Goal: Participate in discussion

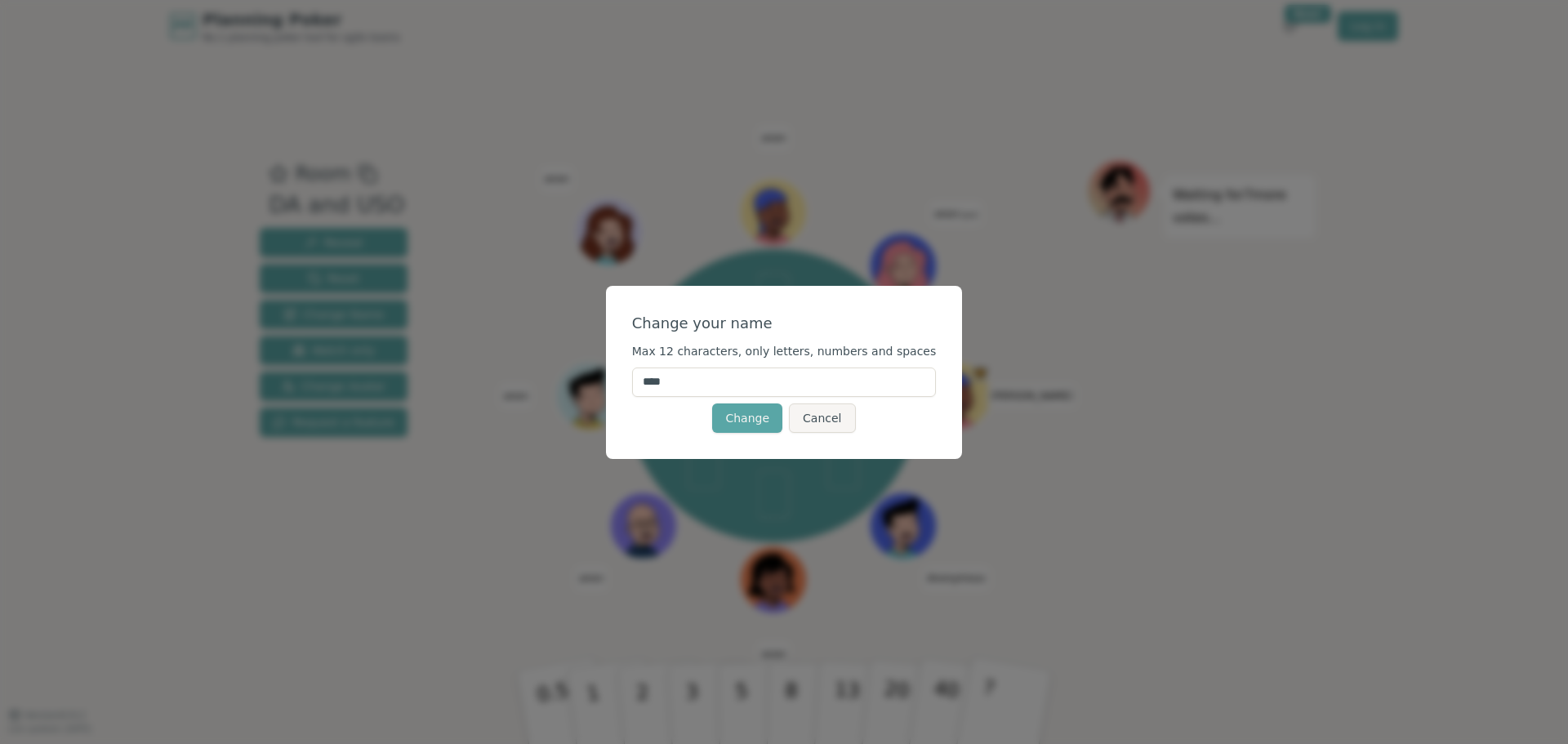
drag, startPoint x: 1343, startPoint y: 467, endPoint x: 1250, endPoint y: 472, distance: 93.1
click at [1343, 467] on div "Change your name Max 12 characters, only letters, numbers and spaces **** Chang…" at bounding box center [784, 372] width 1568 height 744
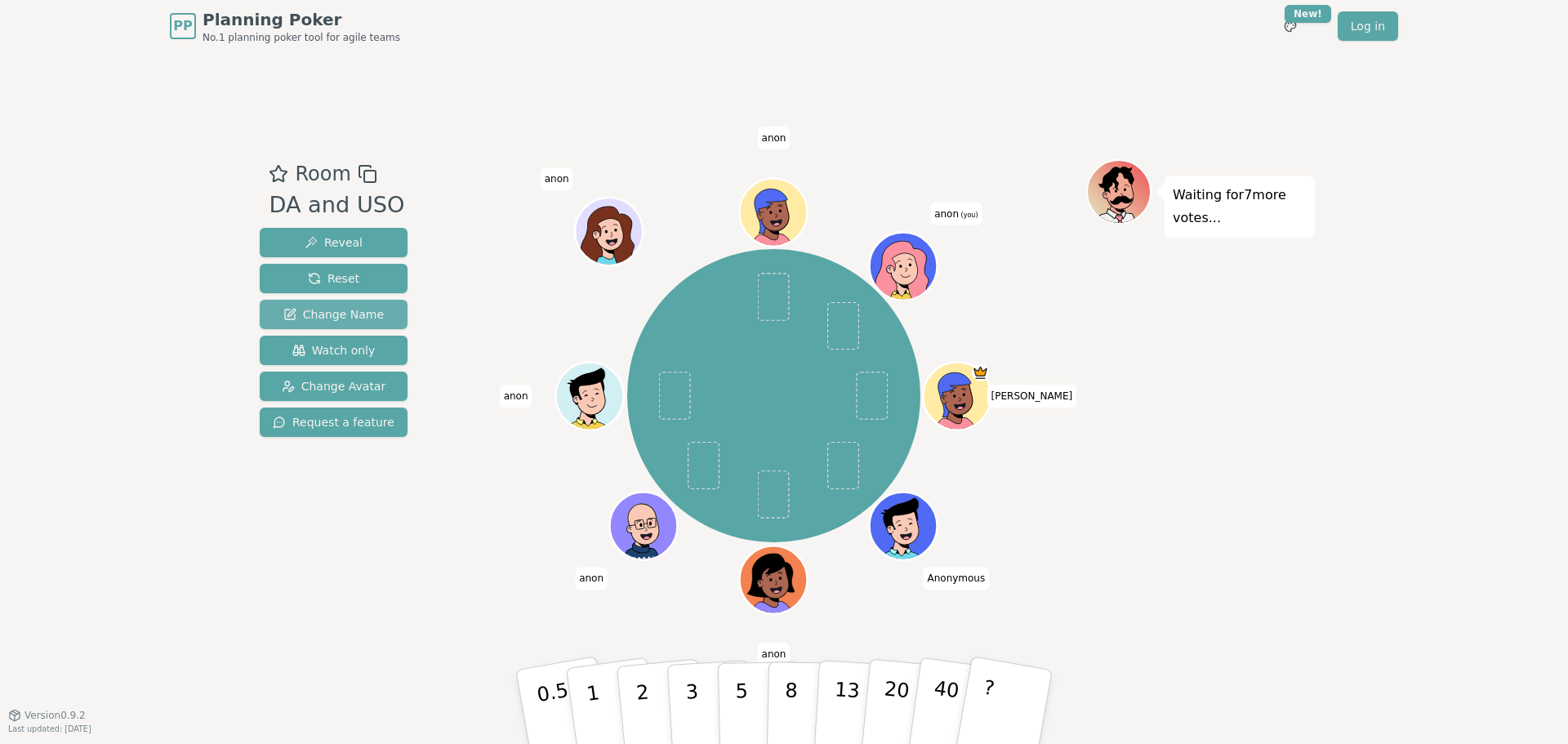
click at [373, 312] on span "Change Name" at bounding box center [333, 314] width 101 height 16
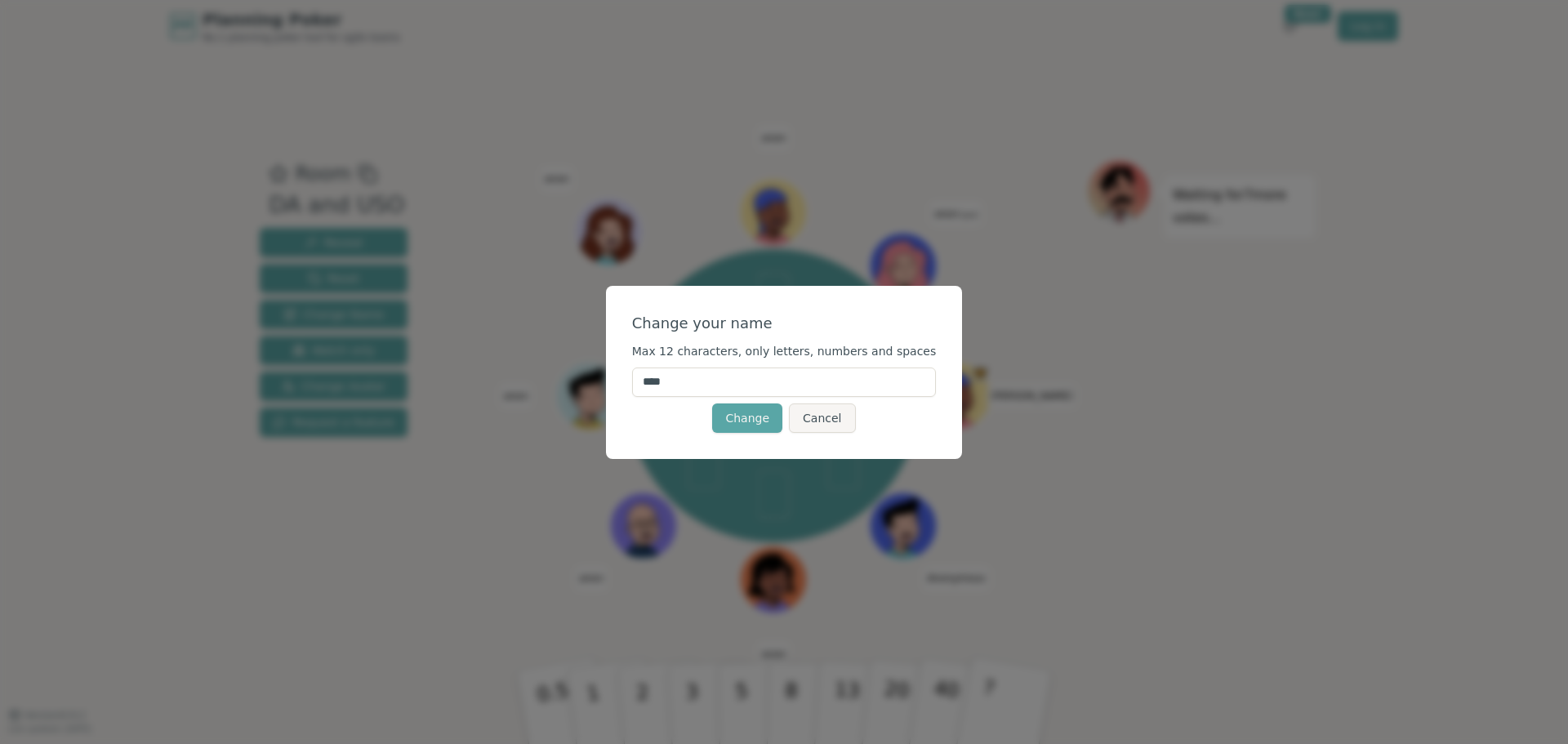
click at [726, 388] on input "****" at bounding box center [784, 382] width 304 height 30
click at [721, 387] on input "****" at bounding box center [784, 382] width 304 height 30
click at [720, 387] on input "****" at bounding box center [784, 382] width 304 height 30
type input "*****"
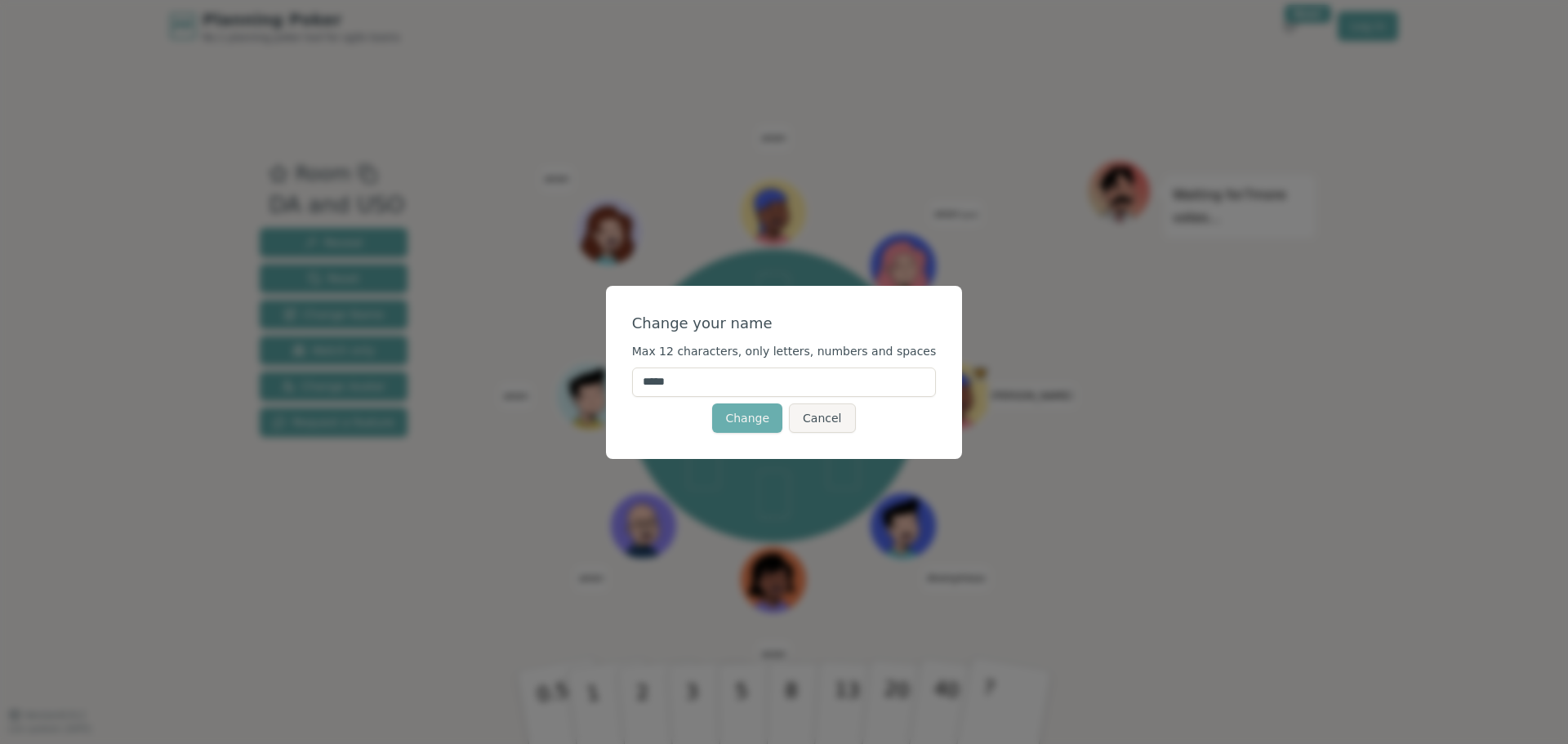
click at [748, 428] on button "Change" at bounding box center [747, 418] width 70 height 30
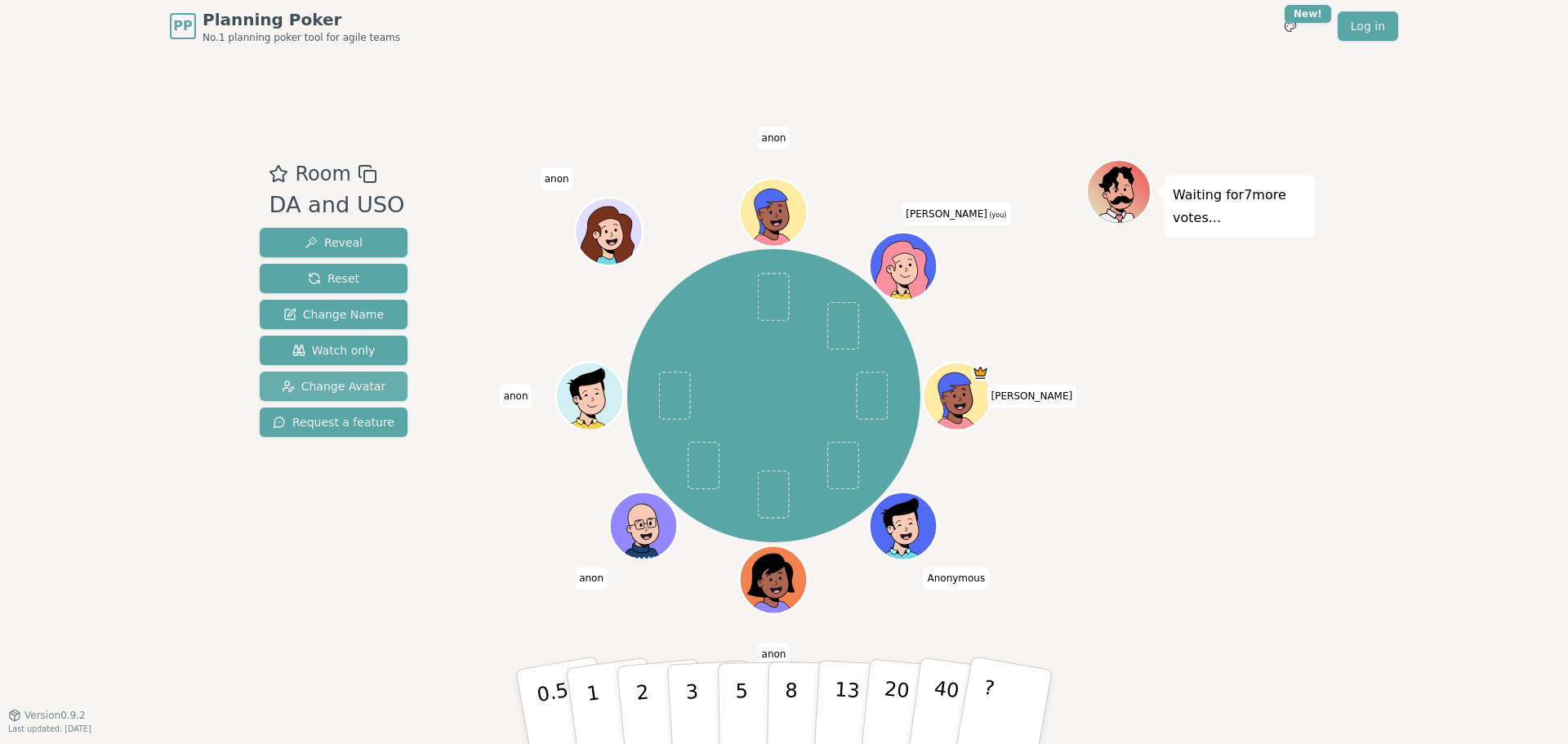
click at [368, 376] on button "Change Avatar" at bounding box center [333, 386] width 148 height 30
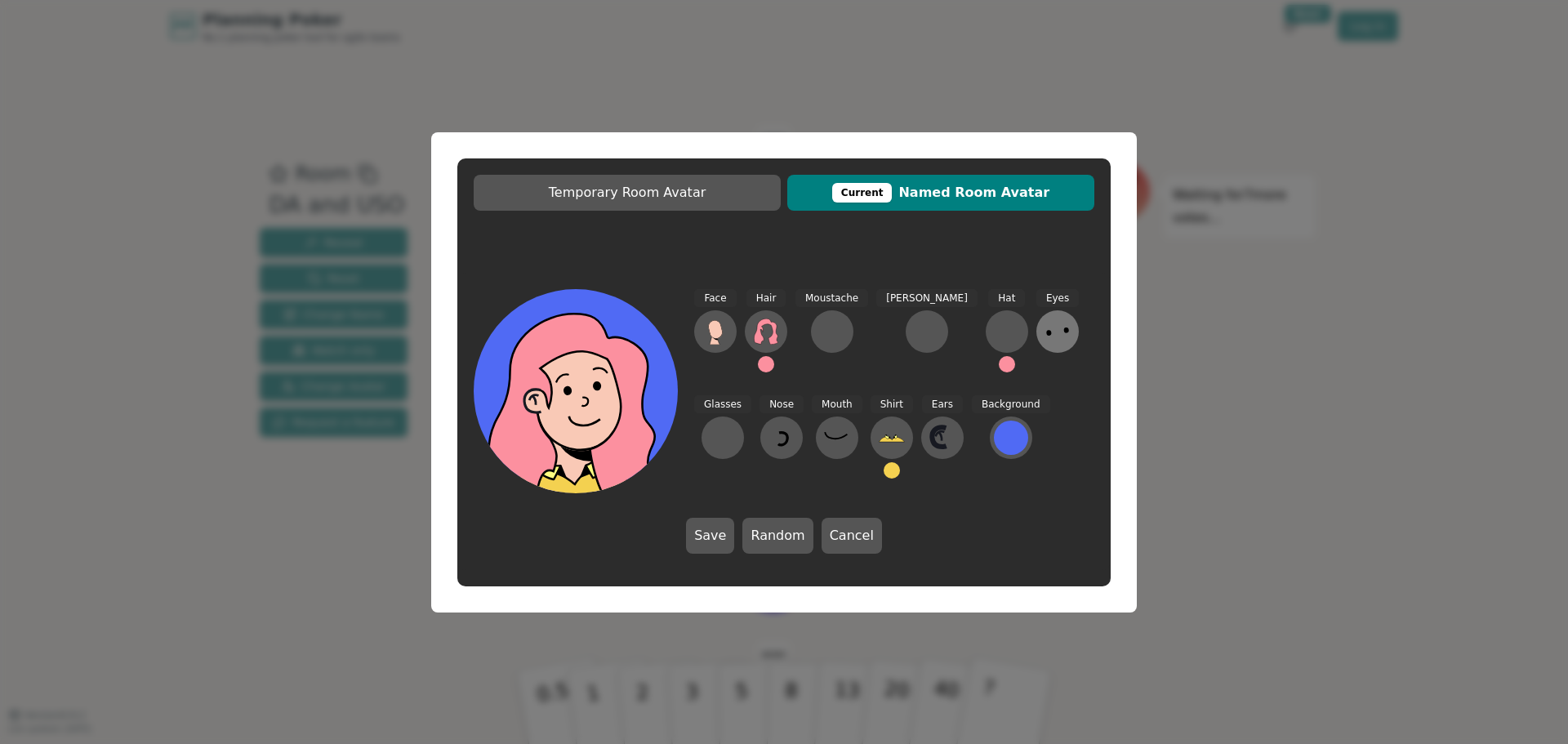
click at [1044, 333] on icon at bounding box center [1057, 332] width 26 height 26
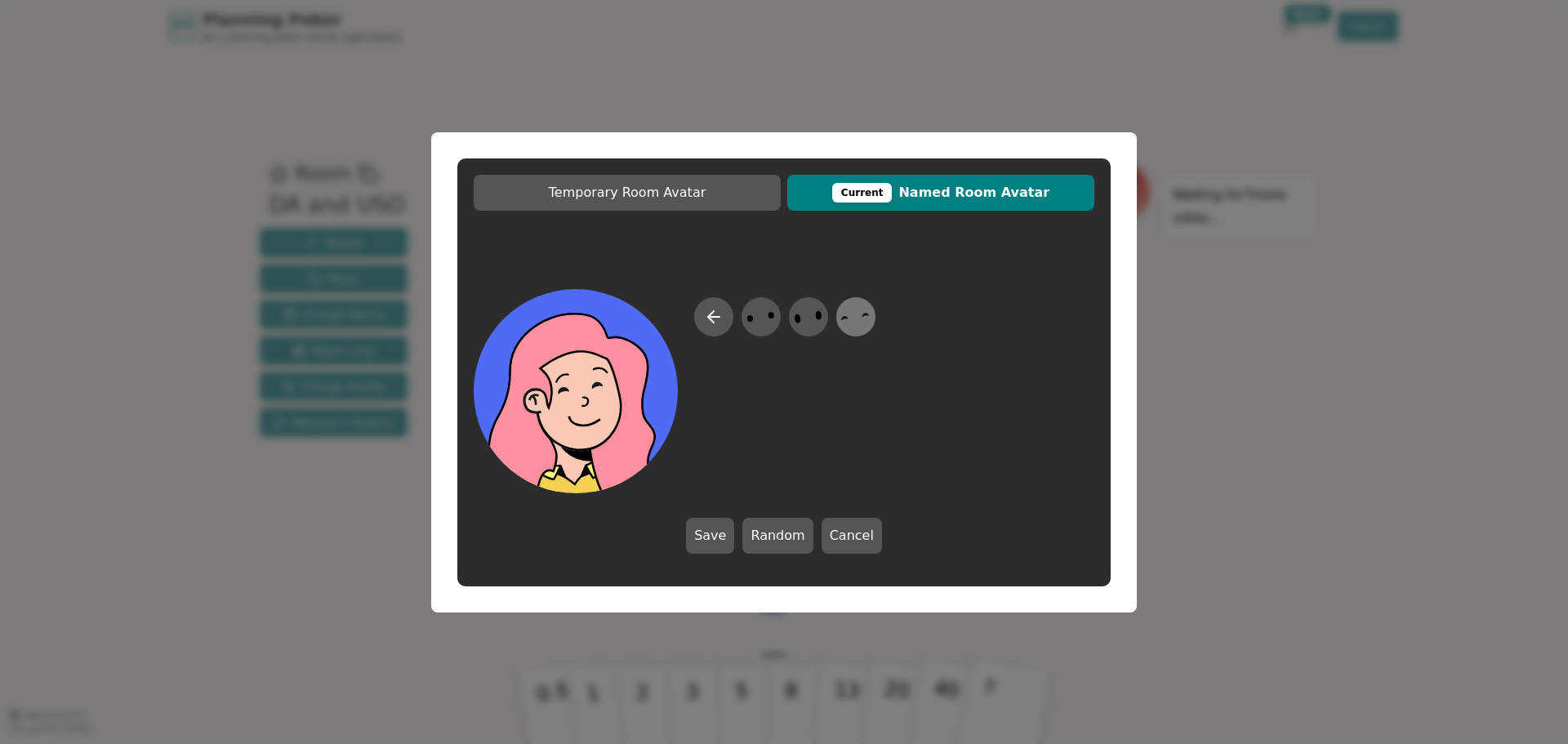
click at [874, 313] on div at bounding box center [855, 317] width 46 height 52
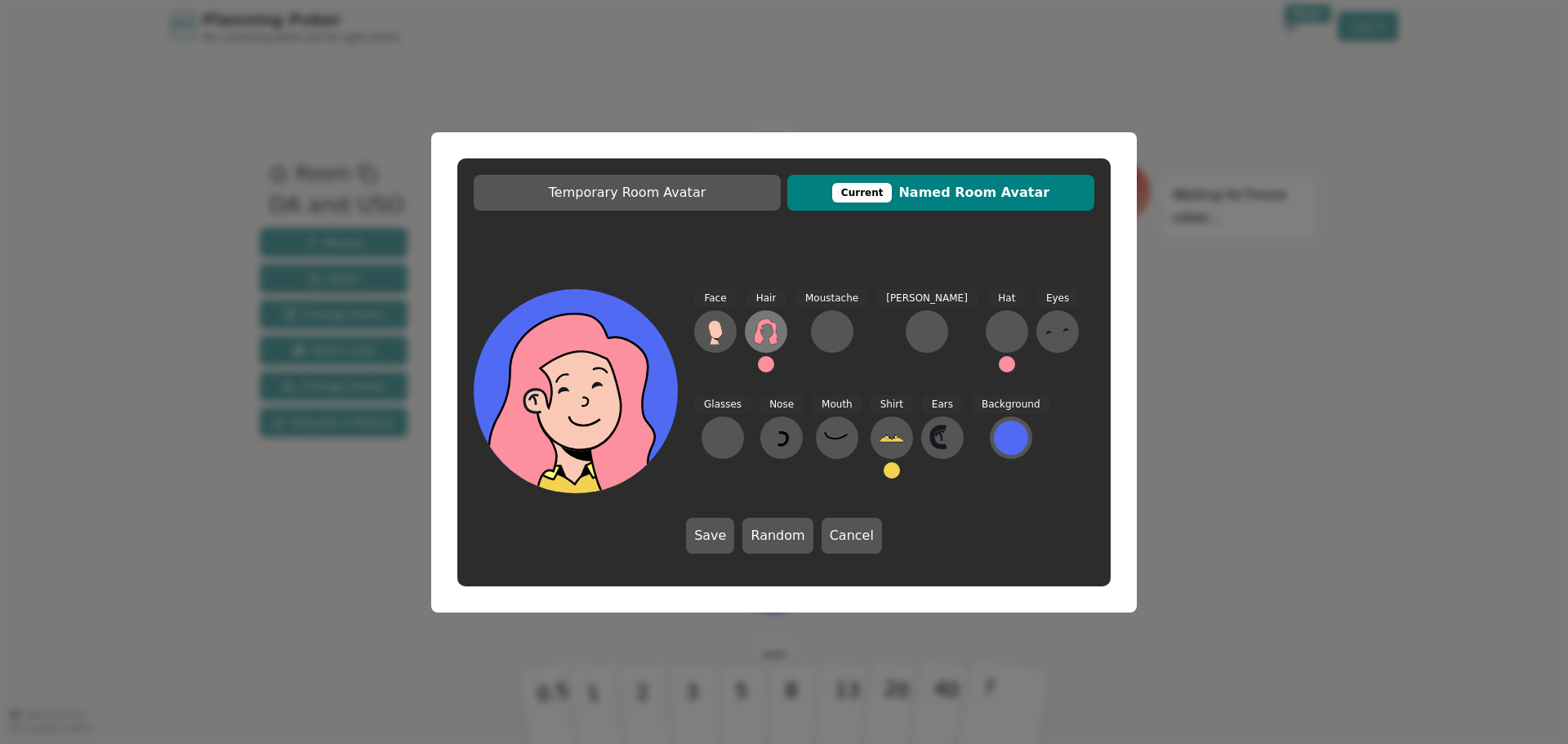
click at [764, 334] on icon at bounding box center [765, 332] width 26 height 26
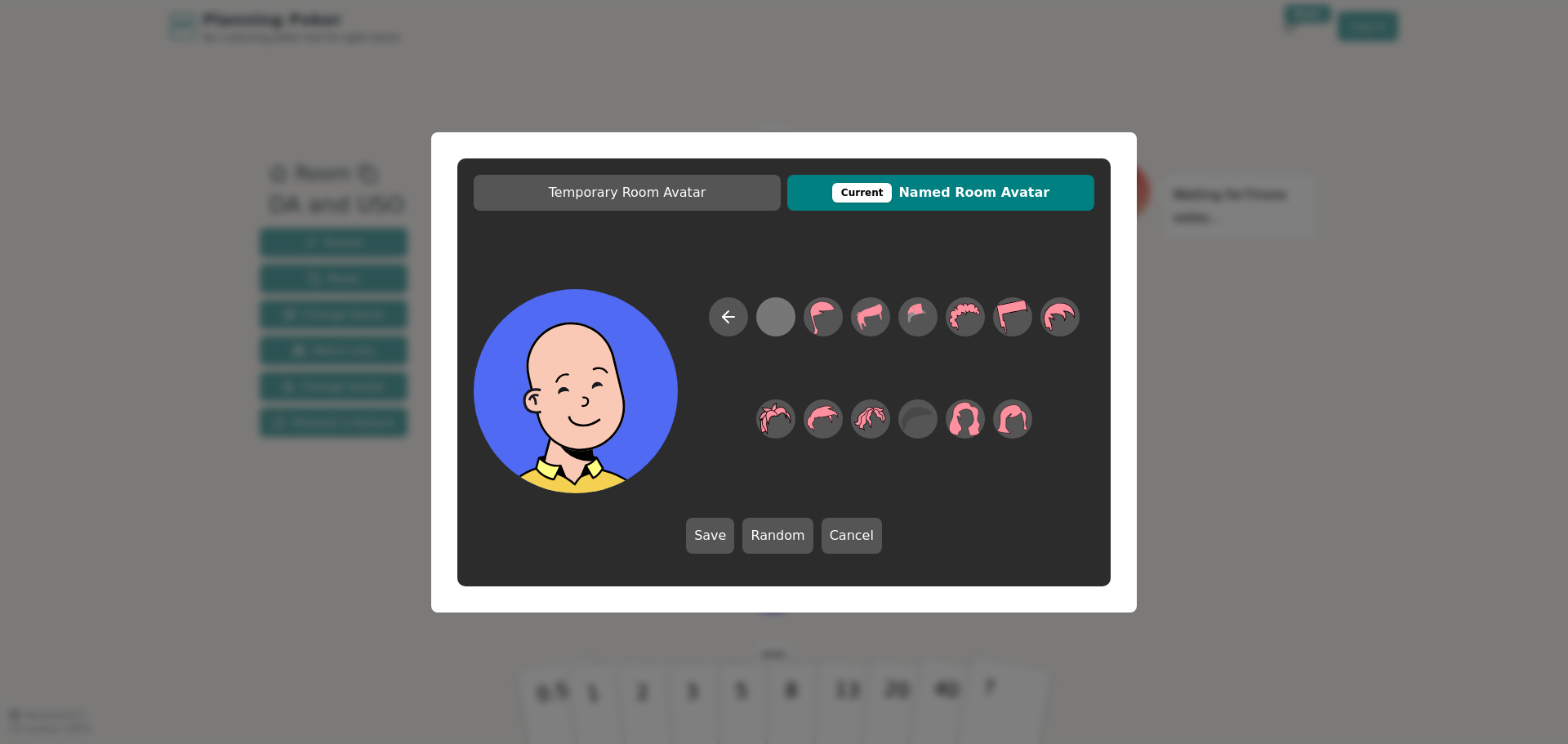
click at [766, 330] on div at bounding box center [775, 316] width 31 height 37
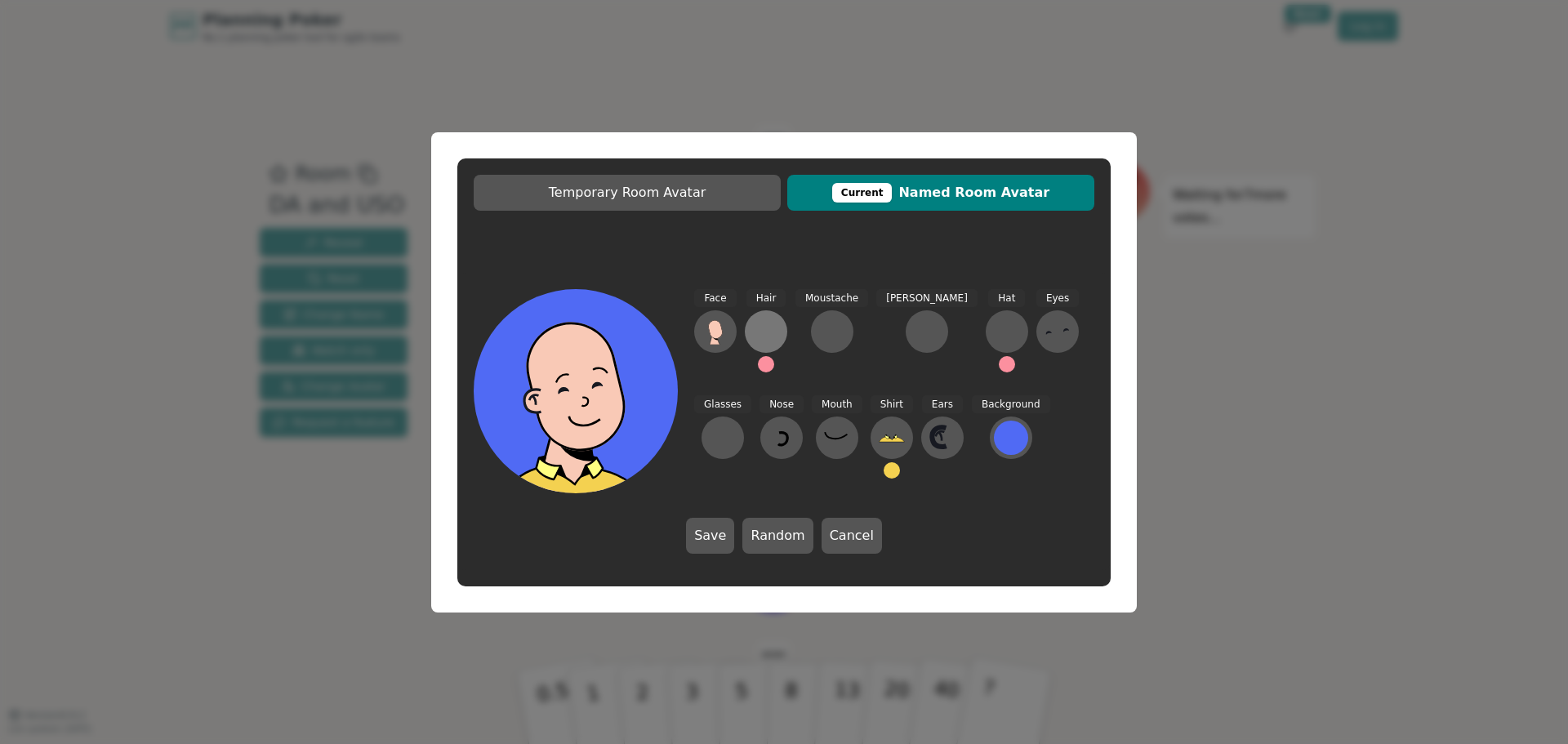
click at [768, 330] on div at bounding box center [765, 332] width 26 height 26
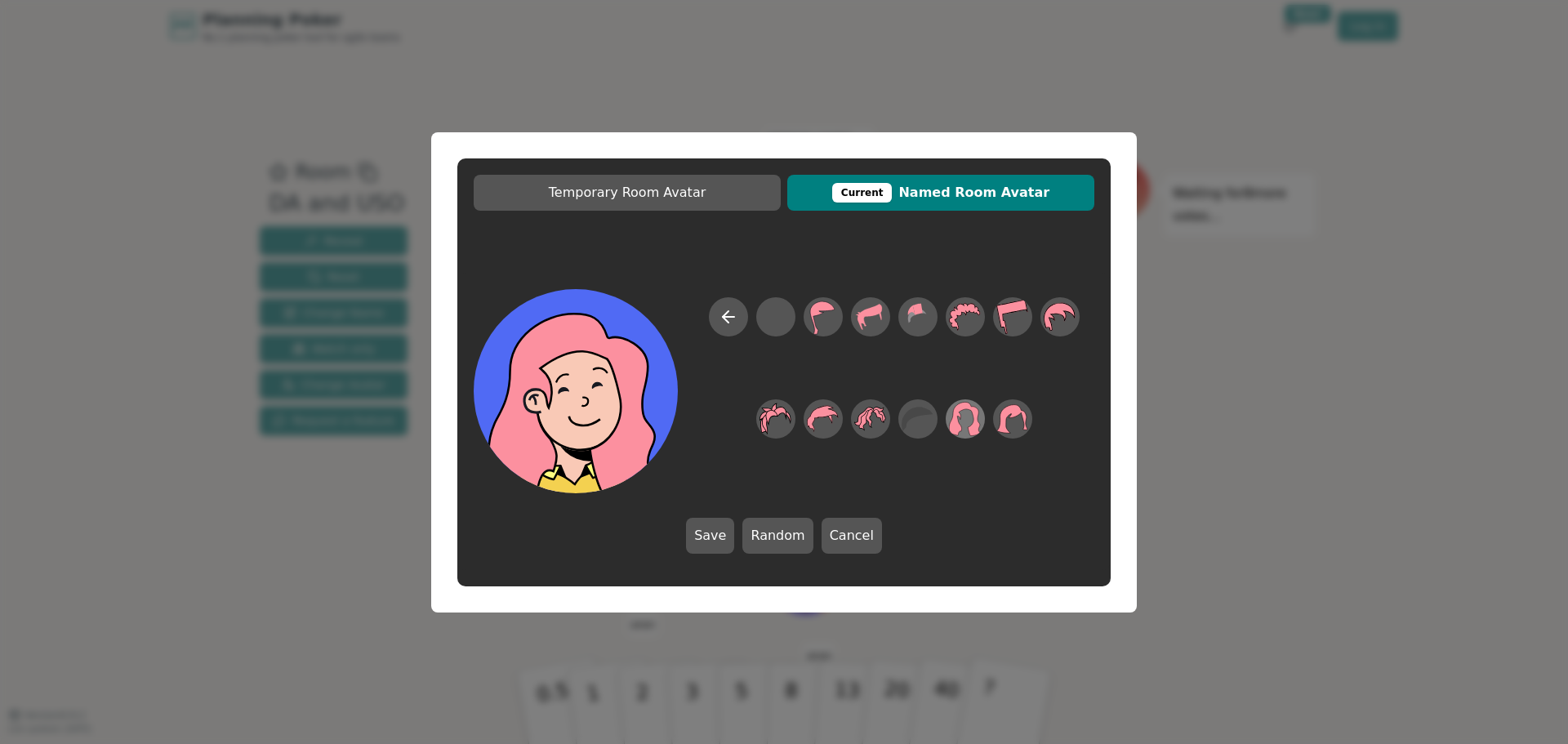
click at [966, 421] on icon at bounding box center [964, 418] width 31 height 37
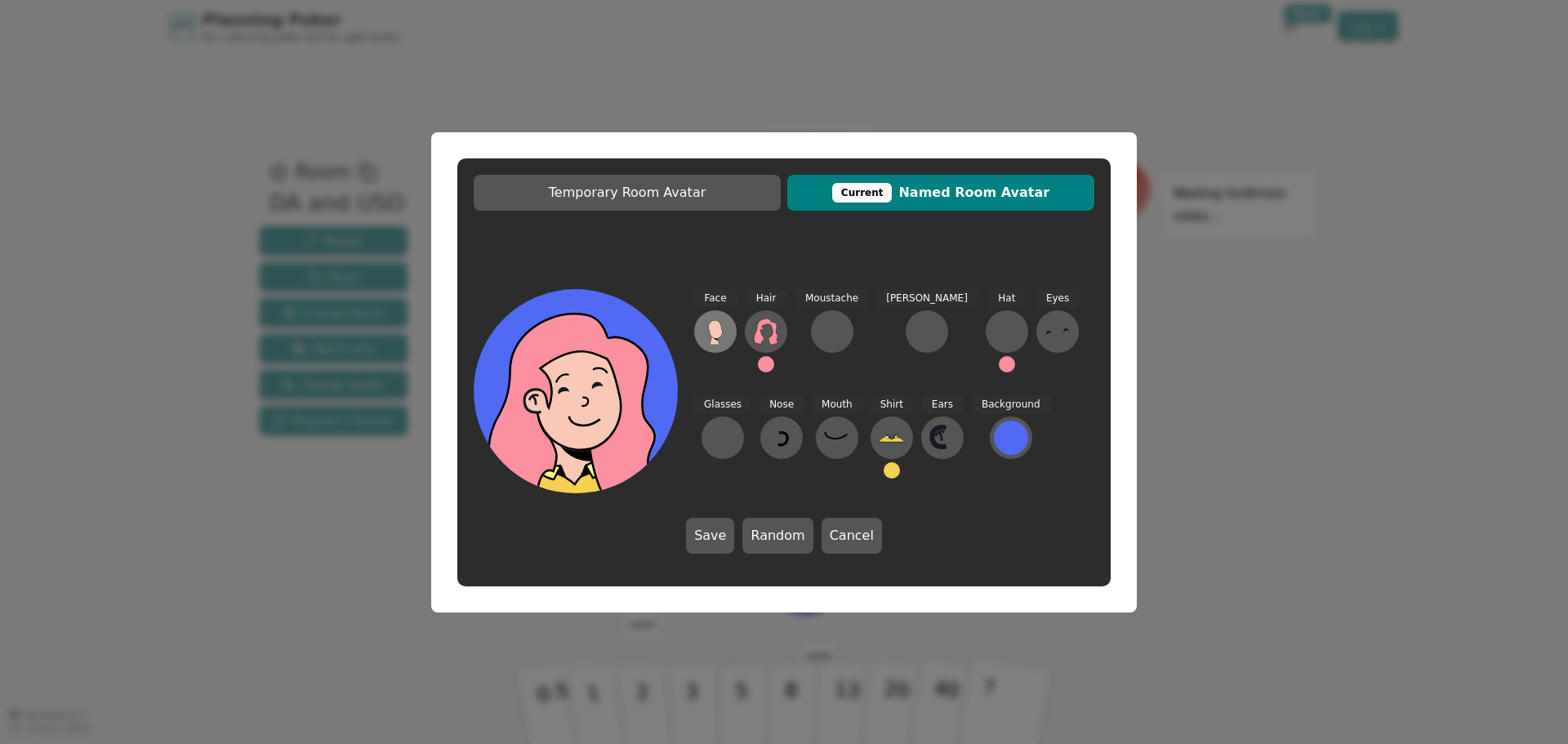
click at [710, 331] on icon at bounding box center [714, 329] width 13 height 18
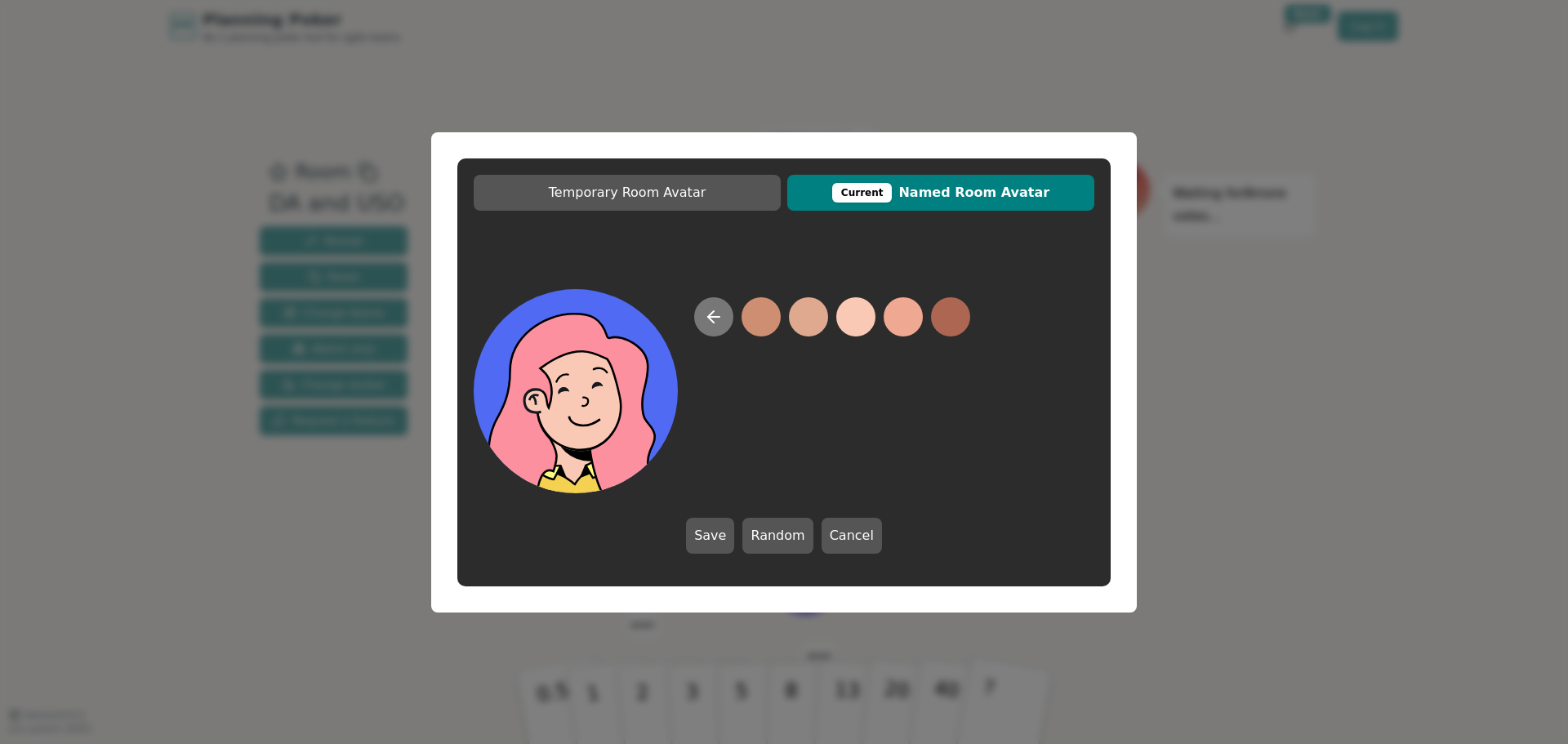
click at [705, 304] on button at bounding box center [714, 317] width 40 height 40
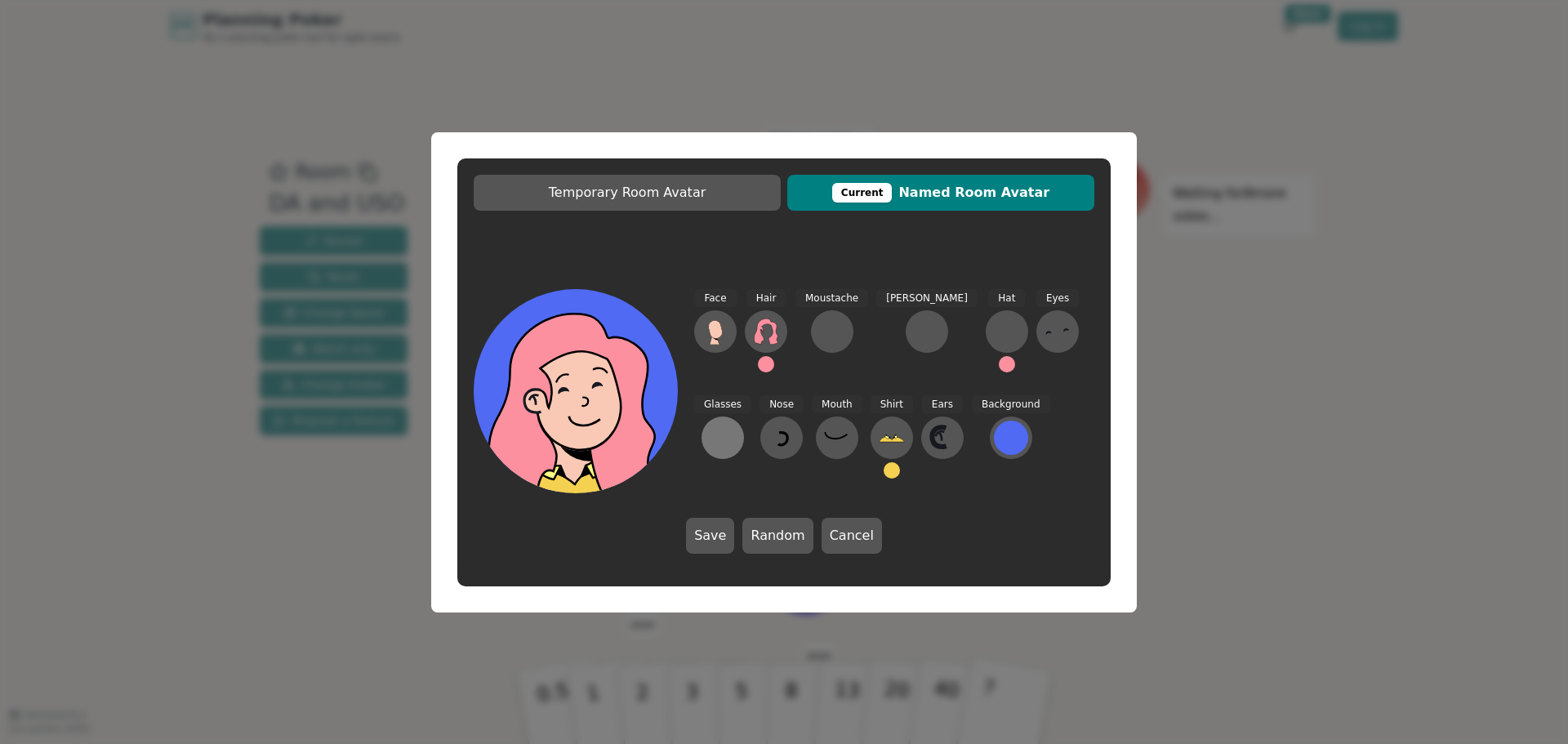
click at [736, 425] on div at bounding box center [722, 438] width 26 height 26
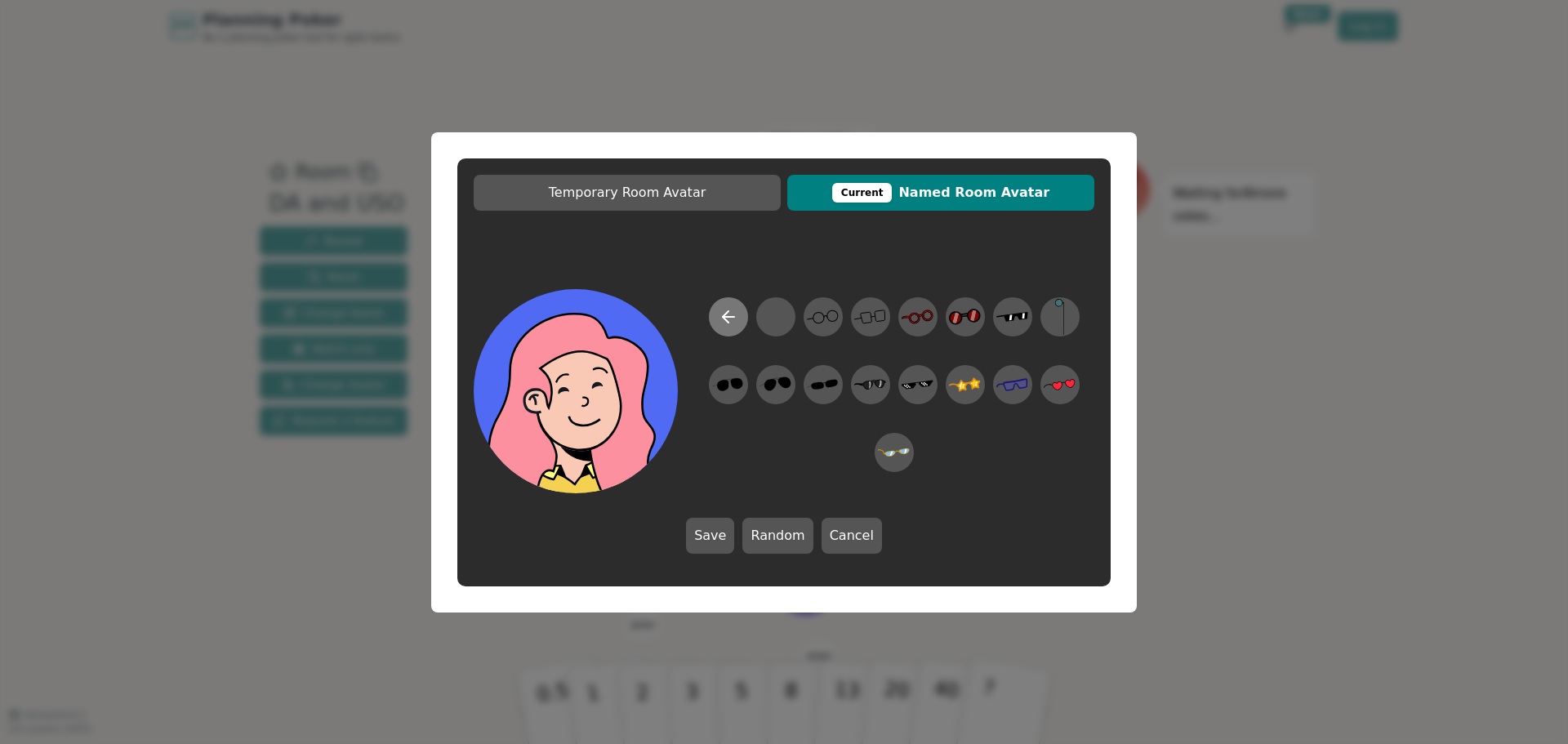
click at [724, 313] on icon at bounding box center [728, 317] width 20 height 20
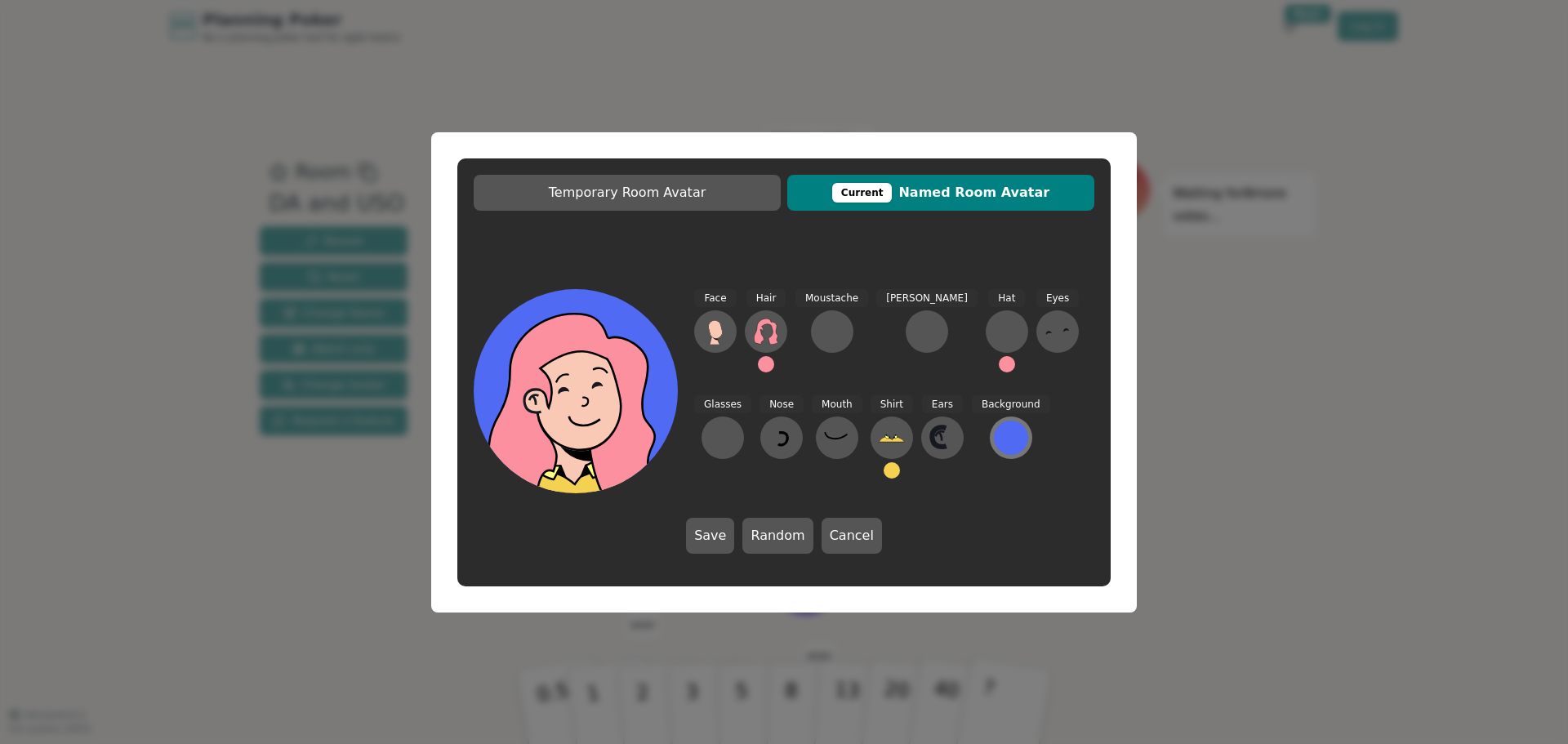
click at [993, 432] on div at bounding box center [1010, 438] width 34 height 34
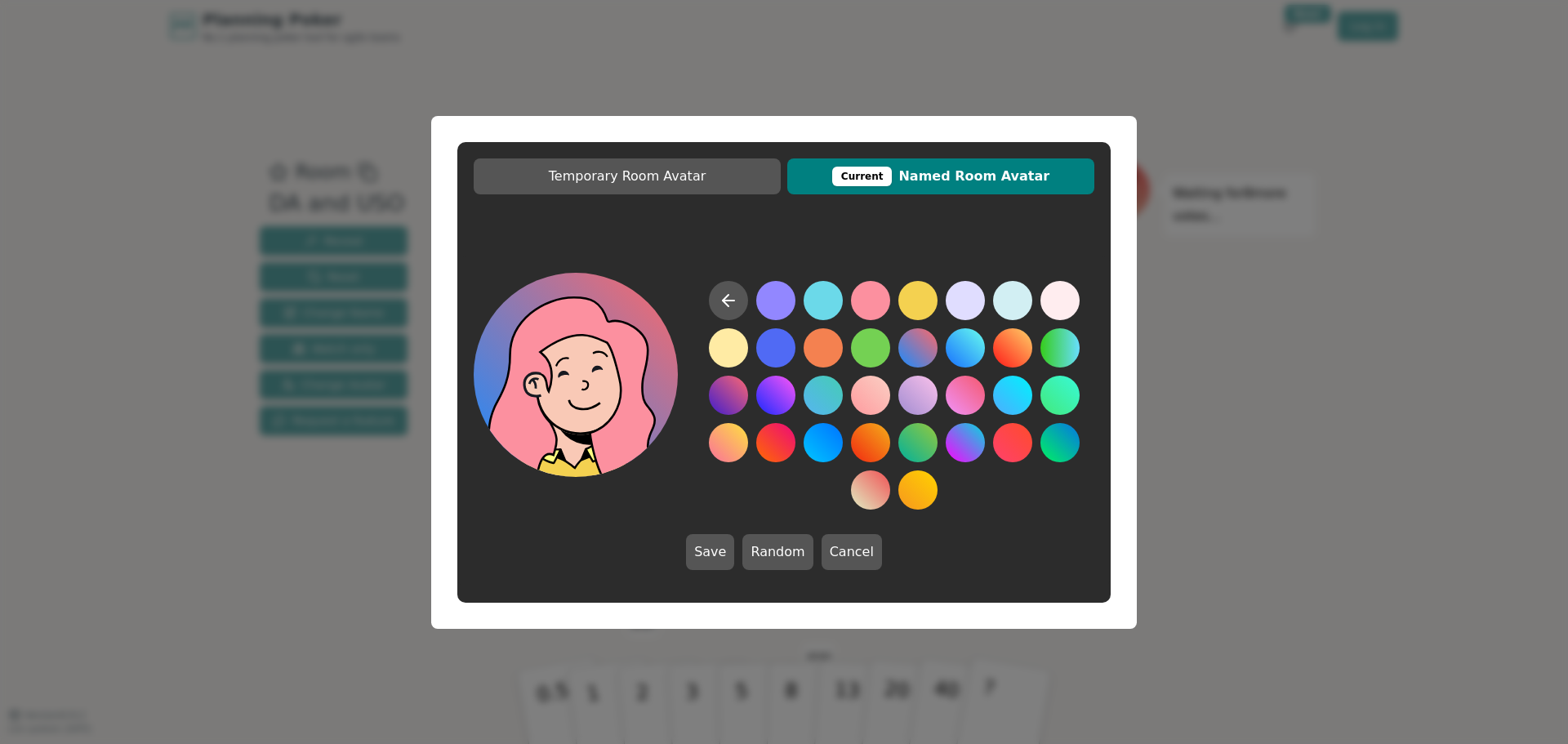
click at [922, 341] on button at bounding box center [918, 348] width 40 height 40
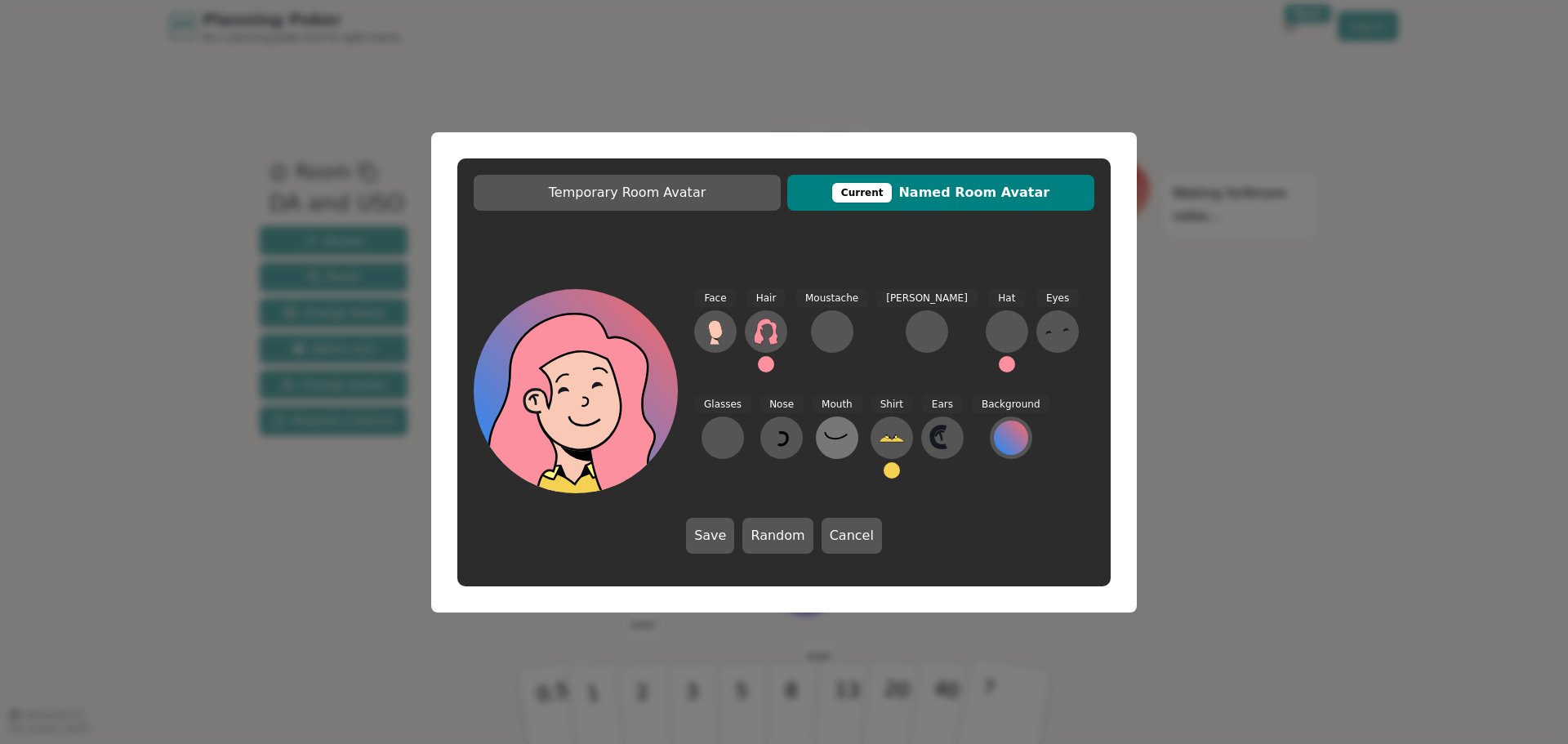
click at [824, 435] on icon at bounding box center [836, 438] width 26 height 26
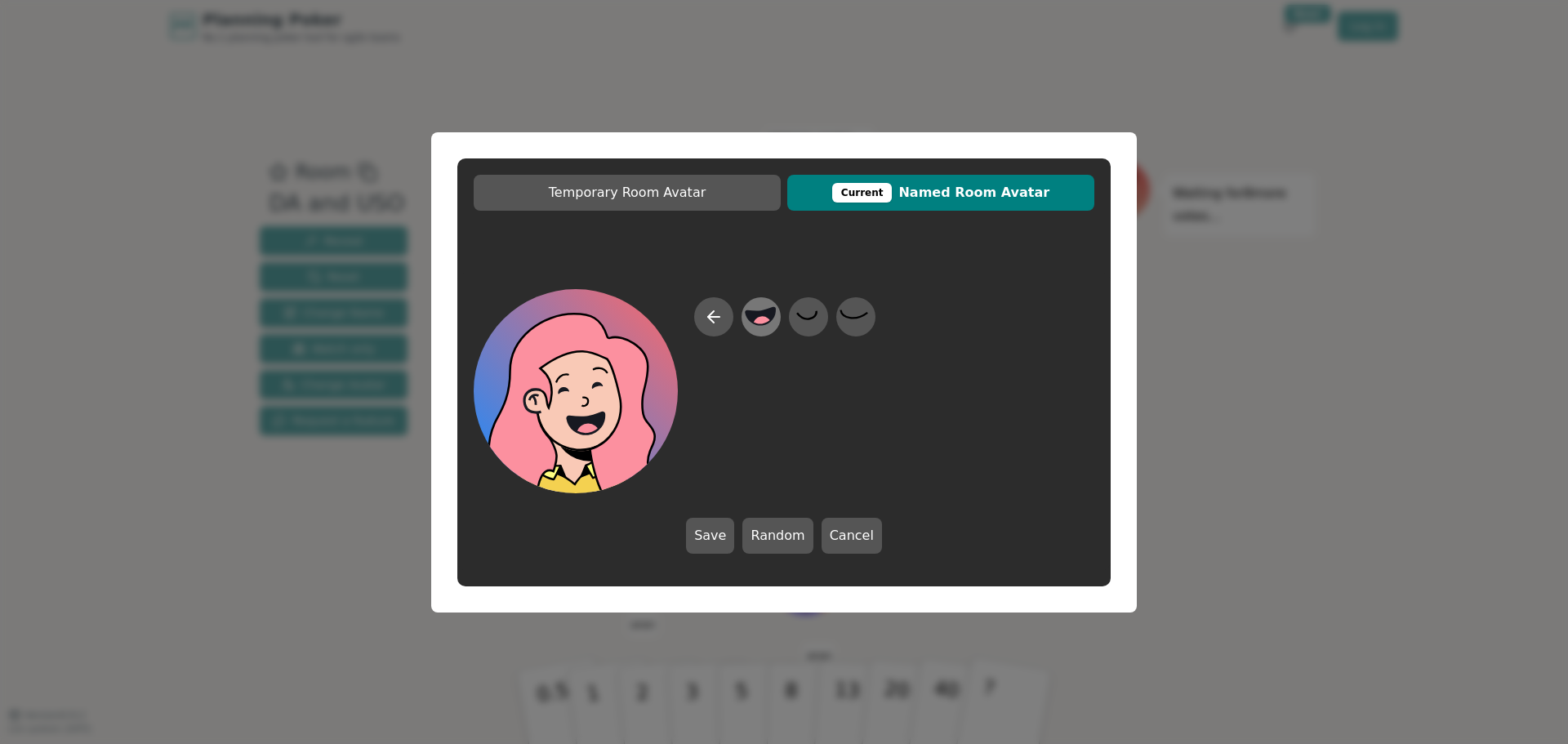
click at [749, 315] on icon at bounding box center [761, 315] width 30 height 17
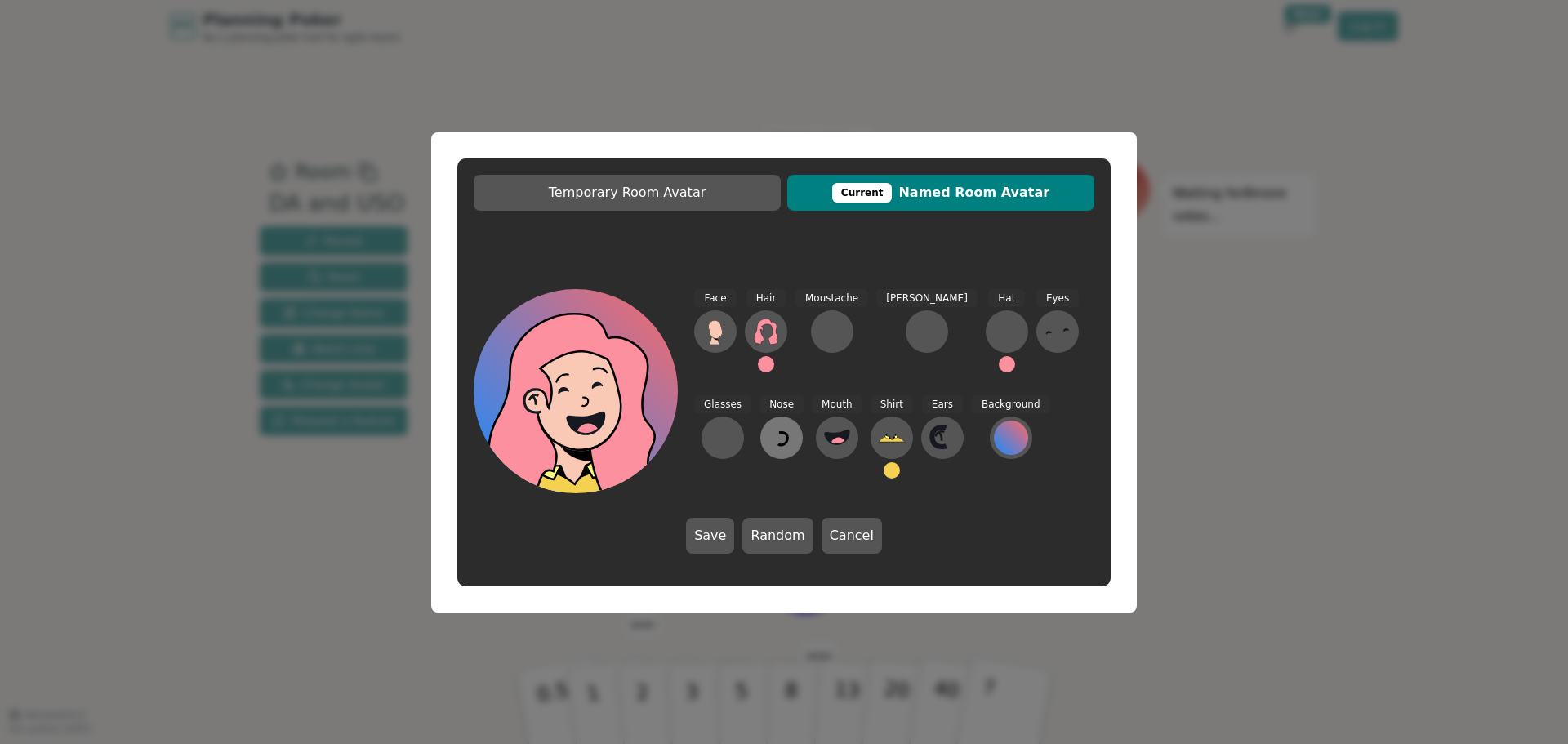
click at [760, 429] on button at bounding box center [780, 438] width 42 height 42
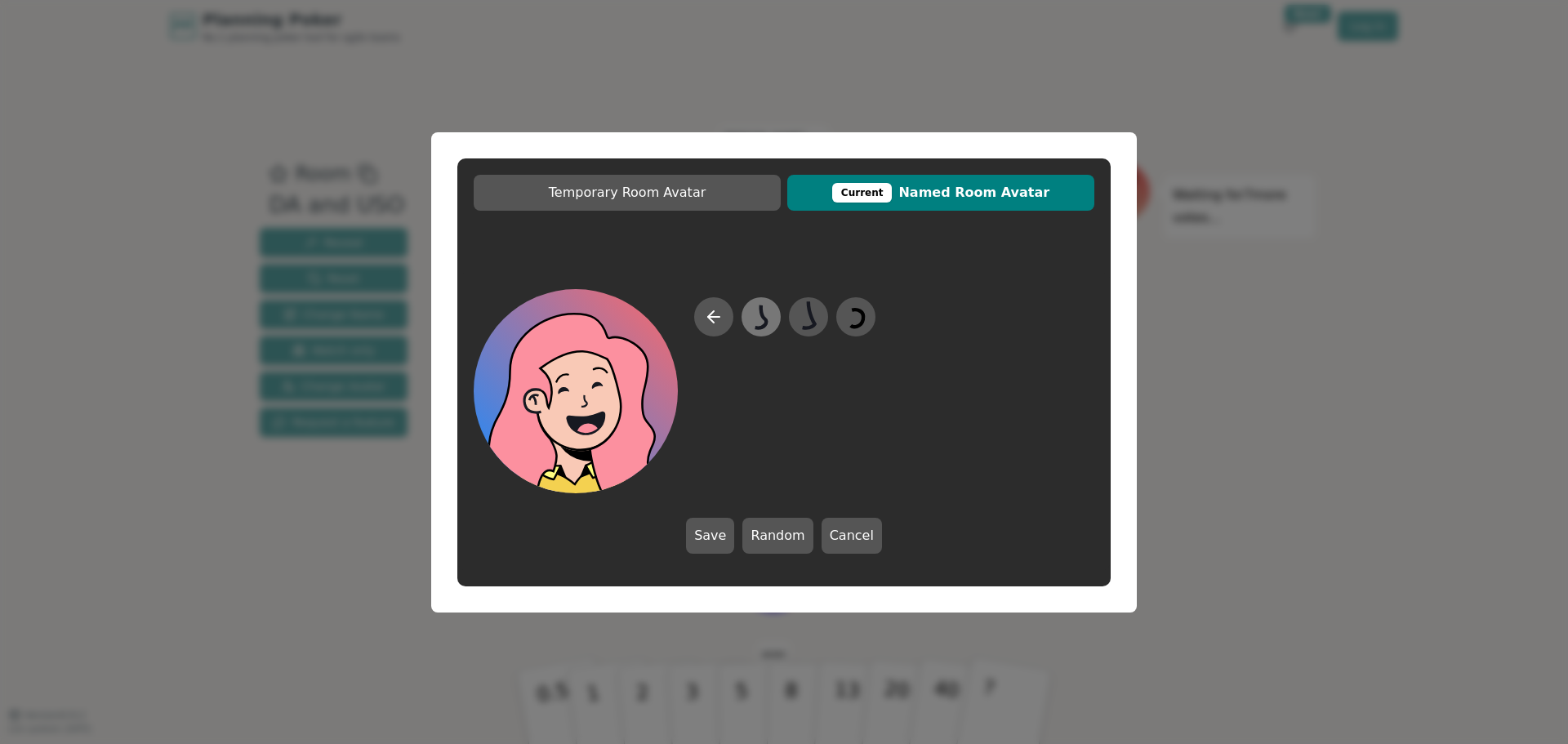
click at [773, 324] on icon at bounding box center [760, 316] width 31 height 37
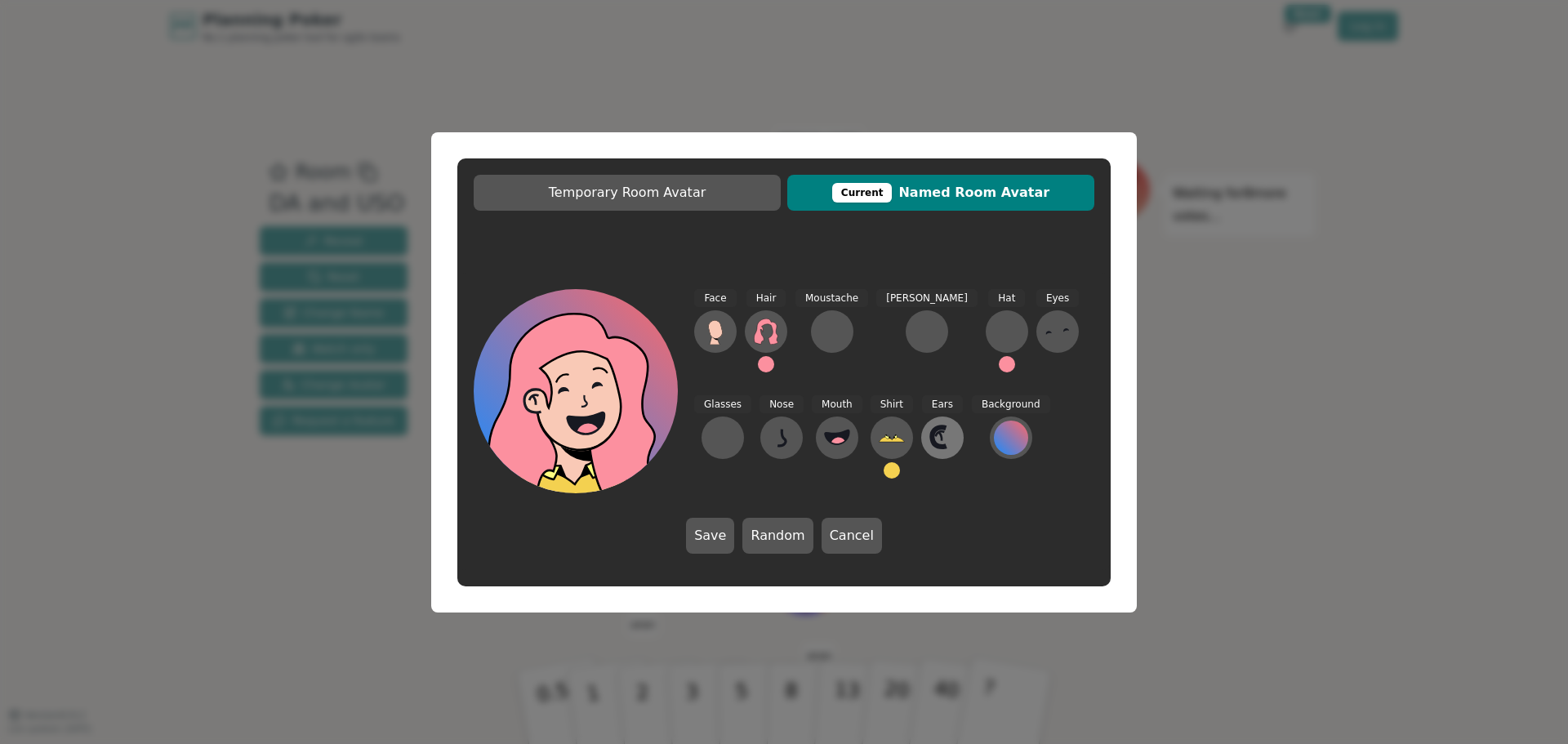
click at [929, 436] on icon at bounding box center [942, 438] width 26 height 26
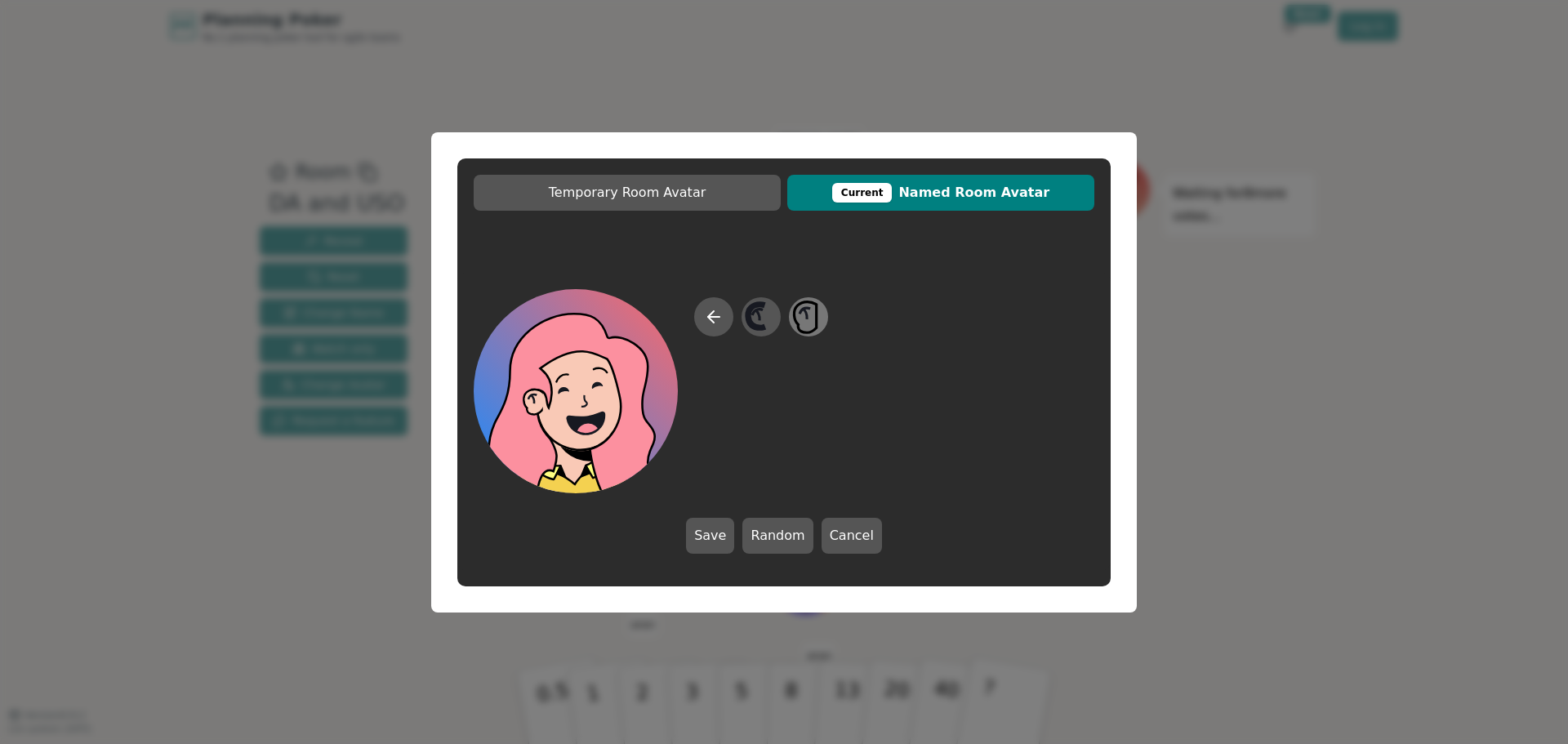
click at [803, 308] on icon at bounding box center [806, 310] width 11 height 5
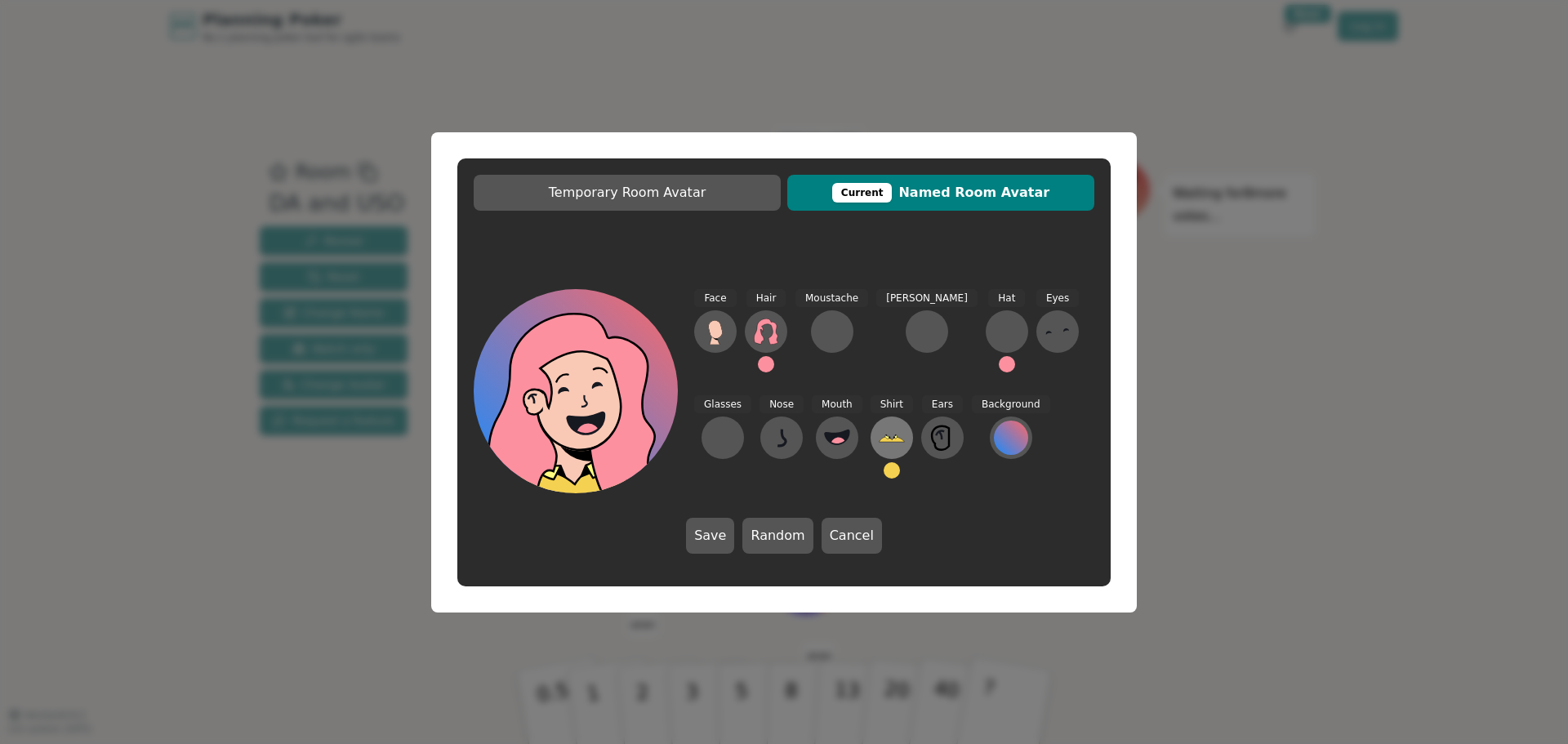
click at [878, 427] on icon at bounding box center [891, 438] width 26 height 26
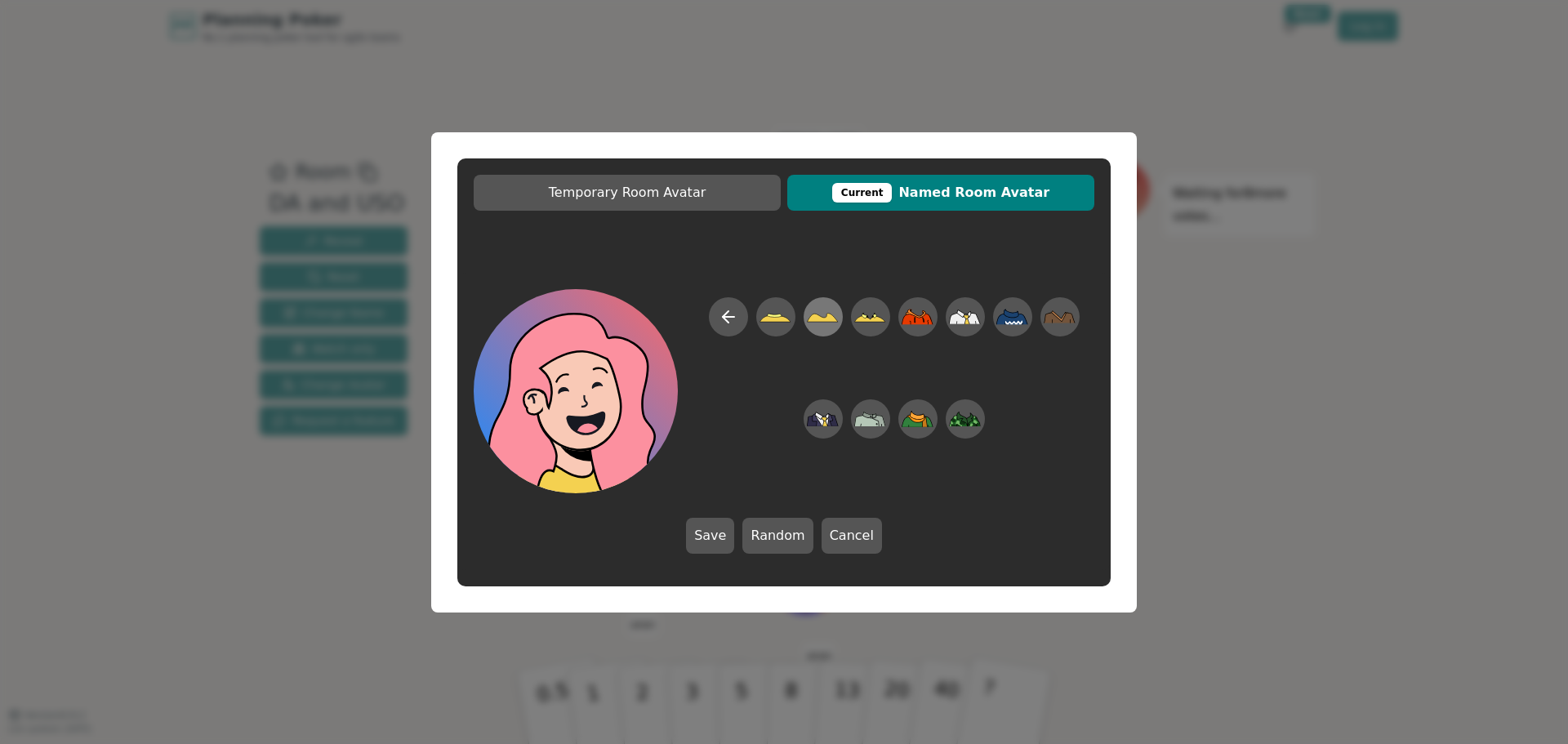
click at [824, 316] on icon at bounding box center [822, 316] width 31 height 37
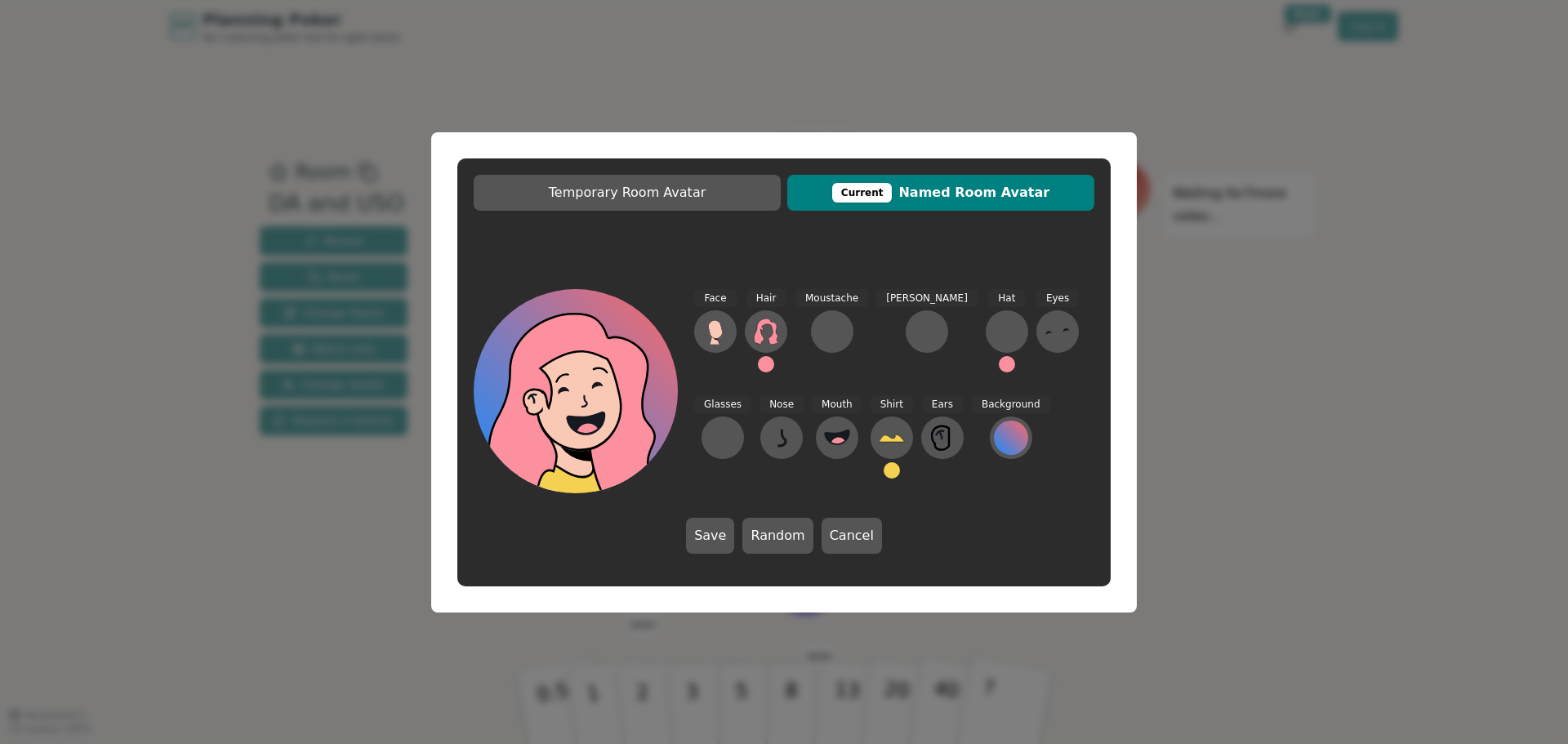
click at [713, 541] on button "Save" at bounding box center [710, 536] width 48 height 36
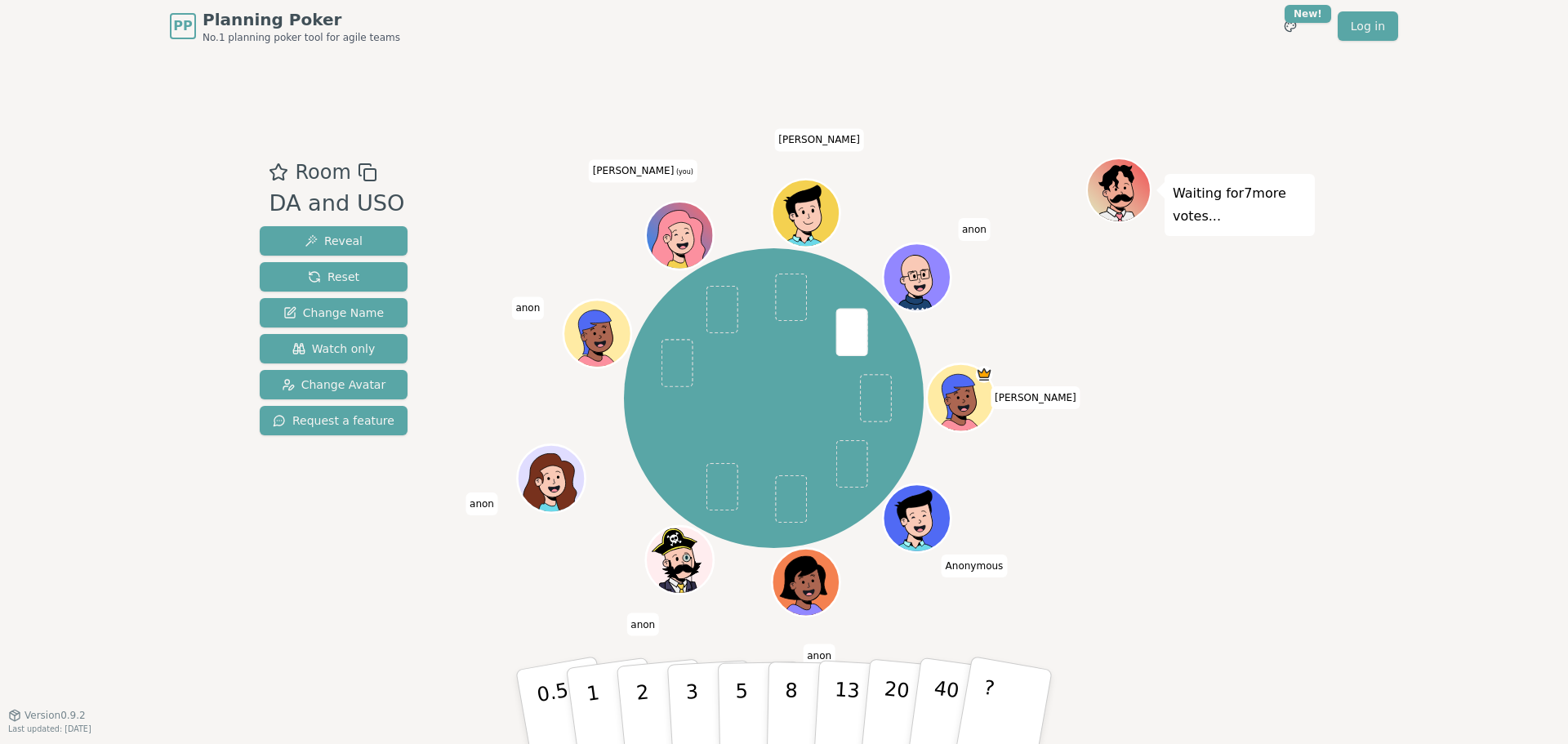
drag, startPoint x: 1315, startPoint y: 645, endPoint x: 1306, endPoint y: 633, distance: 15.0
click at [1314, 643] on div "PP Planning Poker No.1 planning poker tool for agile teams Toggle theme New! Lo…" at bounding box center [784, 372] width 1568 height 744
drag, startPoint x: 1432, startPoint y: 461, endPoint x: 1406, endPoint y: 461, distance: 26.0
click at [1431, 461] on div "PP Planning Poker No.1 planning poker tool for agile teams Toggle theme New! Lo…" at bounding box center [784, 372] width 1568 height 744
drag, startPoint x: 1450, startPoint y: 338, endPoint x: 1433, endPoint y: 343, distance: 17.7
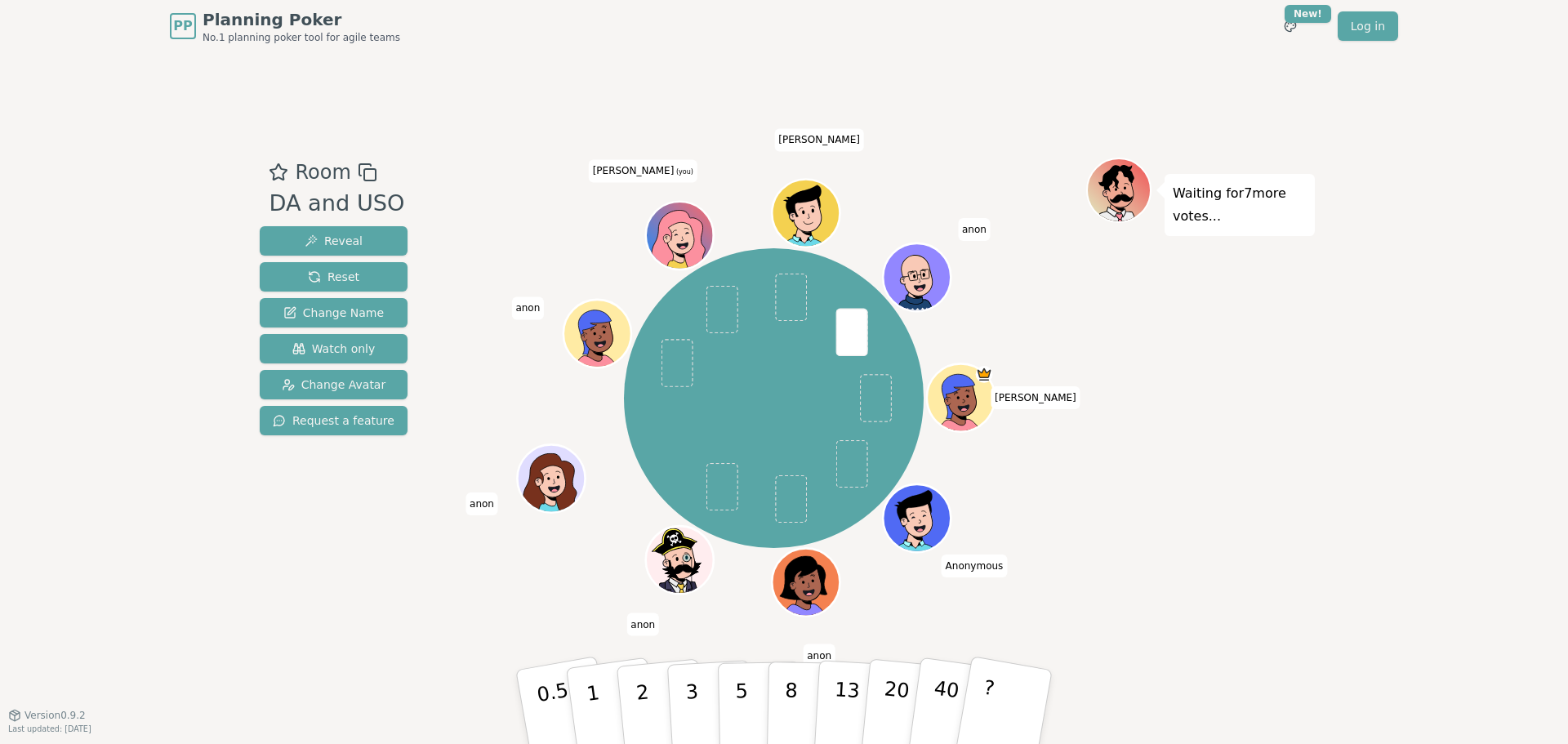
click at [1450, 338] on div "PP Planning Poker No.1 planning poker tool for agile teams Toggle theme New! Lo…" at bounding box center [784, 372] width 1568 height 744
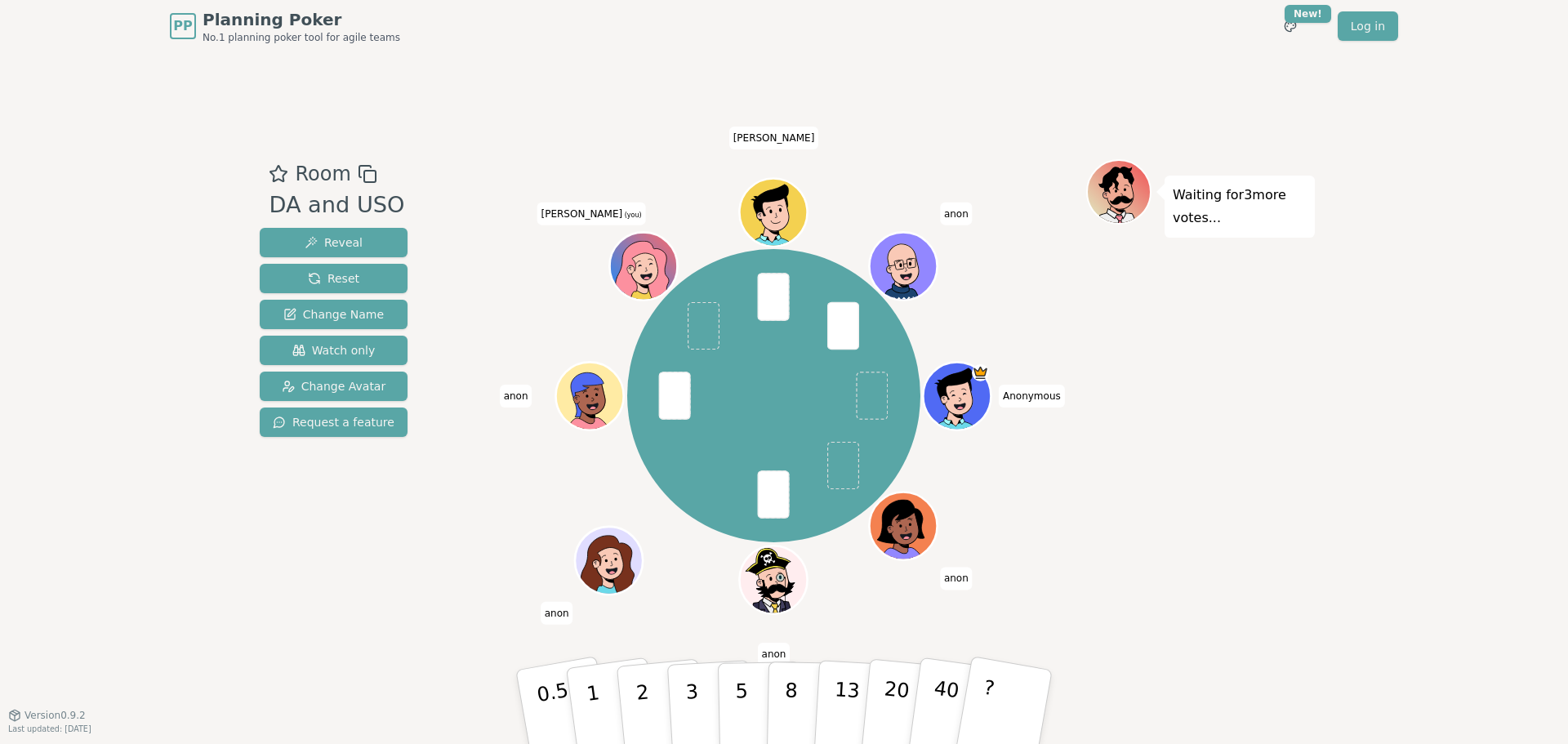
click at [1130, 675] on div "Room DA and USO Reveal Reset Change Name Watch only Change Avatar Request a fea…" at bounding box center [784, 383] width 1061 height 662
click at [706, 693] on button "3" at bounding box center [710, 707] width 89 height 128
click at [366, 315] on span "Change Name" at bounding box center [333, 314] width 101 height 16
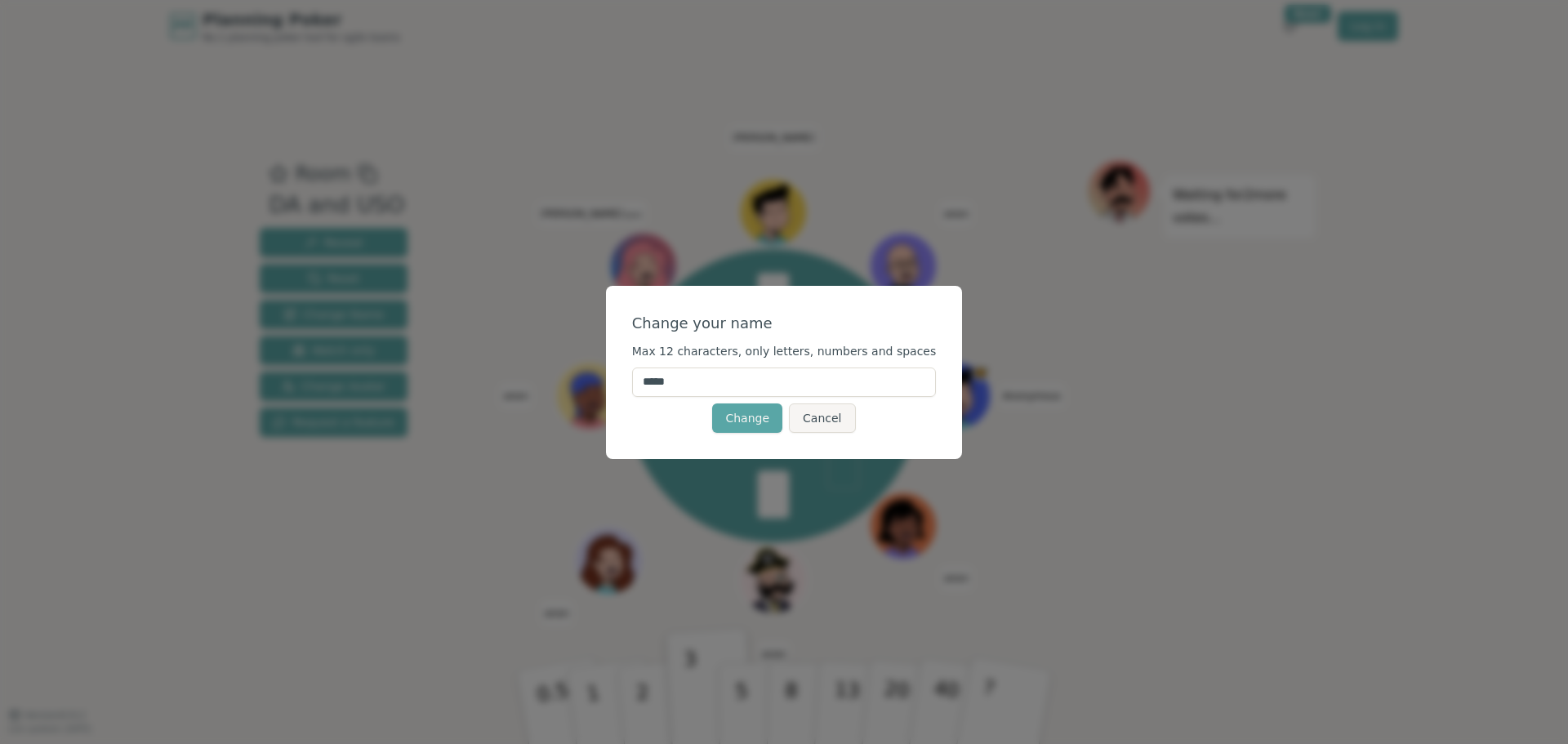
drag, startPoint x: 707, startPoint y: 392, endPoint x: 660, endPoint y: 380, distance: 48.5
click at [660, 380] on input "*****" at bounding box center [784, 382] width 304 height 30
type input "******"
click at [735, 424] on button "Change" at bounding box center [747, 418] width 70 height 30
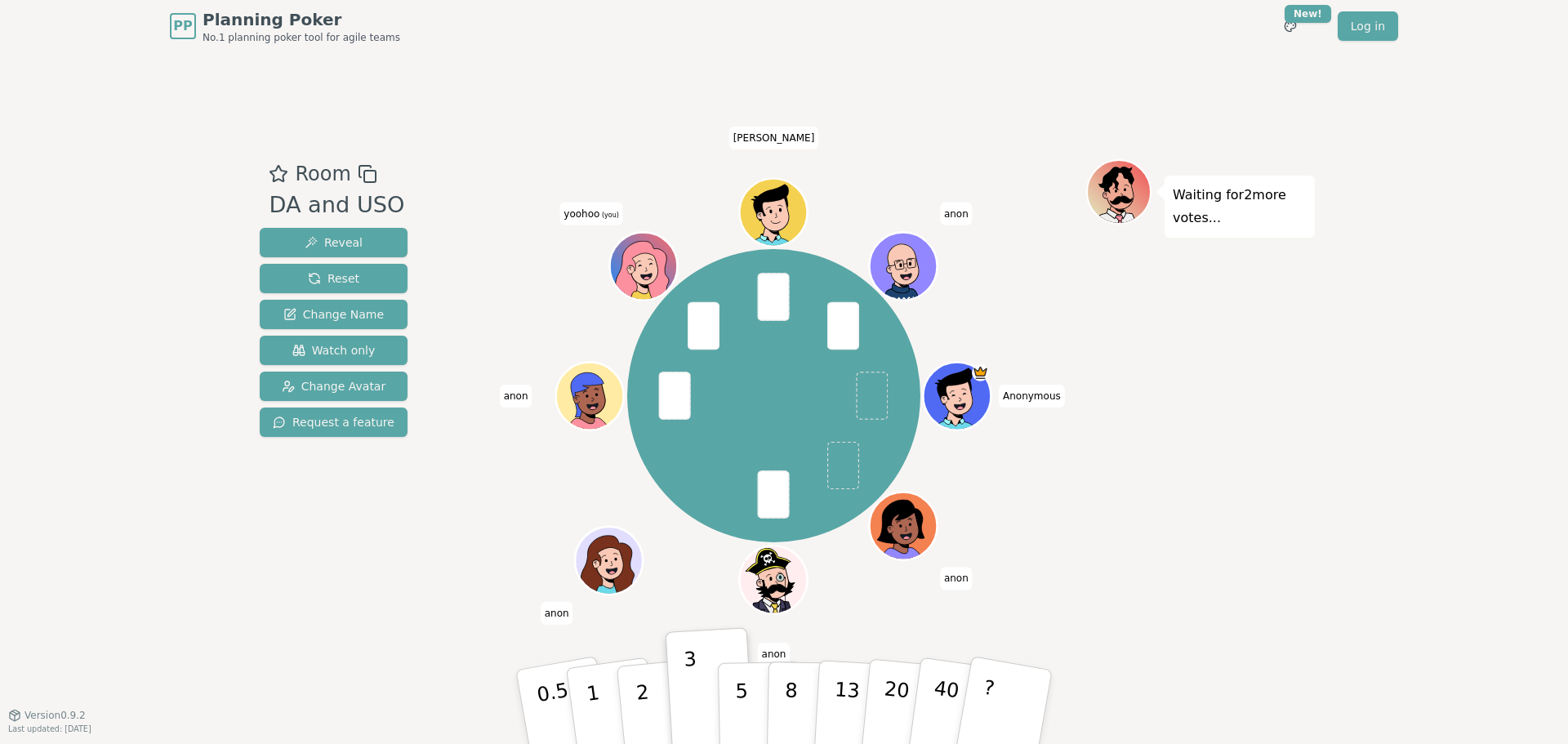
click at [258, 531] on div "Room DA and USO Reveal Reset Change Name Watch only Change Avatar Request a fea…" at bounding box center [333, 384] width 161 height 449
click at [358, 378] on span "Change Avatar" at bounding box center [334, 386] width 104 height 16
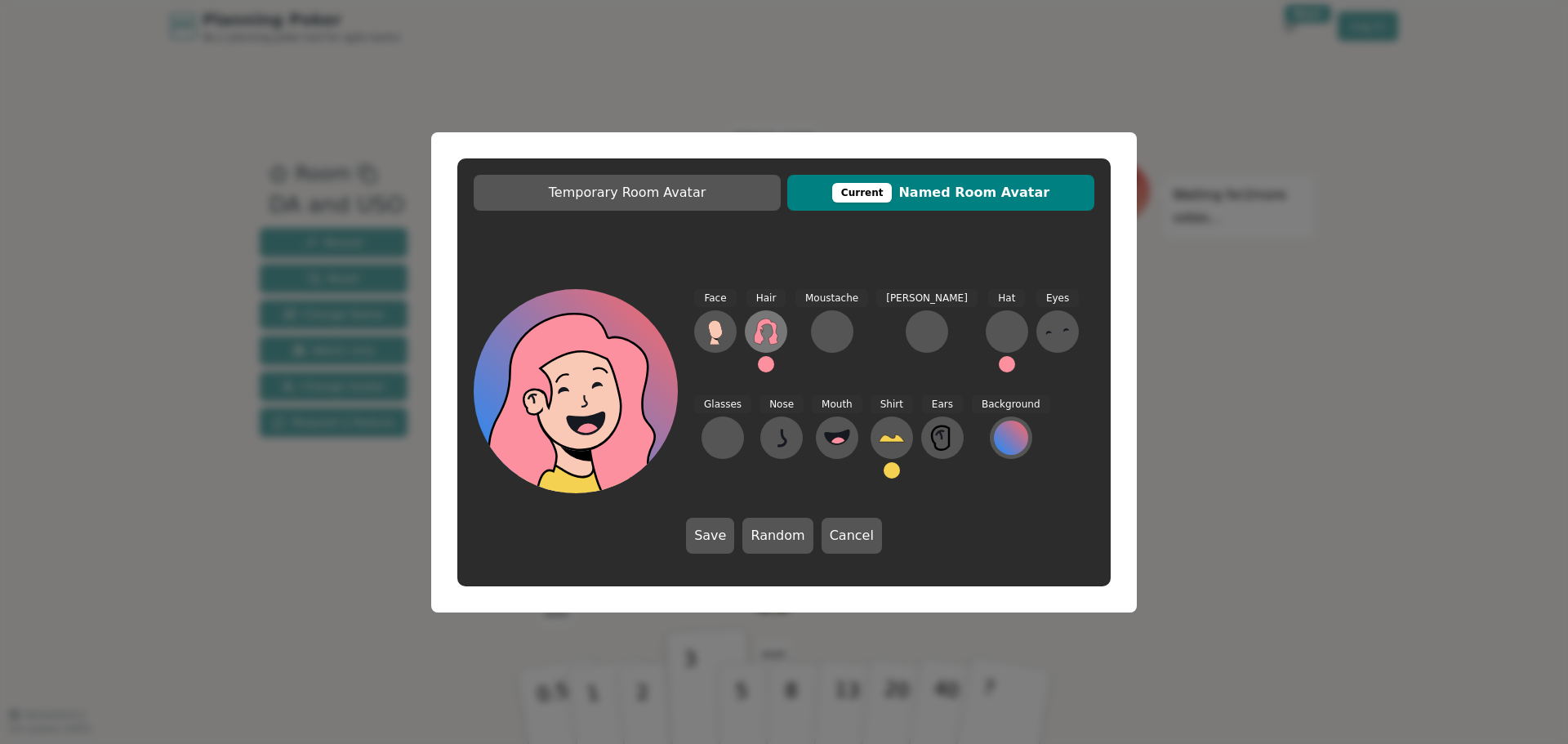
click at [771, 332] on icon at bounding box center [765, 332] width 26 height 26
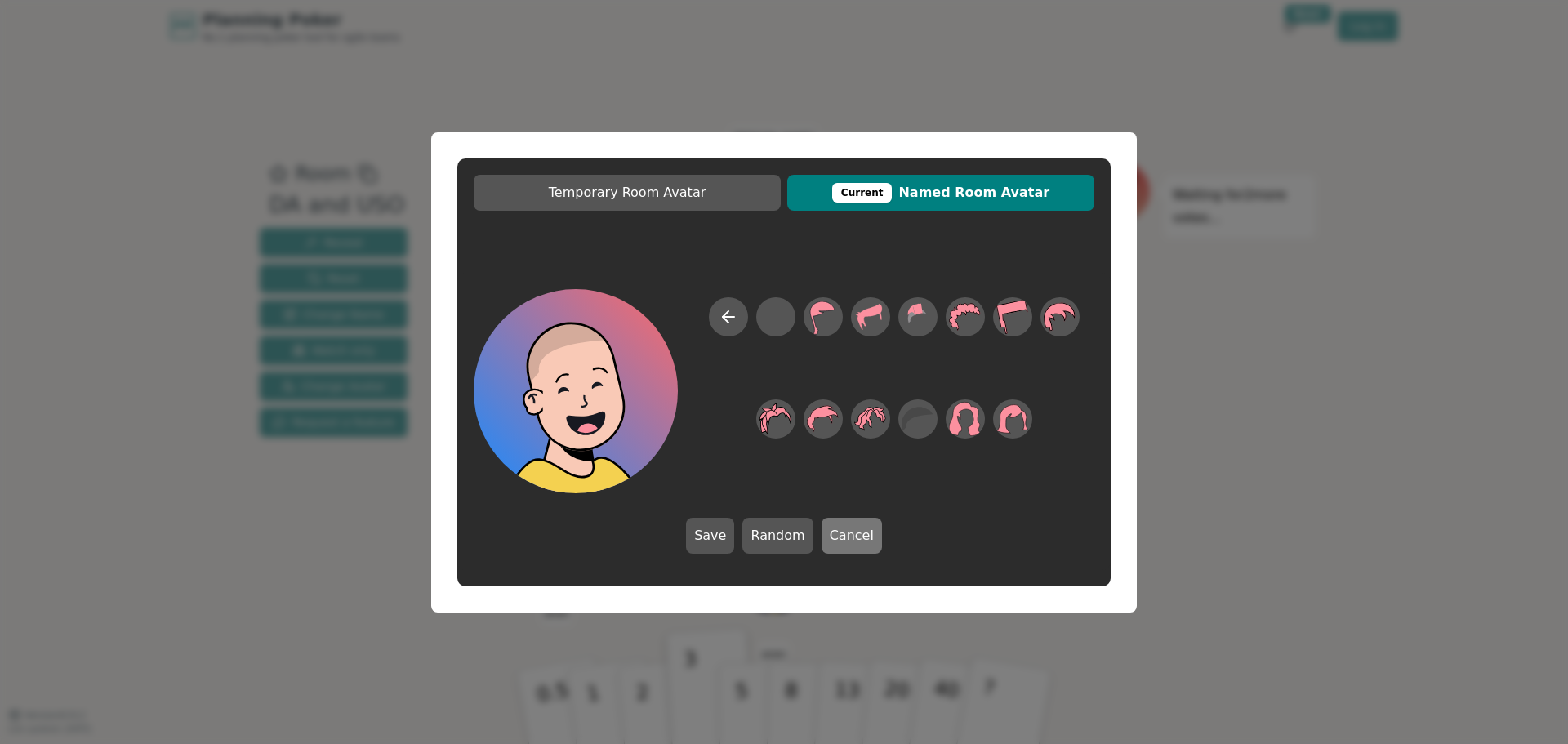
click at [854, 530] on button "Cancel" at bounding box center [851, 536] width 60 height 36
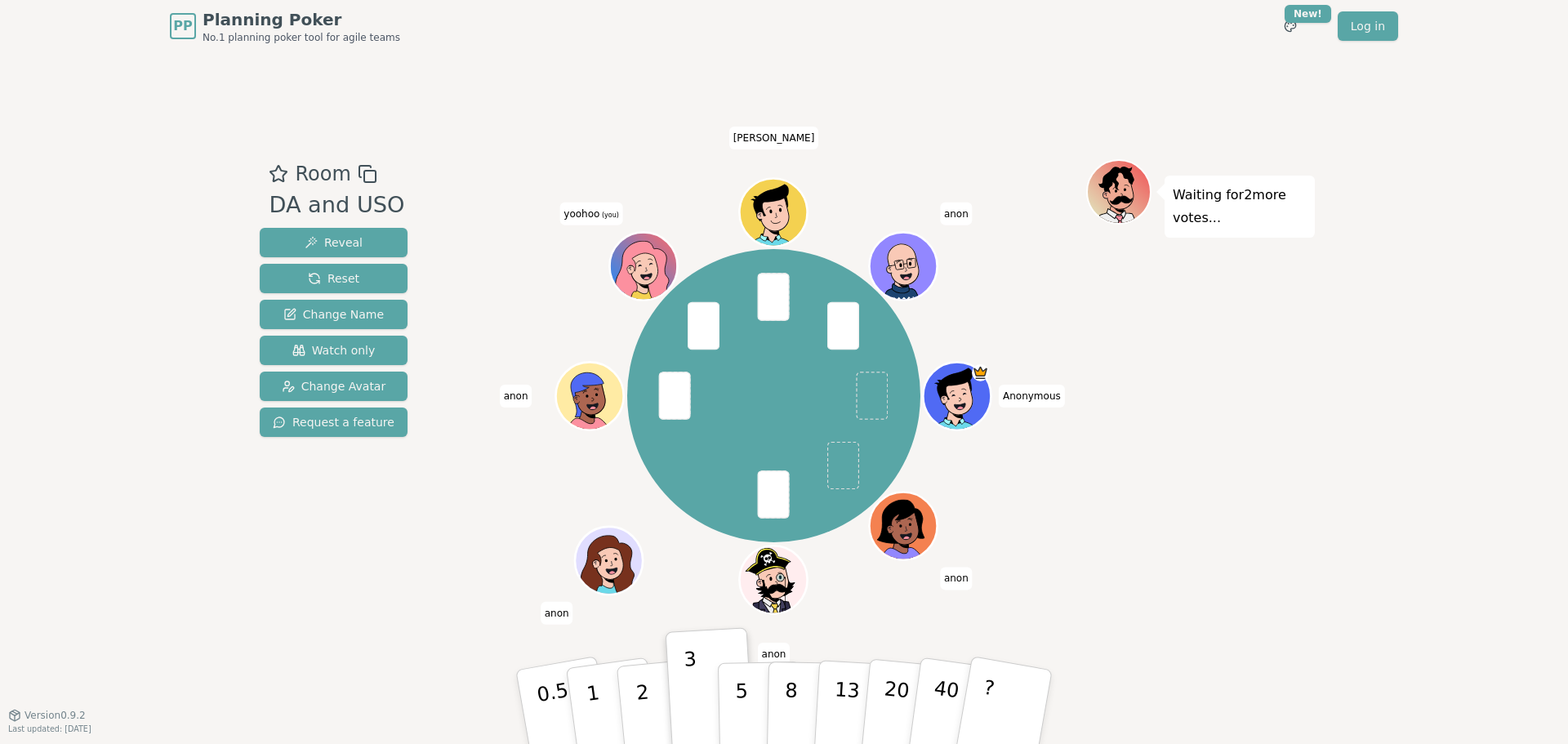
click at [634, 281] on icon at bounding box center [647, 277] width 32 height 12
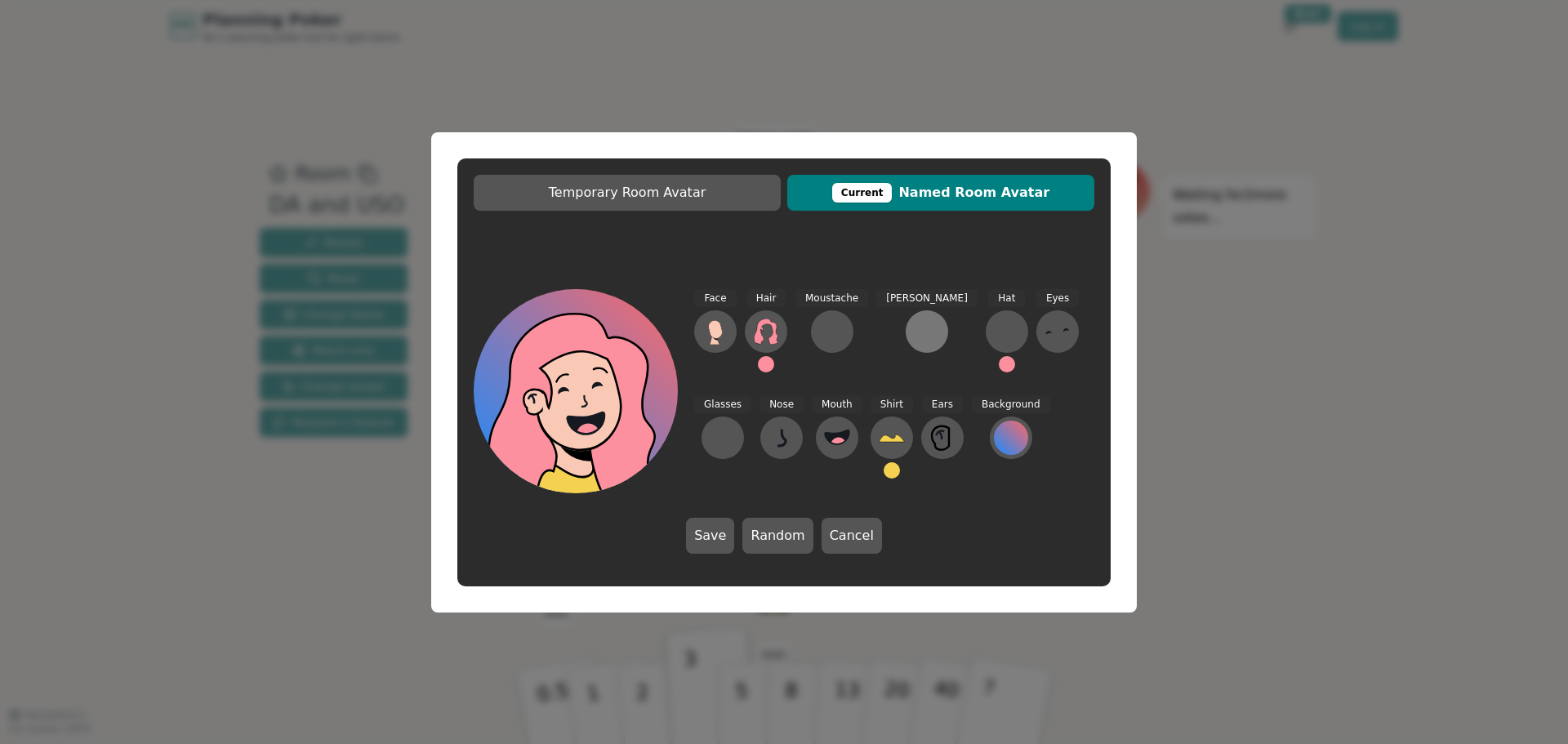
click at [913, 333] on div at bounding box center [926, 332] width 26 height 26
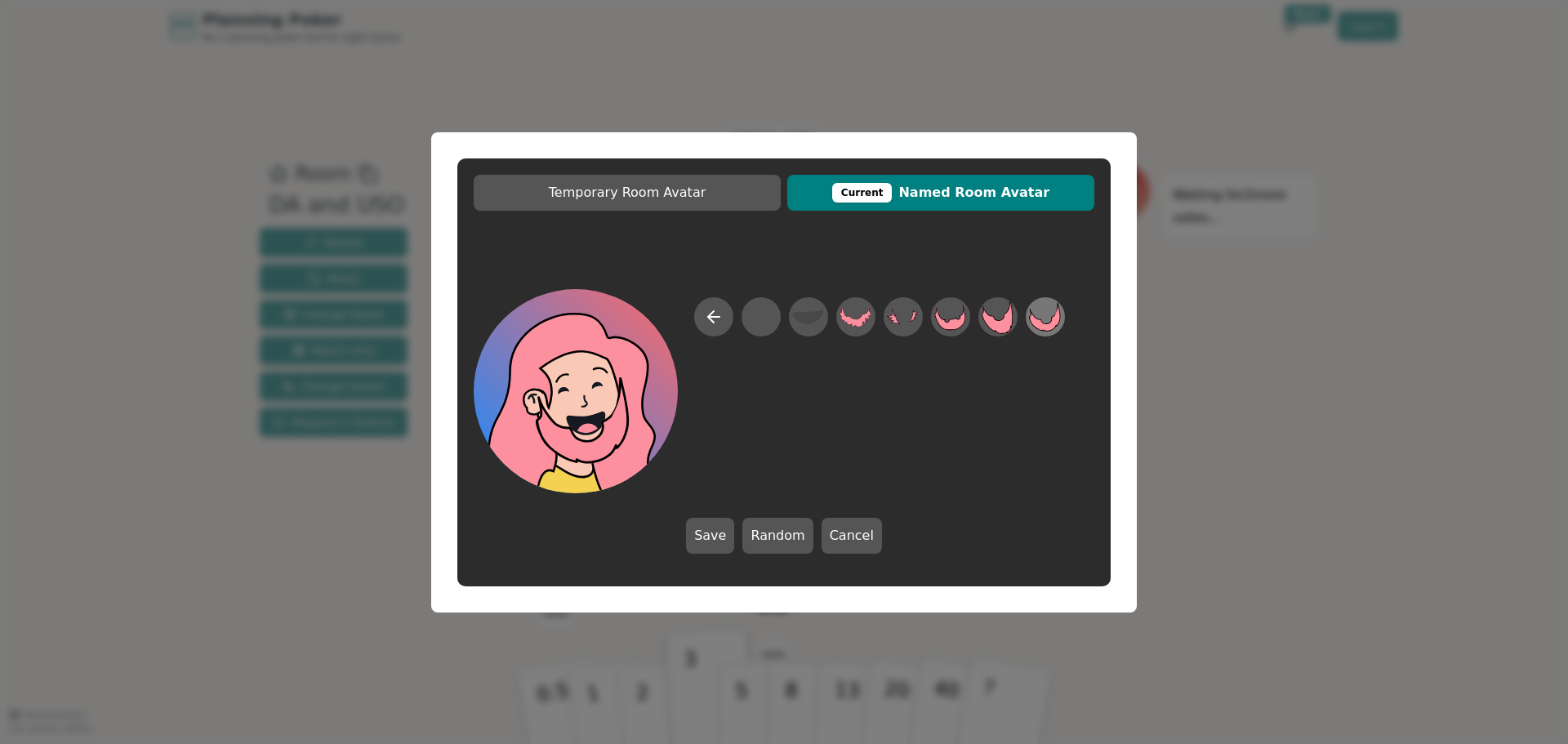
click at [1040, 323] on icon at bounding box center [1044, 315] width 31 height 30
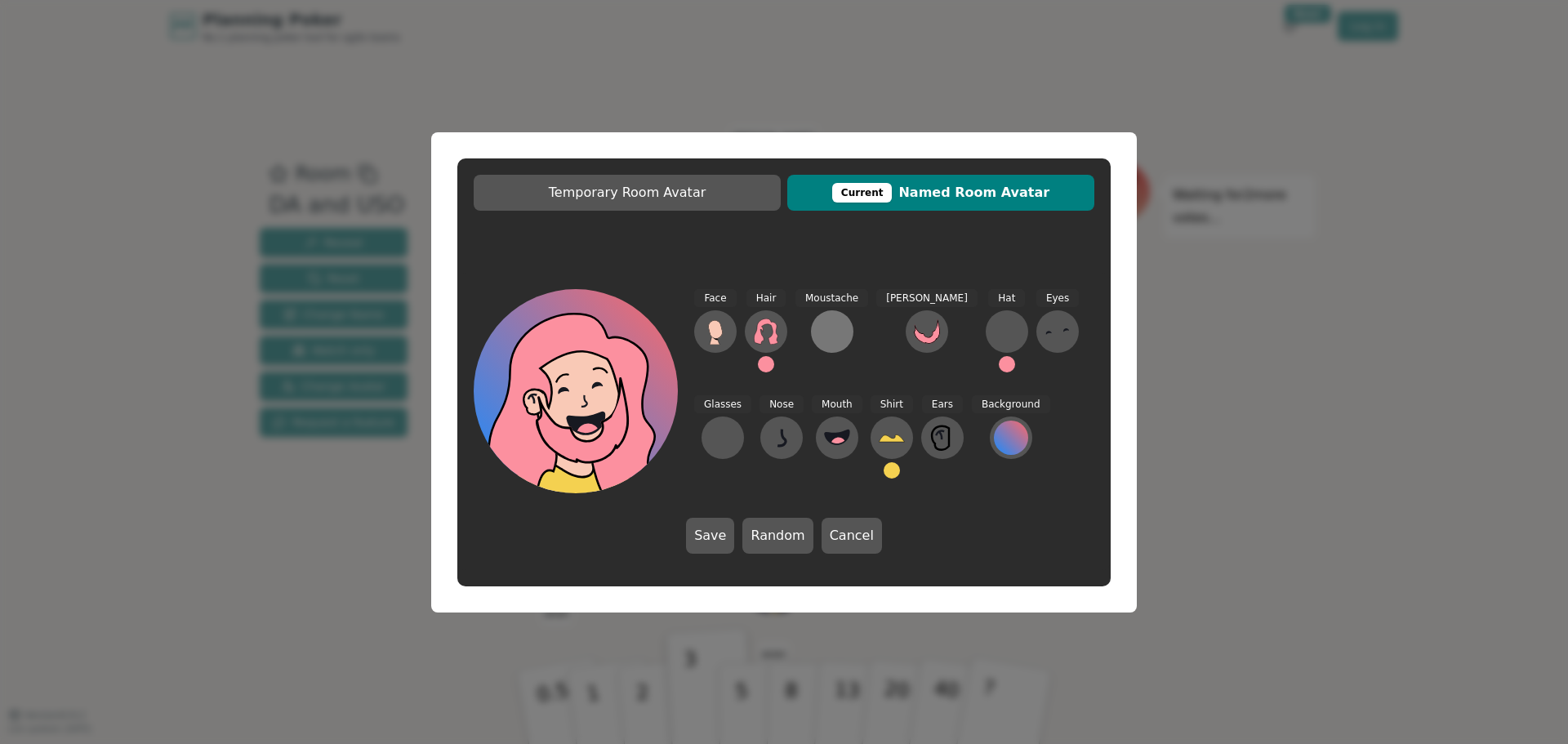
click at [835, 341] on div at bounding box center [832, 332] width 26 height 26
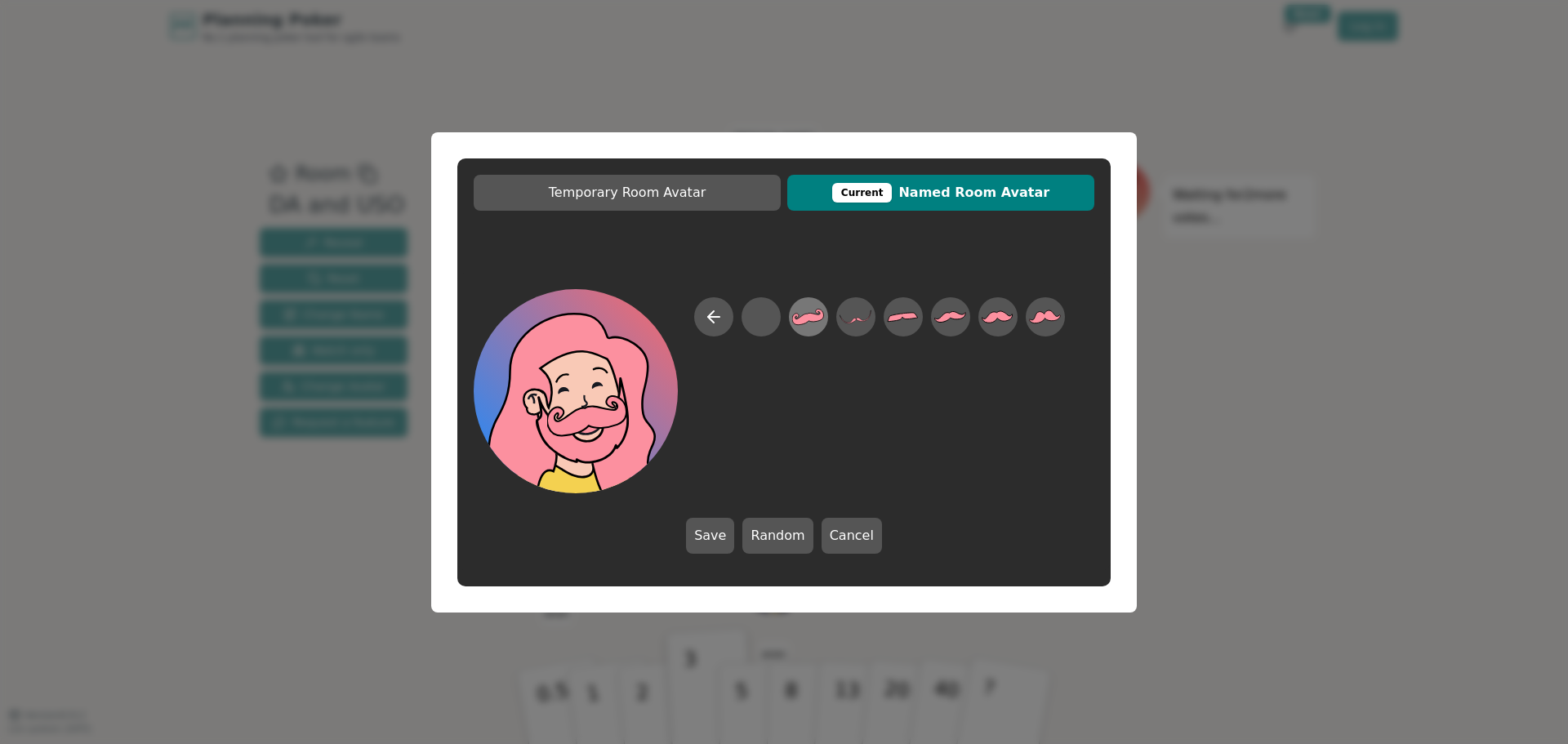
click at [808, 319] on icon at bounding box center [807, 317] width 31 height 16
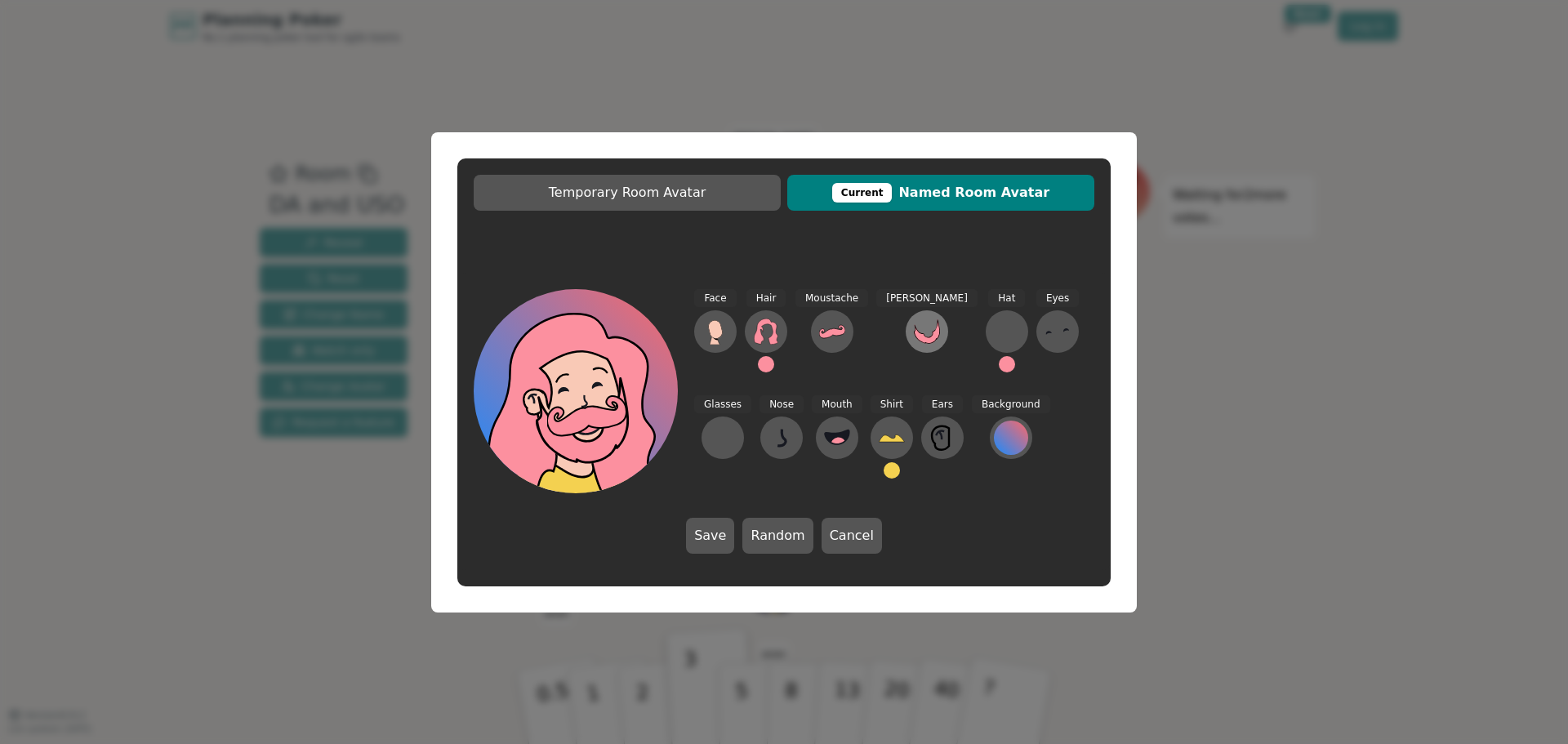
click at [913, 336] on icon at bounding box center [926, 331] width 26 height 24
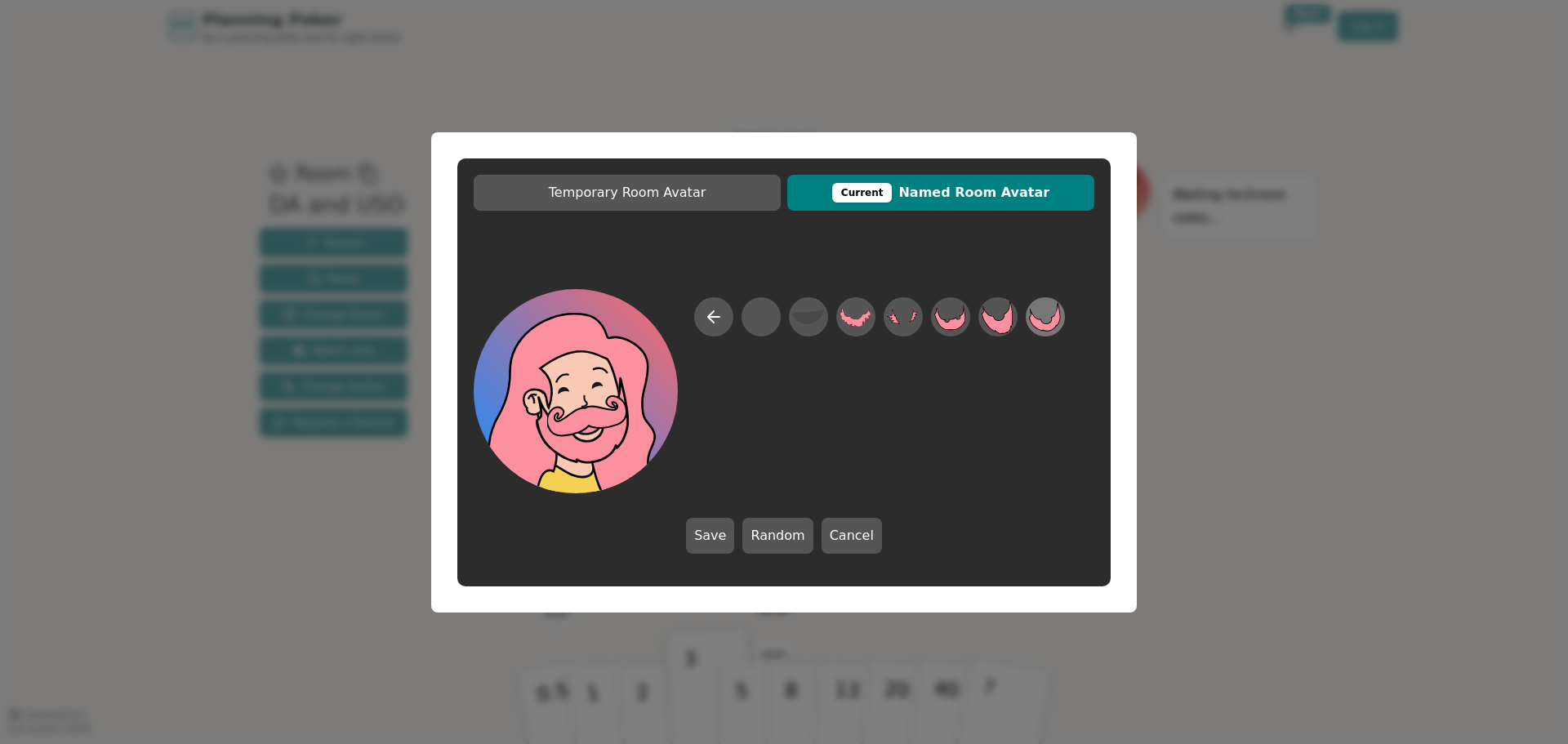
click at [1048, 317] on icon at bounding box center [1044, 316] width 31 height 37
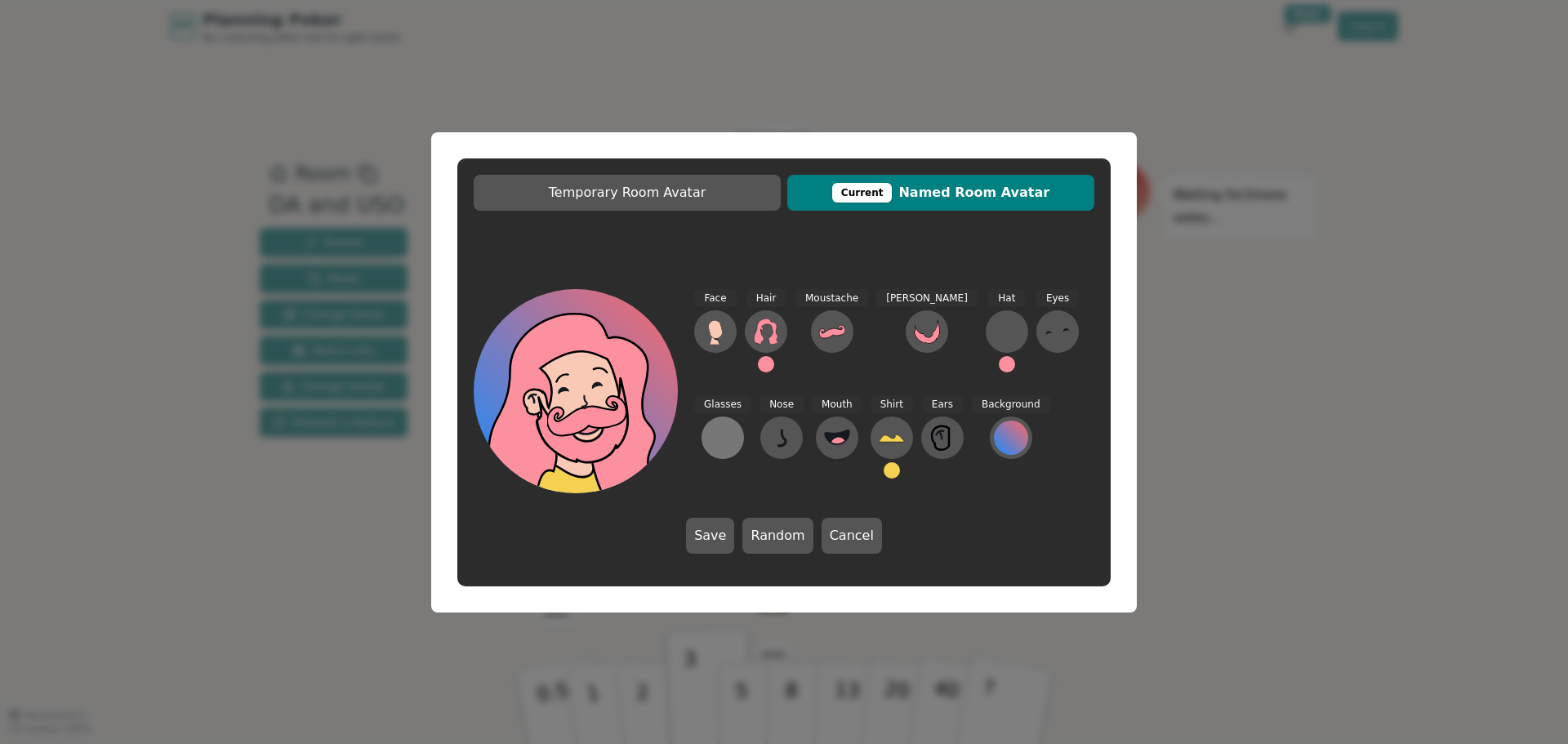
click at [736, 425] on div at bounding box center [722, 438] width 26 height 26
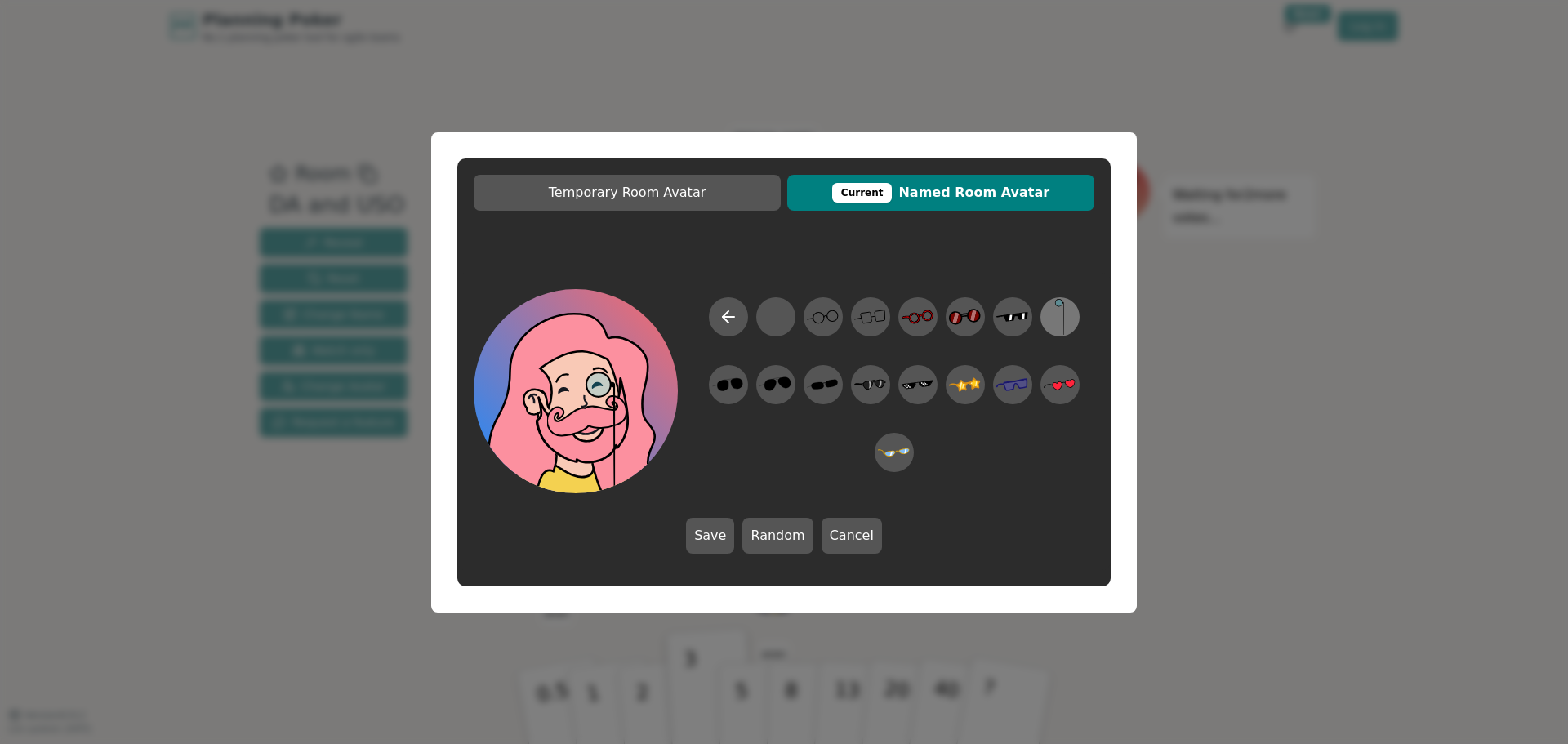
click at [1049, 314] on icon at bounding box center [1059, 316] width 31 height 37
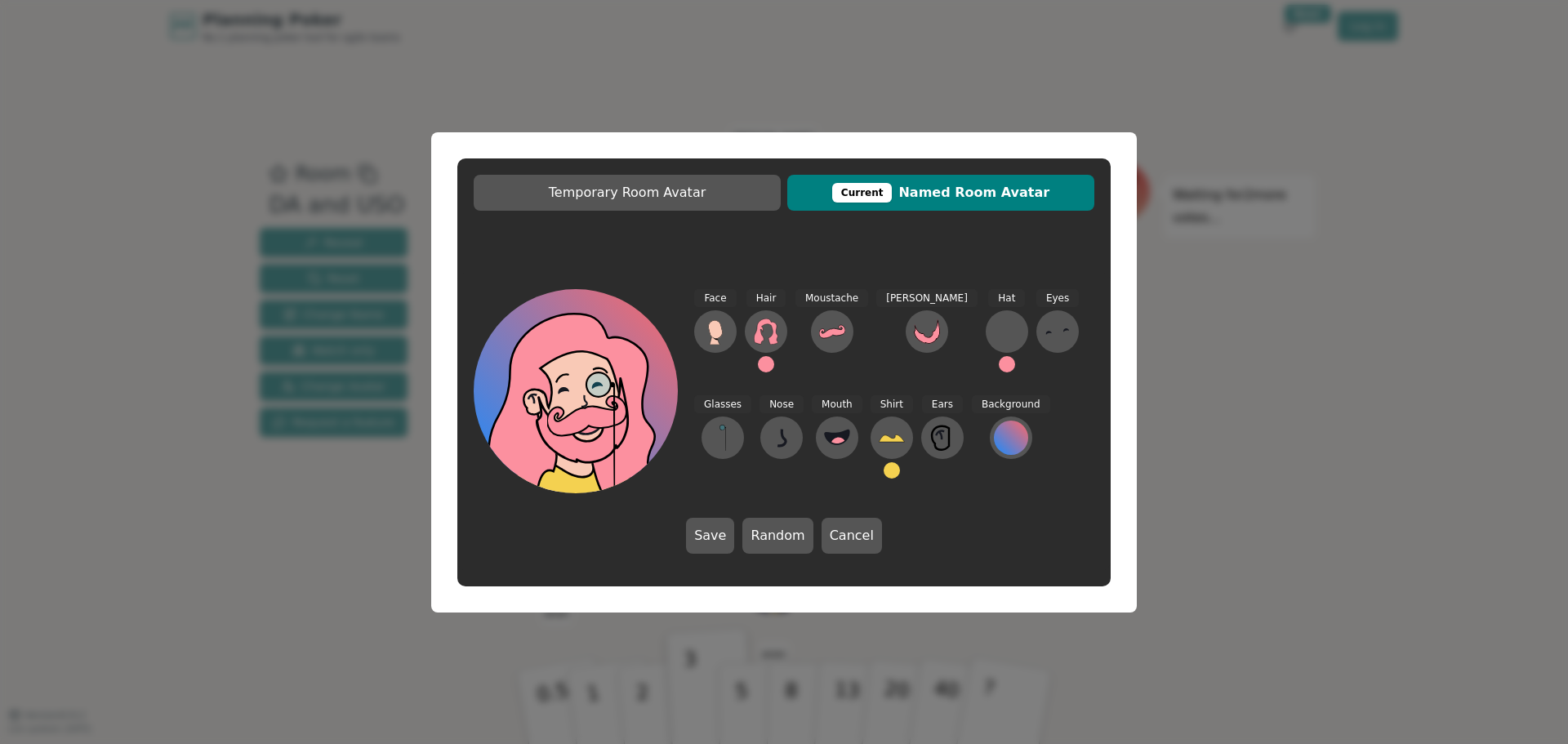
drag, startPoint x: 711, startPoint y: 530, endPoint x: 734, endPoint y: 530, distance: 23.0
click at [711, 530] on button "Save" at bounding box center [710, 536] width 48 height 36
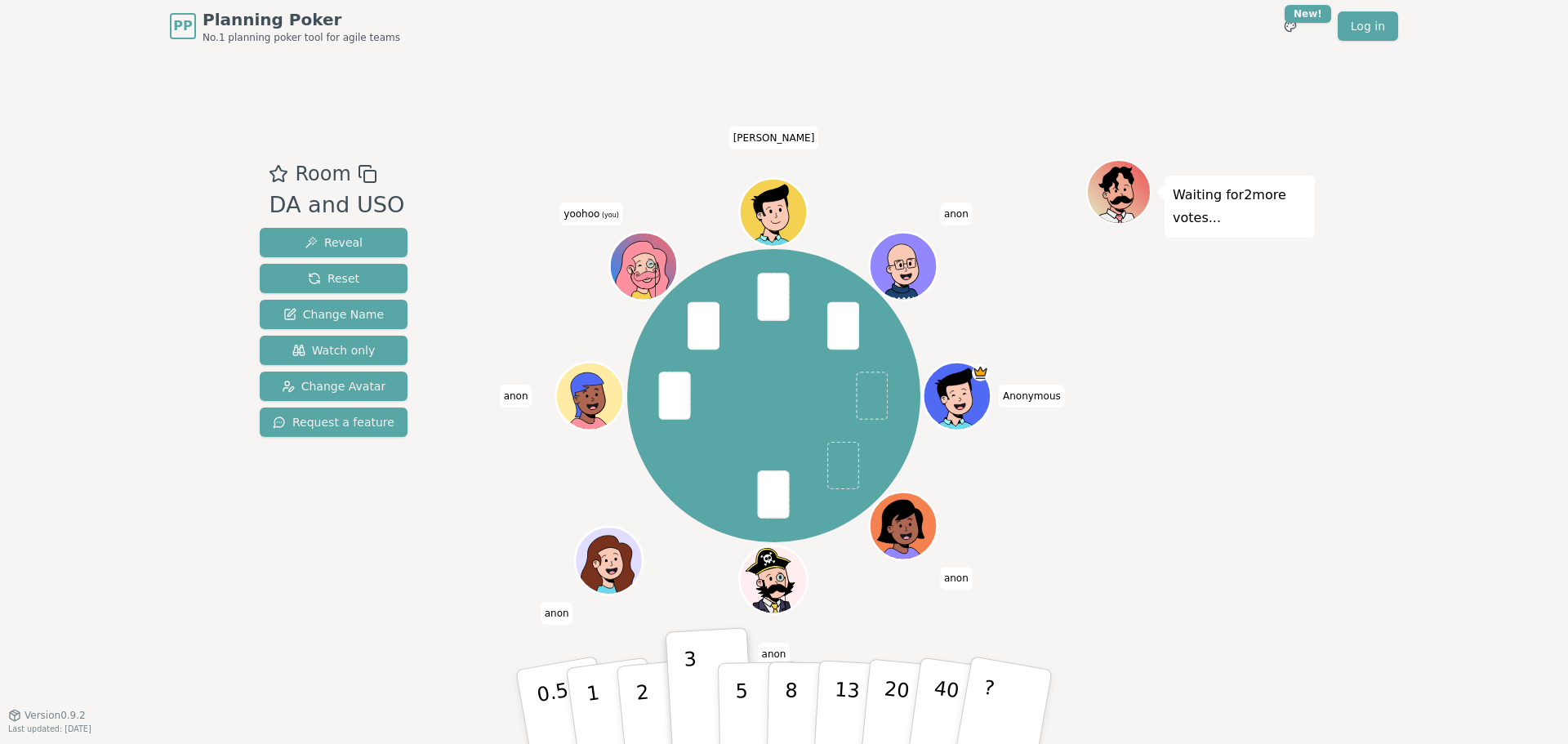
click at [1096, 554] on div "Waiting for 2 more votes..." at bounding box center [1200, 384] width 229 height 449
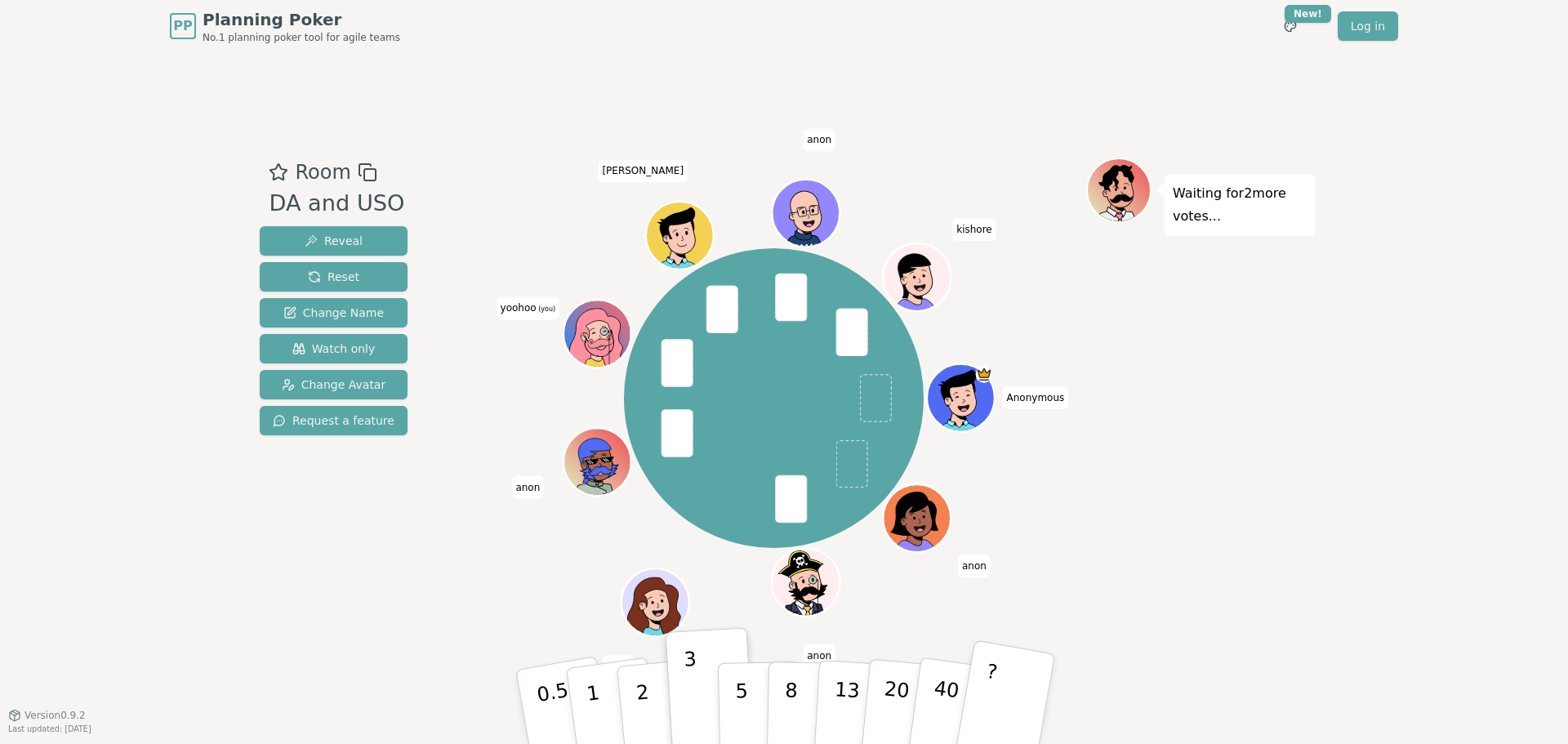
click at [1000, 709] on button "?" at bounding box center [1005, 707] width 102 height 135
click at [760, 670] on button "5" at bounding box center [760, 707] width 84 height 124
click at [698, 701] on button "3" at bounding box center [710, 707] width 89 height 128
click at [694, 704] on p "3" at bounding box center [693, 708] width 18 height 89
click at [292, 688] on div "Room DA and USO Reveal Reset Change Name Watch only Change Avatar Request a fea…" at bounding box center [784, 383] width 1061 height 662
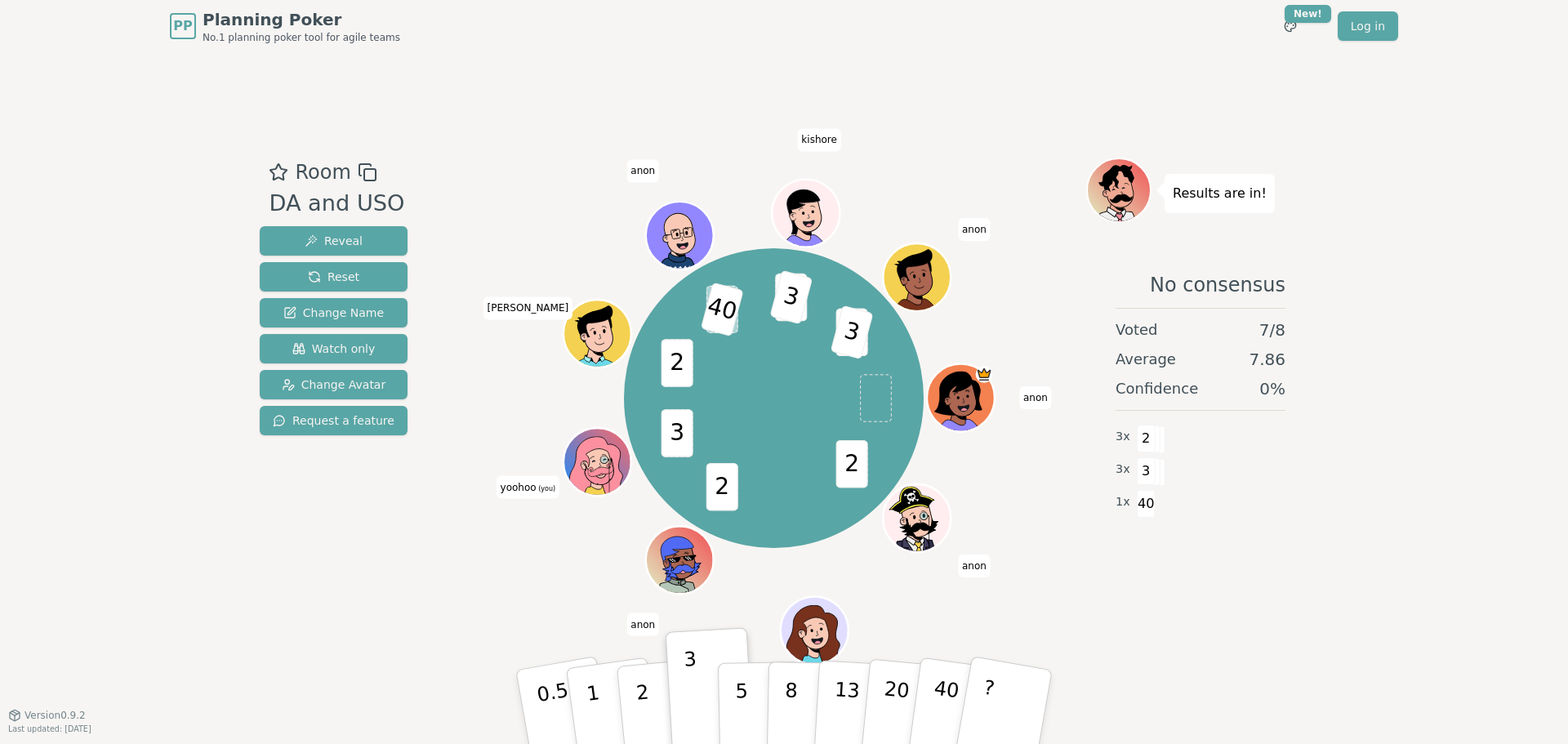
click at [1060, 659] on div "Room DA and USO Reveal Reset Change Name Watch only Change Avatar Request a fea…" at bounding box center [784, 383] width 1061 height 662
click at [747, 680] on button "5" at bounding box center [760, 707] width 84 height 124
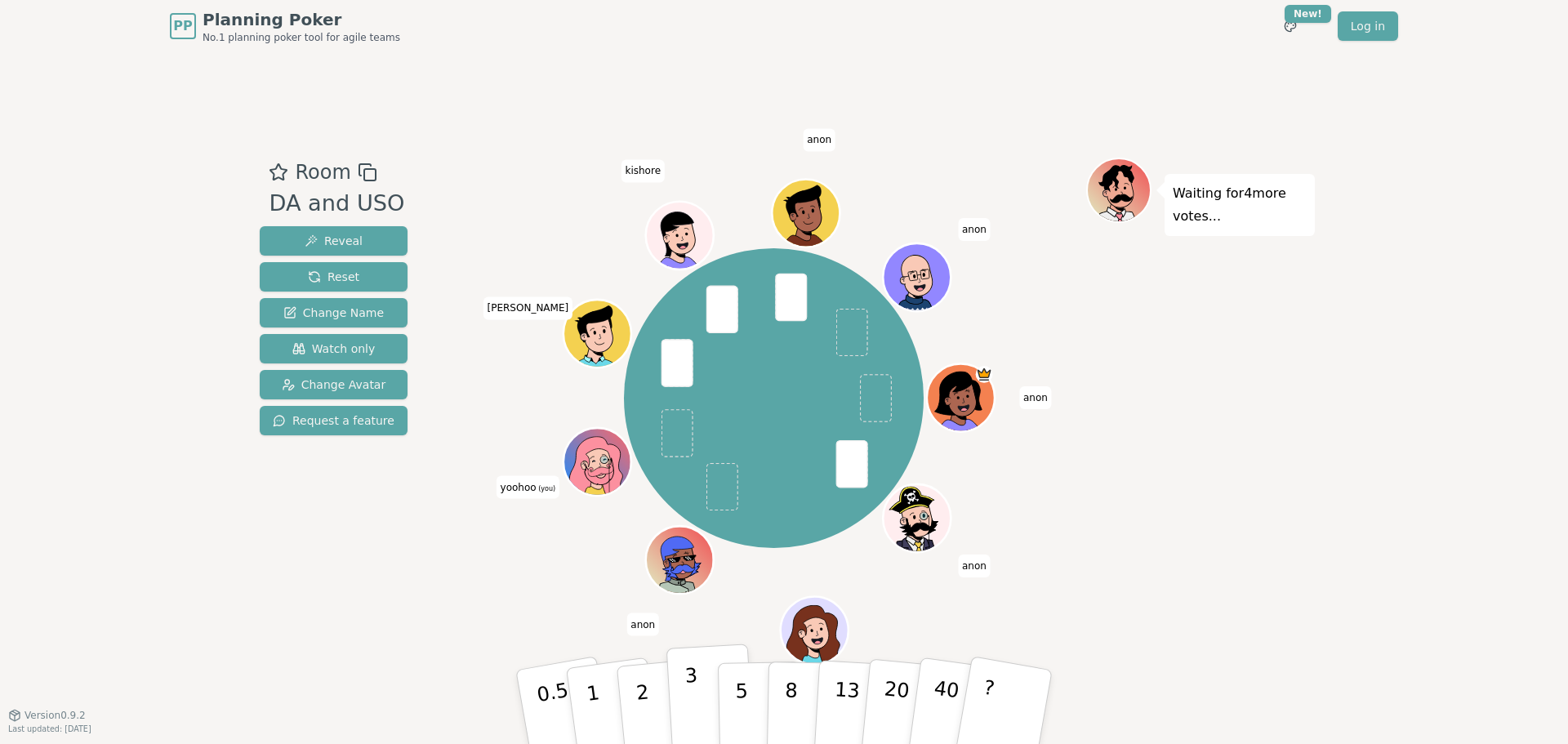
click at [694, 684] on p "3" at bounding box center [693, 708] width 18 height 89
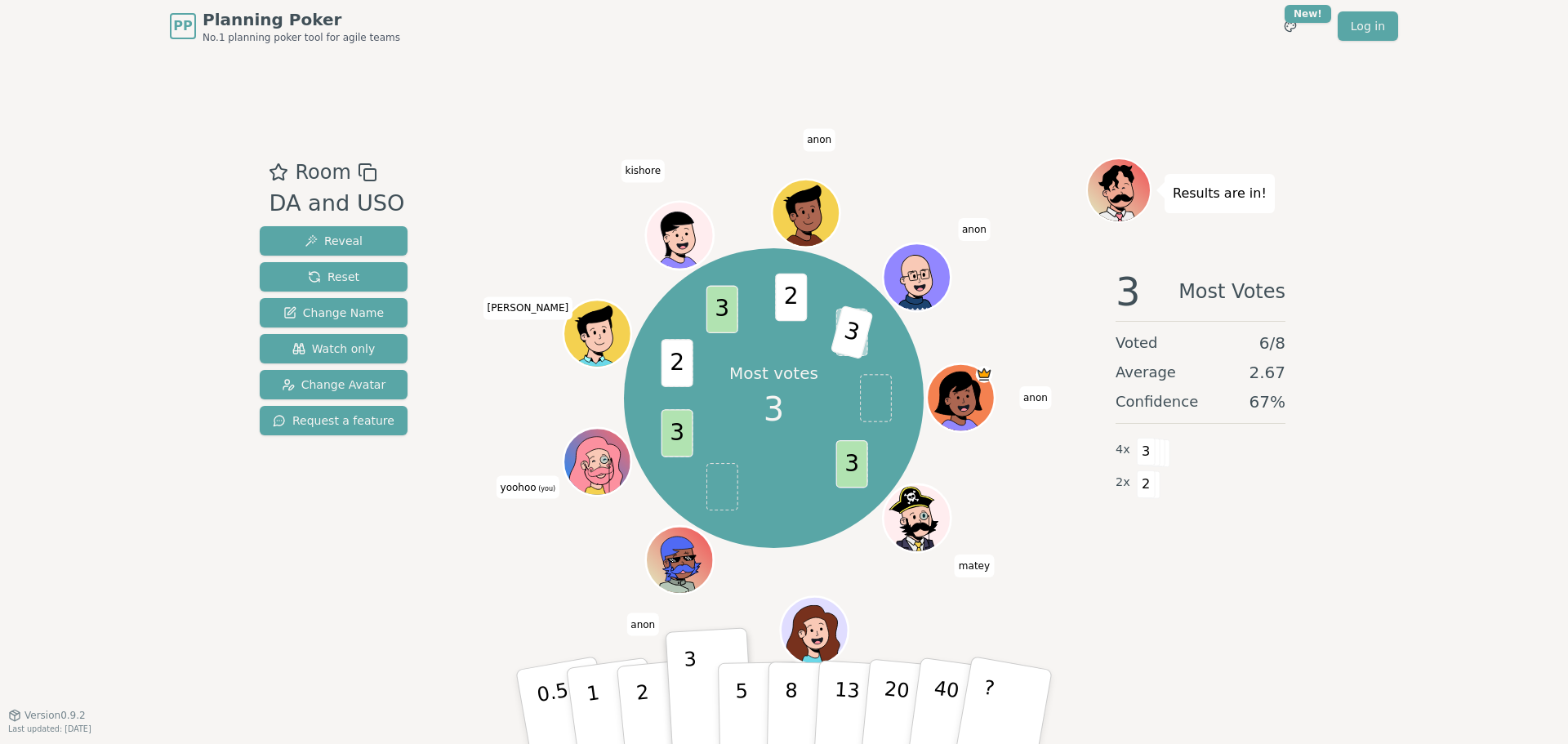
click at [751, 716] on button "5" at bounding box center [760, 723] width 84 height 124
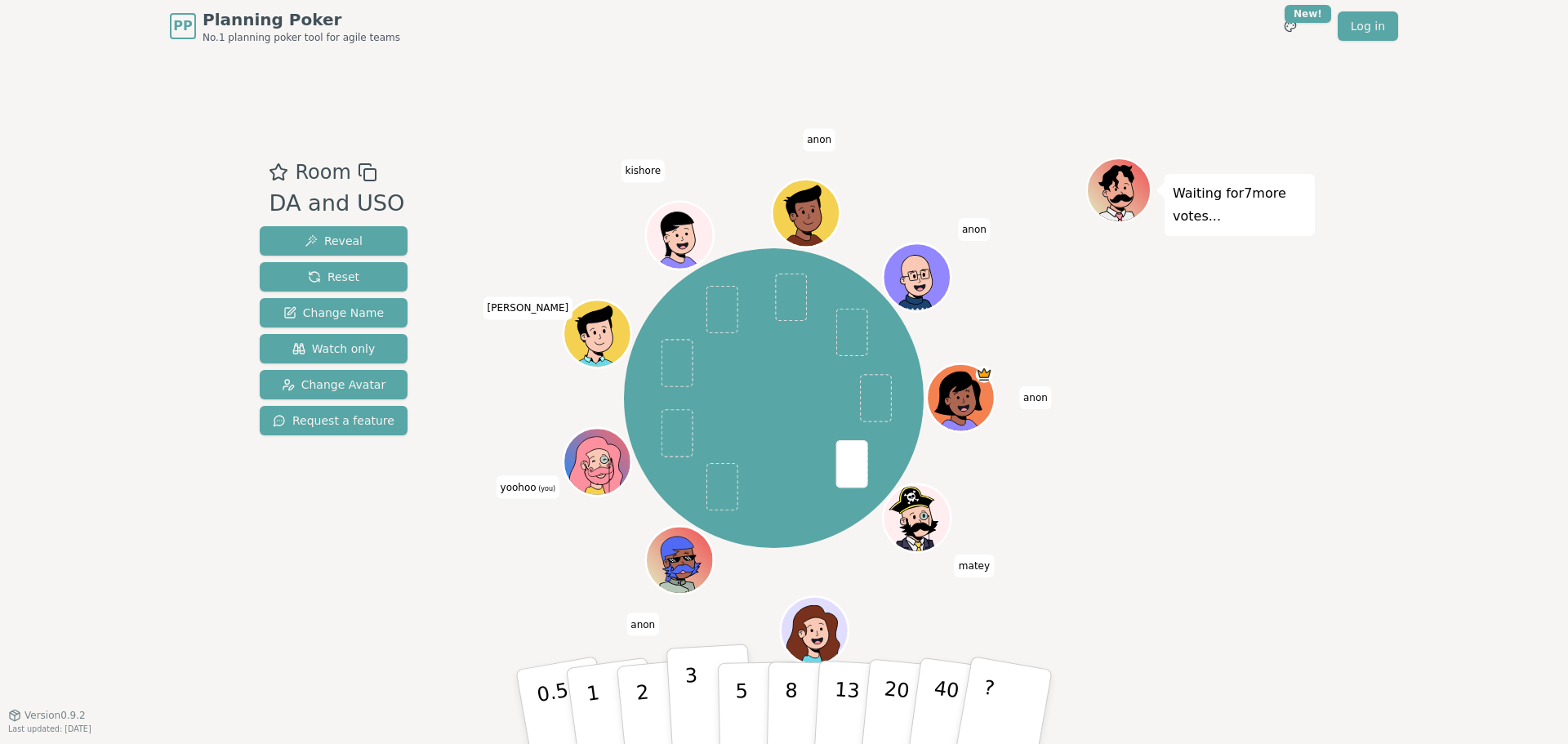
click at [688, 699] on p "3" at bounding box center [693, 708] width 18 height 89
click at [742, 697] on p "5" at bounding box center [741, 707] width 13 height 88
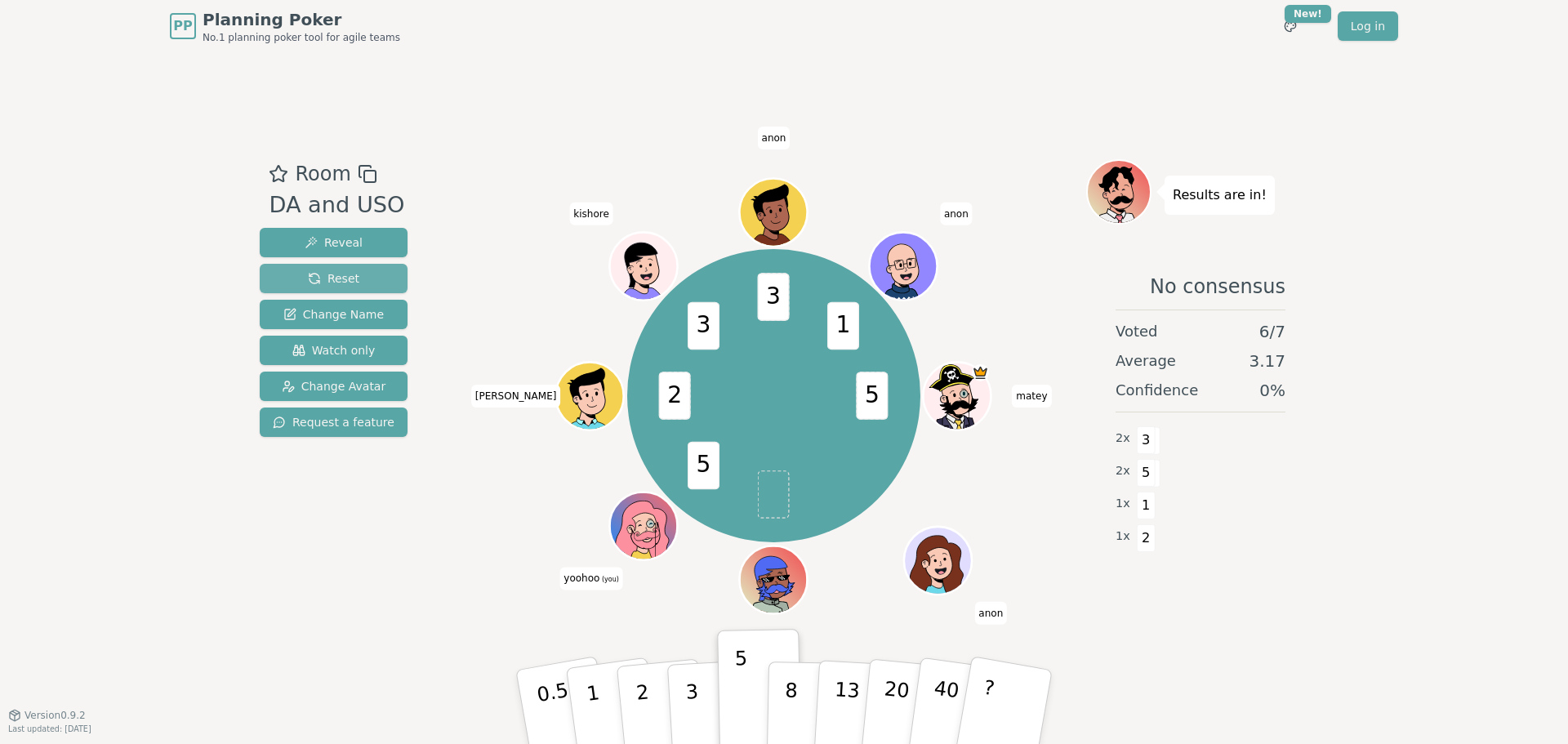
click at [339, 285] on span "Reset" at bounding box center [333, 279] width 51 height 16
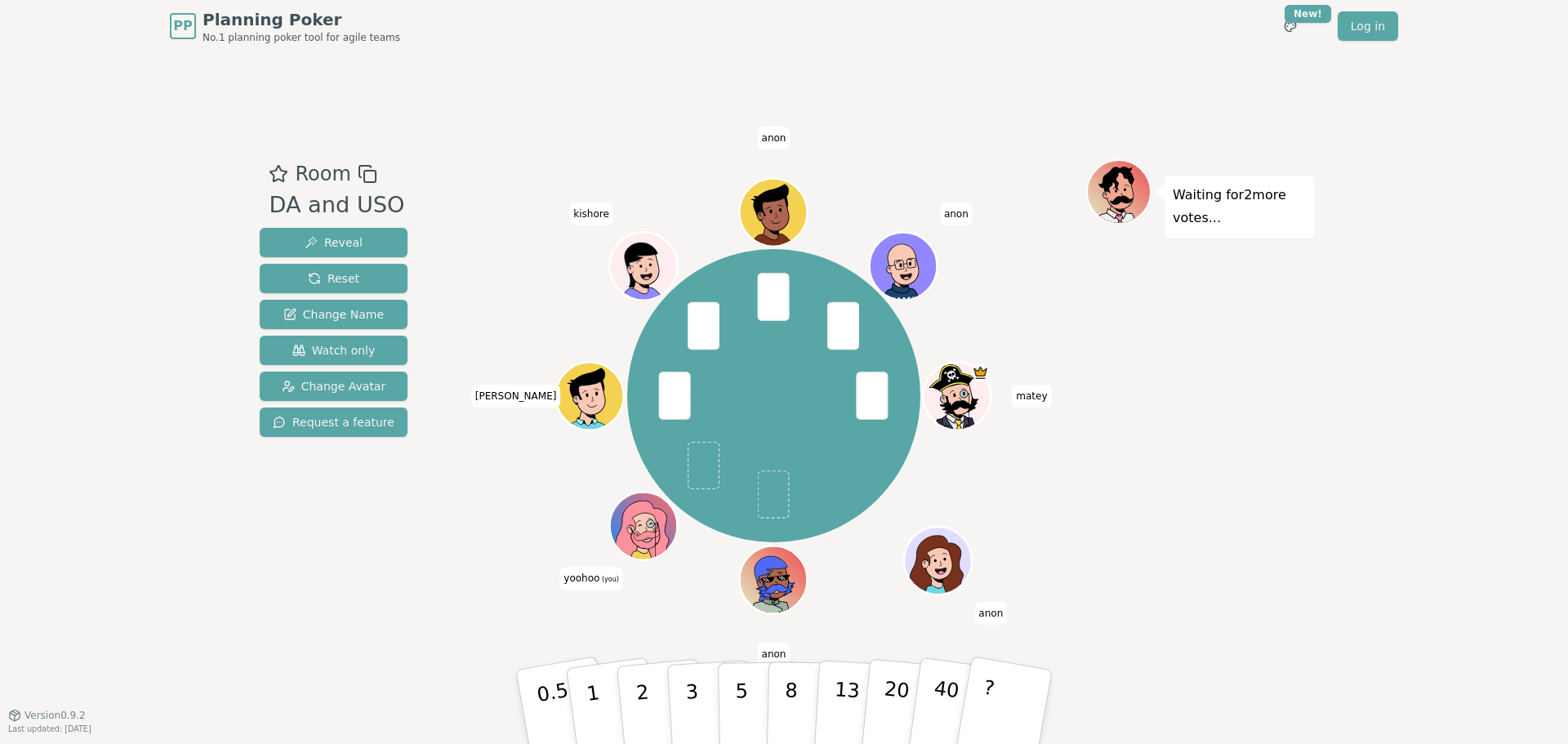
drag, startPoint x: 1458, startPoint y: 418, endPoint x: 1442, endPoint y: 420, distance: 16.1
click at [1458, 418] on div "PP Planning Poker No.1 planning poker tool for agile teams Toggle theme New! Lo…" at bounding box center [784, 372] width 1568 height 744
click at [634, 686] on button "2" at bounding box center [662, 708] width 93 height 130
click at [591, 692] on p "1" at bounding box center [595, 709] width 24 height 89
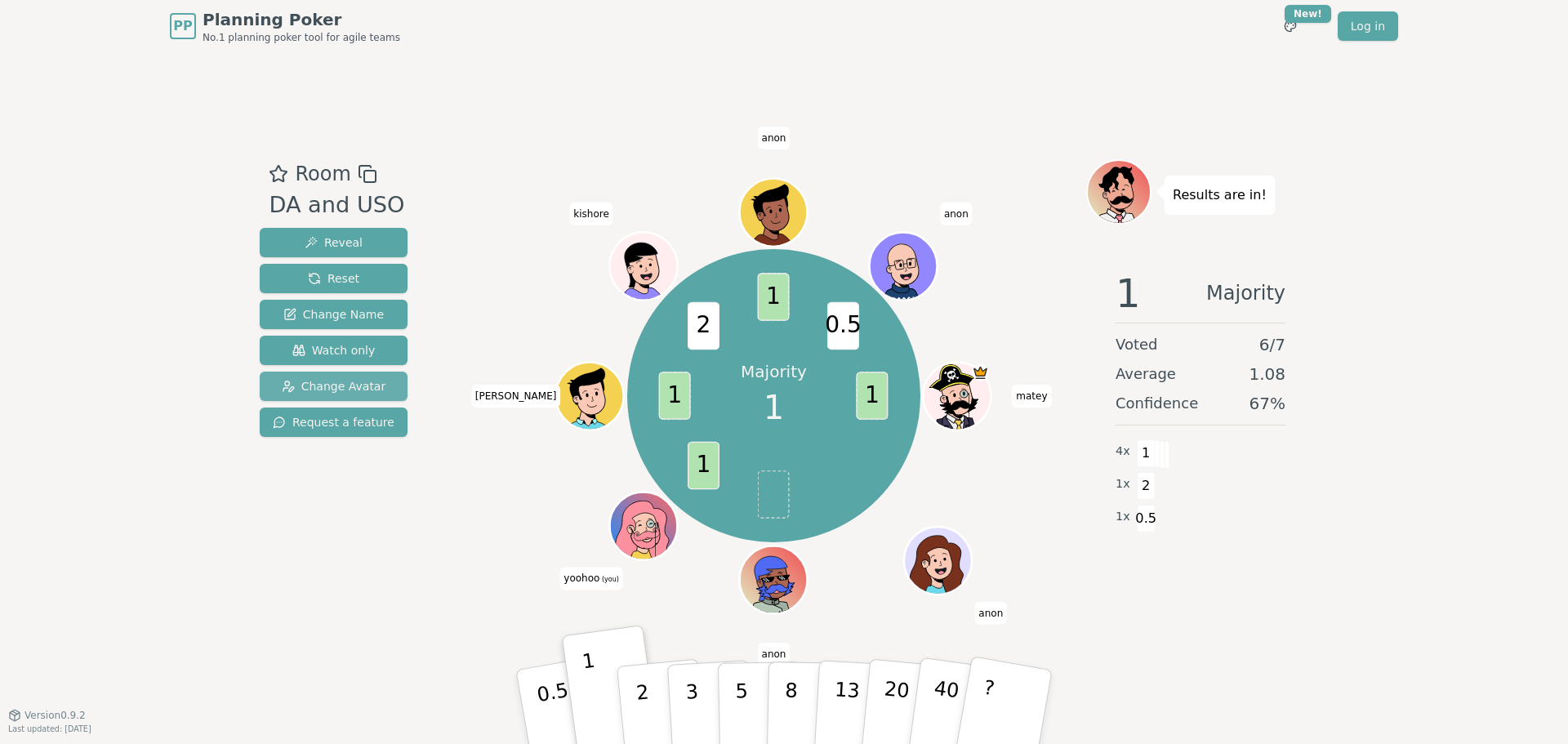
click at [382, 380] on button "Change Avatar" at bounding box center [333, 386] width 148 height 30
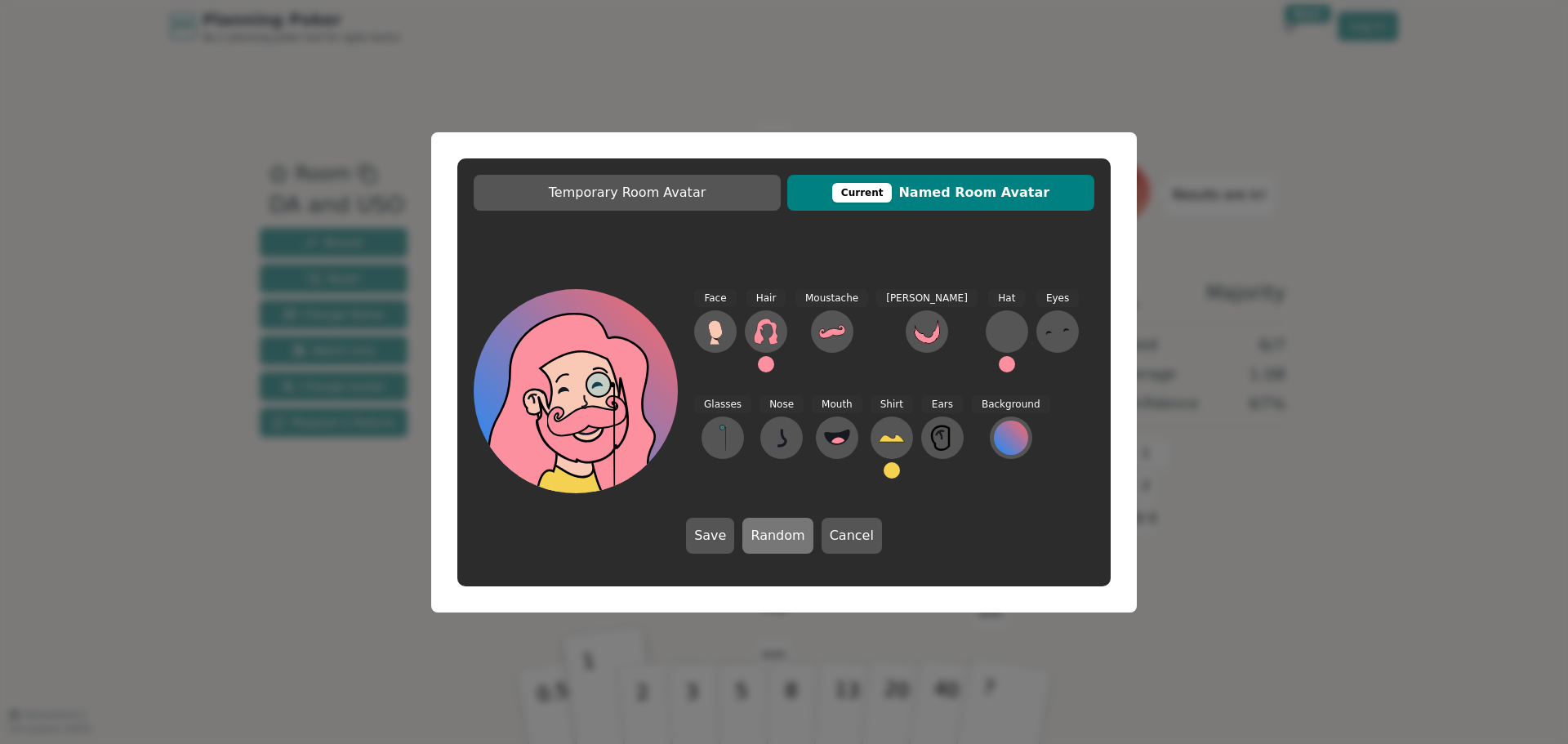
click at [780, 544] on button "Random" at bounding box center [777, 536] width 70 height 36
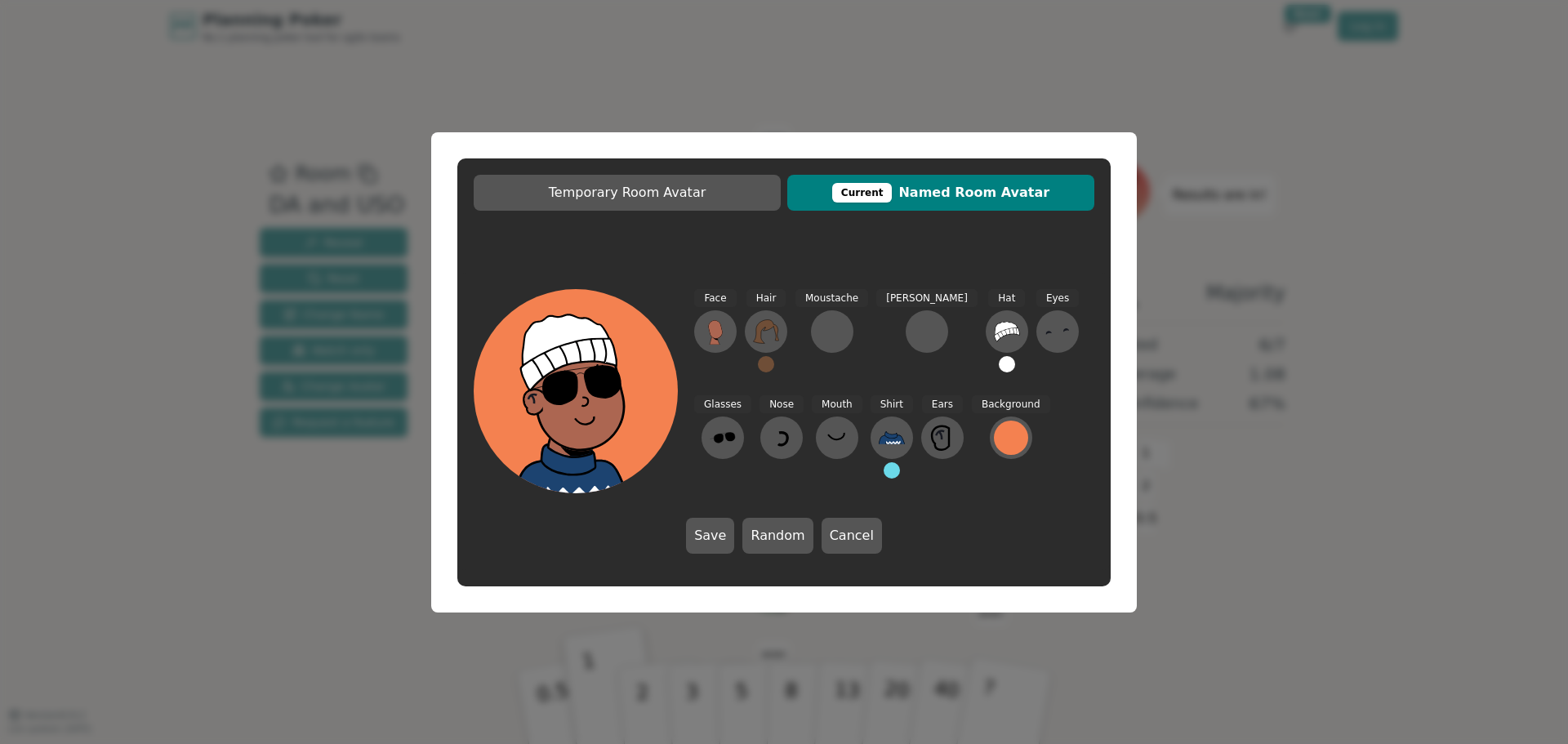
click at [723, 539] on button "Save" at bounding box center [710, 536] width 48 height 36
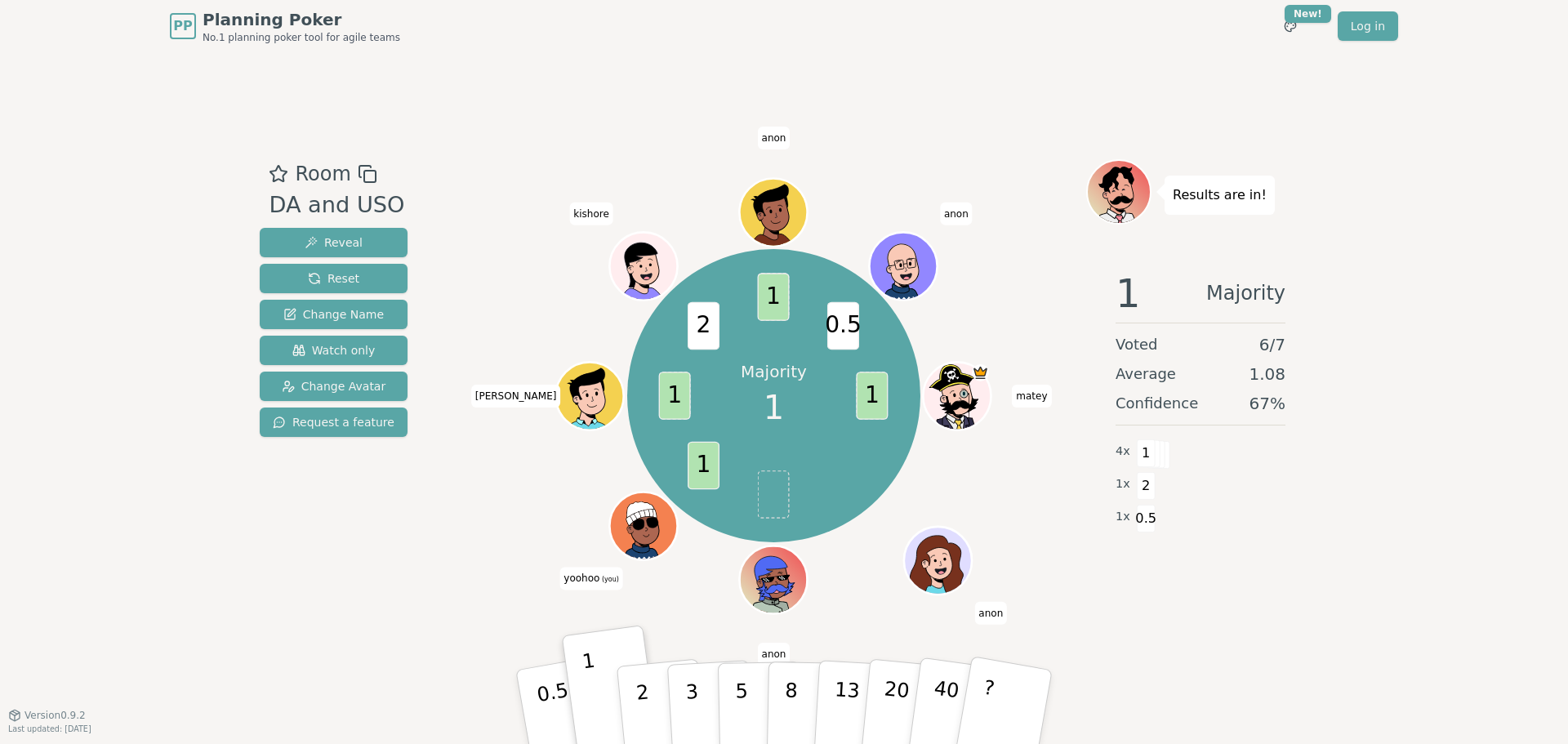
click at [507, 604] on div "Majority 1 1 1 1 2 1 0.5 [PERSON_NAME] (you) [PERSON_NAME] kishore [PERSON_NAME]" at bounding box center [774, 396] width 625 height 416
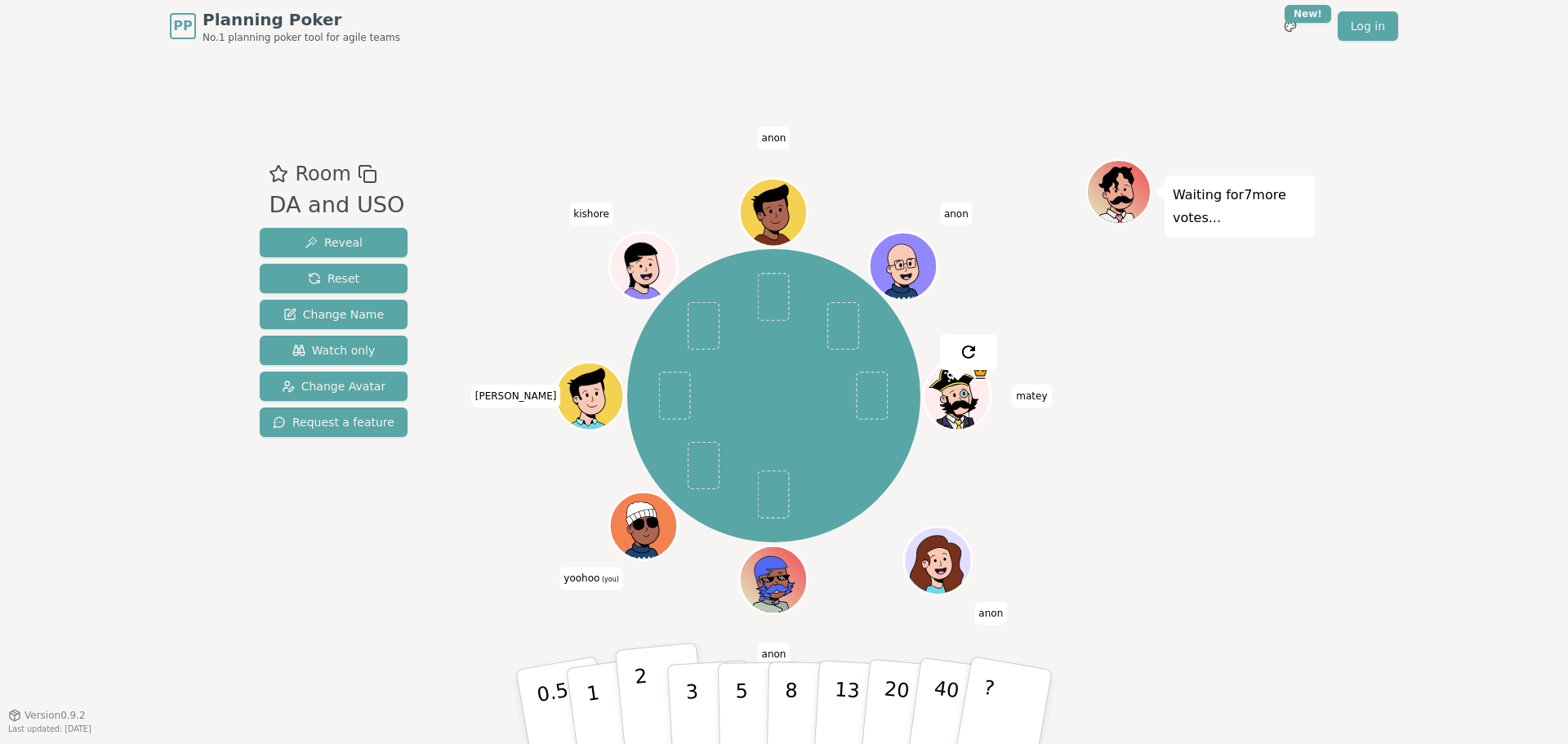
click at [646, 710] on p "2" at bounding box center [645, 709] width 22 height 89
click at [418, 635] on div "Room DA and USO Reveal Reset Change Name Watch only Change Avatar Request a fea…" at bounding box center [784, 383] width 1061 height 662
click at [1450, 428] on div "PP Planning Poker No.1 planning poker tool for agile teams Toggle theme New! Lo…" at bounding box center [784, 372] width 1568 height 744
click at [692, 695] on p "3" at bounding box center [693, 708] width 18 height 89
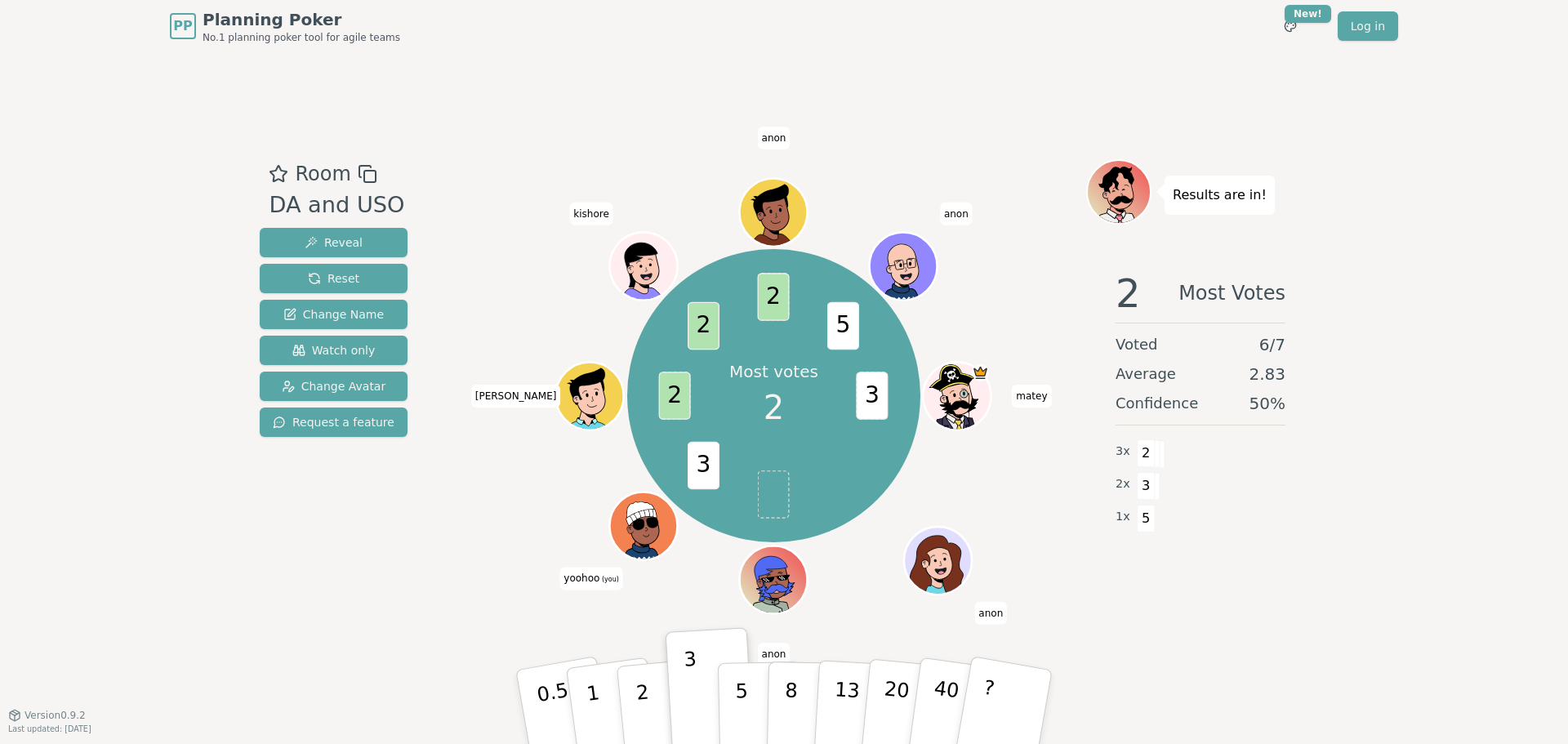
click at [1463, 552] on div "PP Planning Poker No.1 planning poker tool for agile teams Toggle theme New! Lo…" at bounding box center [784, 372] width 1568 height 744
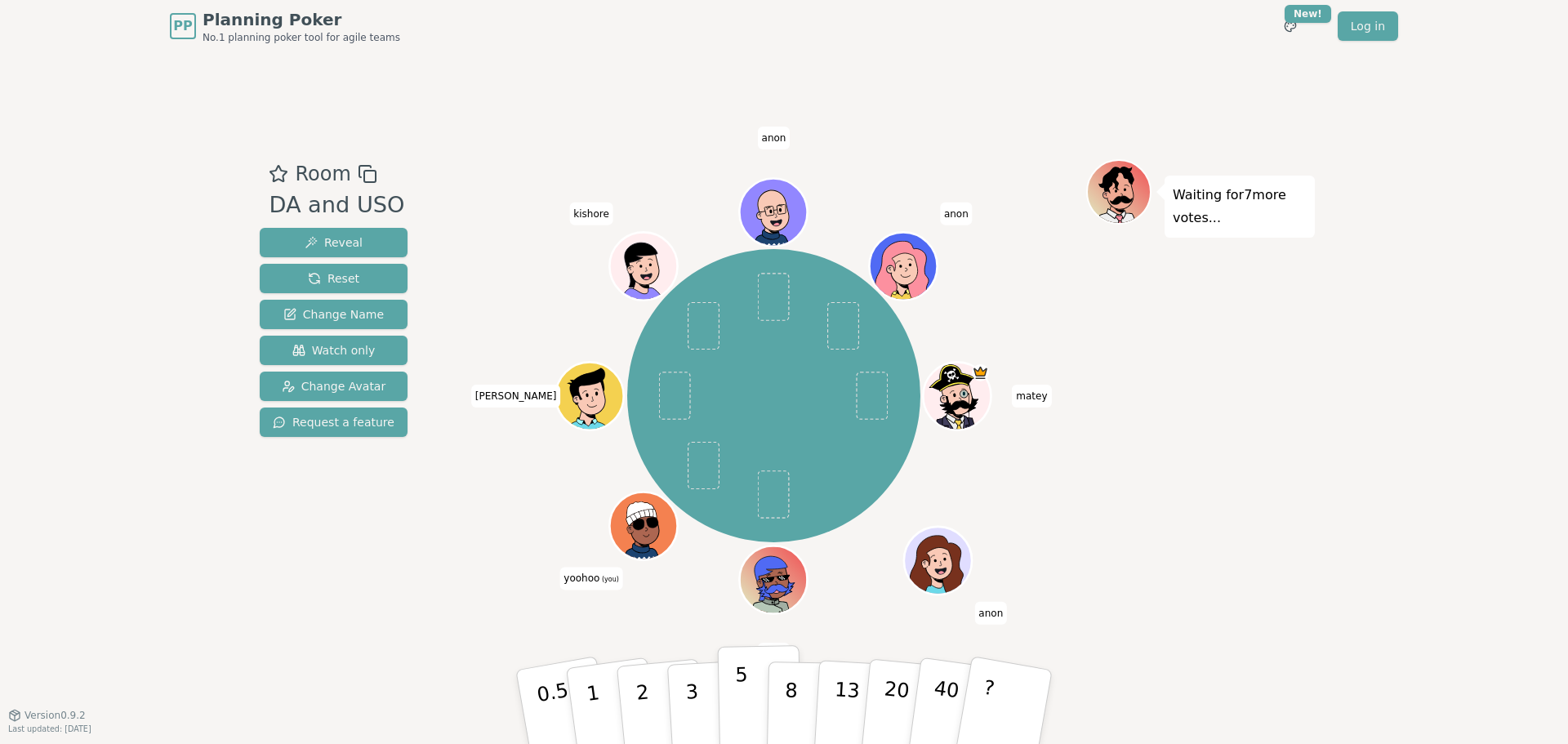
drag, startPoint x: 697, startPoint y: 703, endPoint x: 767, endPoint y: 677, distance: 74.7
click at [697, 703] on button "3" at bounding box center [711, 724] width 89 height 128
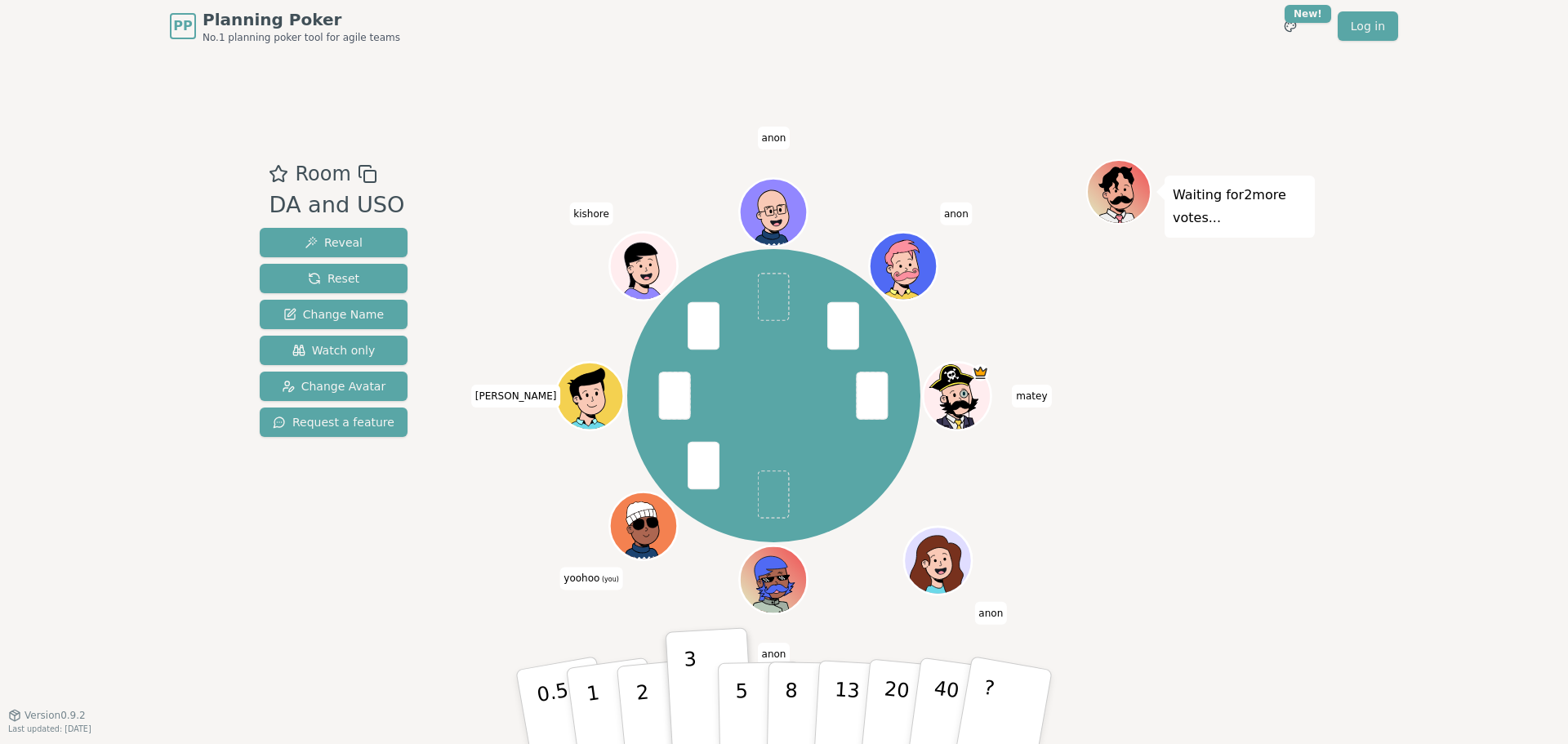
click at [1429, 500] on div "PP Planning Poker No.1 planning poker tool for agile teams Toggle theme New! Lo…" at bounding box center [784, 372] width 1568 height 744
click at [733, 683] on button "5" at bounding box center [760, 707] width 84 height 124
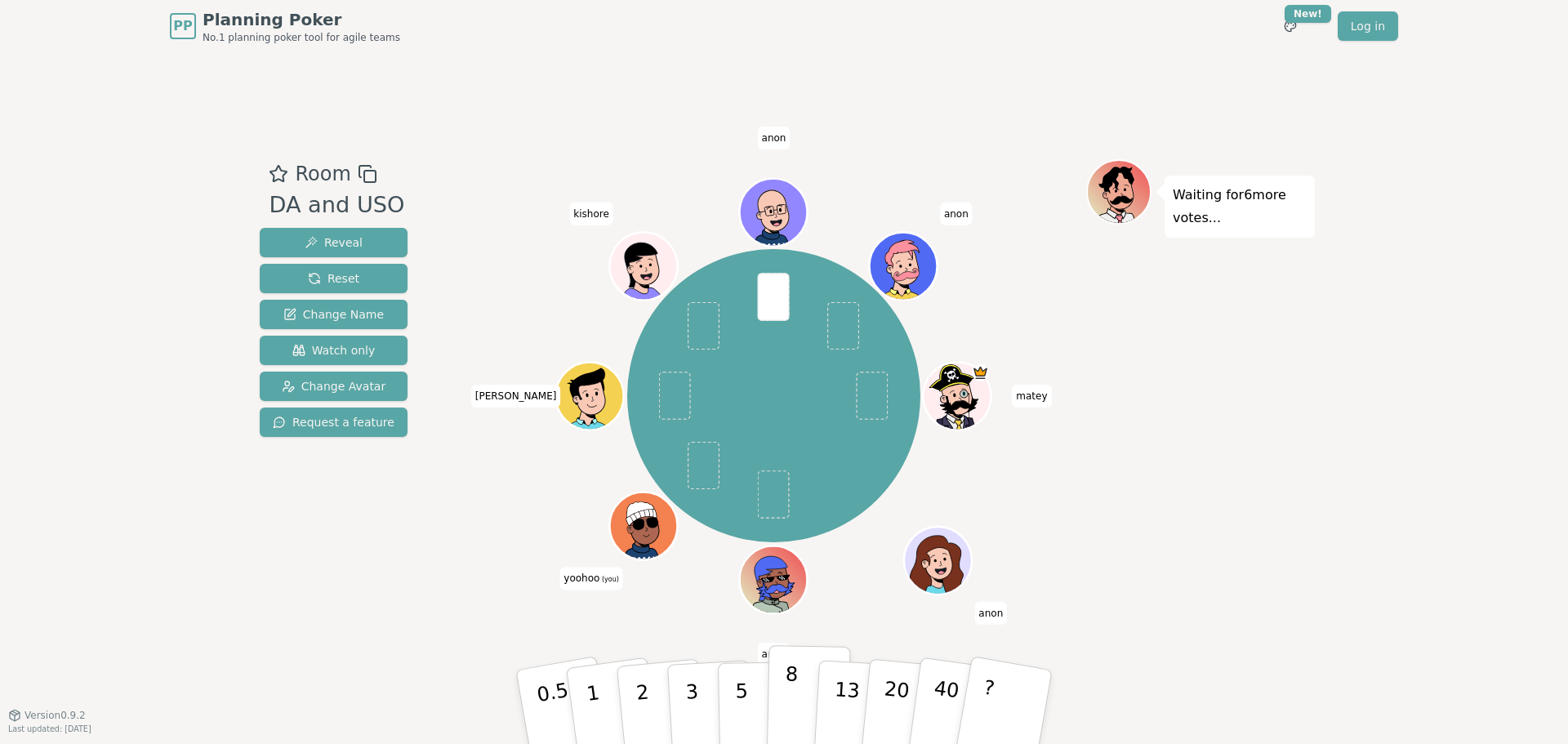
click at [799, 680] on button "8" at bounding box center [809, 707] width 84 height 124
click at [1280, 582] on div "Waiting for 5 more votes..." at bounding box center [1200, 384] width 229 height 449
click at [1336, 688] on div "PP Planning Poker No.1 planning poker tool for agile teams Toggle theme New! Lo…" at bounding box center [784, 372] width 1568 height 744
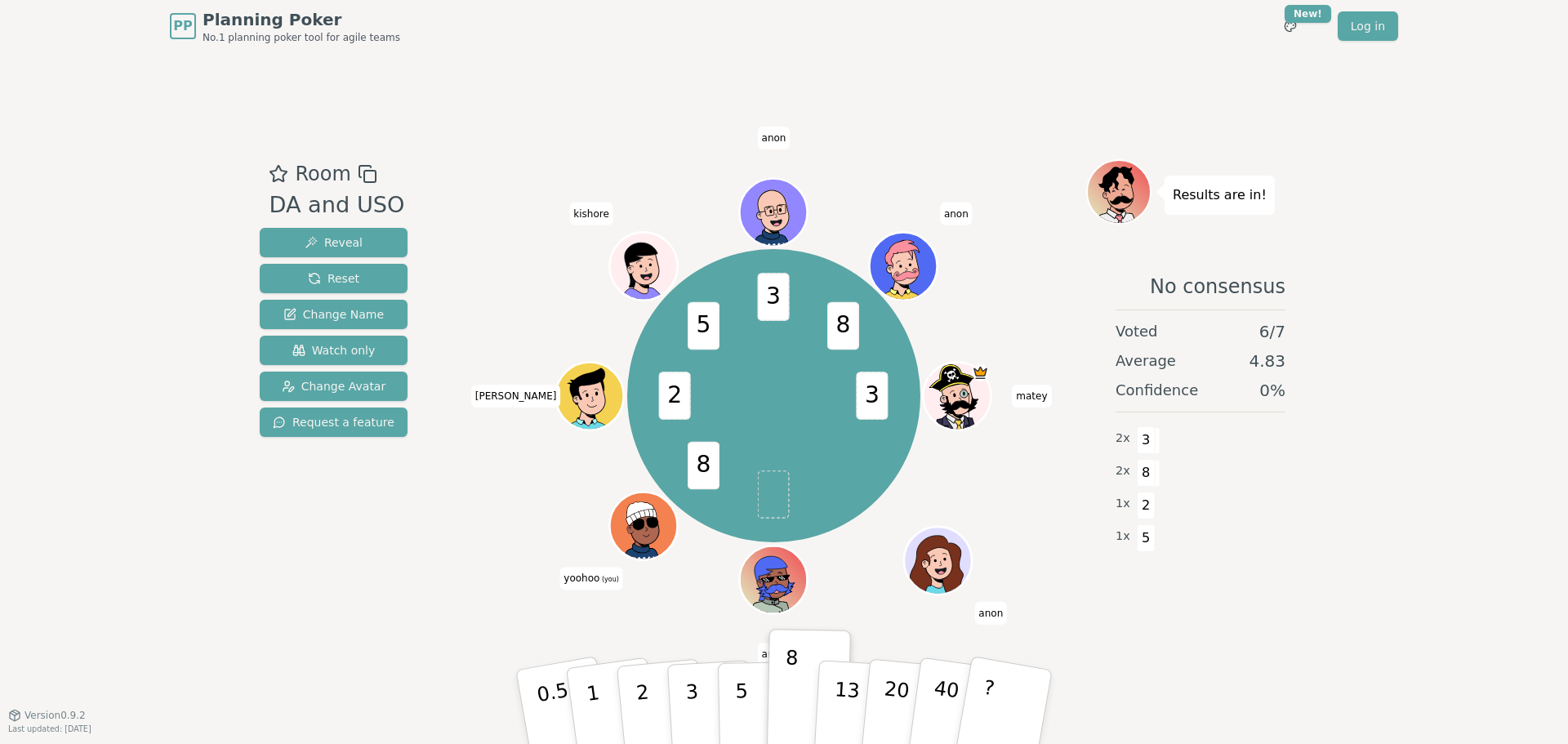
click at [1515, 286] on div "PP Planning Poker No.1 planning poker tool for agile teams Toggle theme New! Lo…" at bounding box center [784, 372] width 1568 height 744
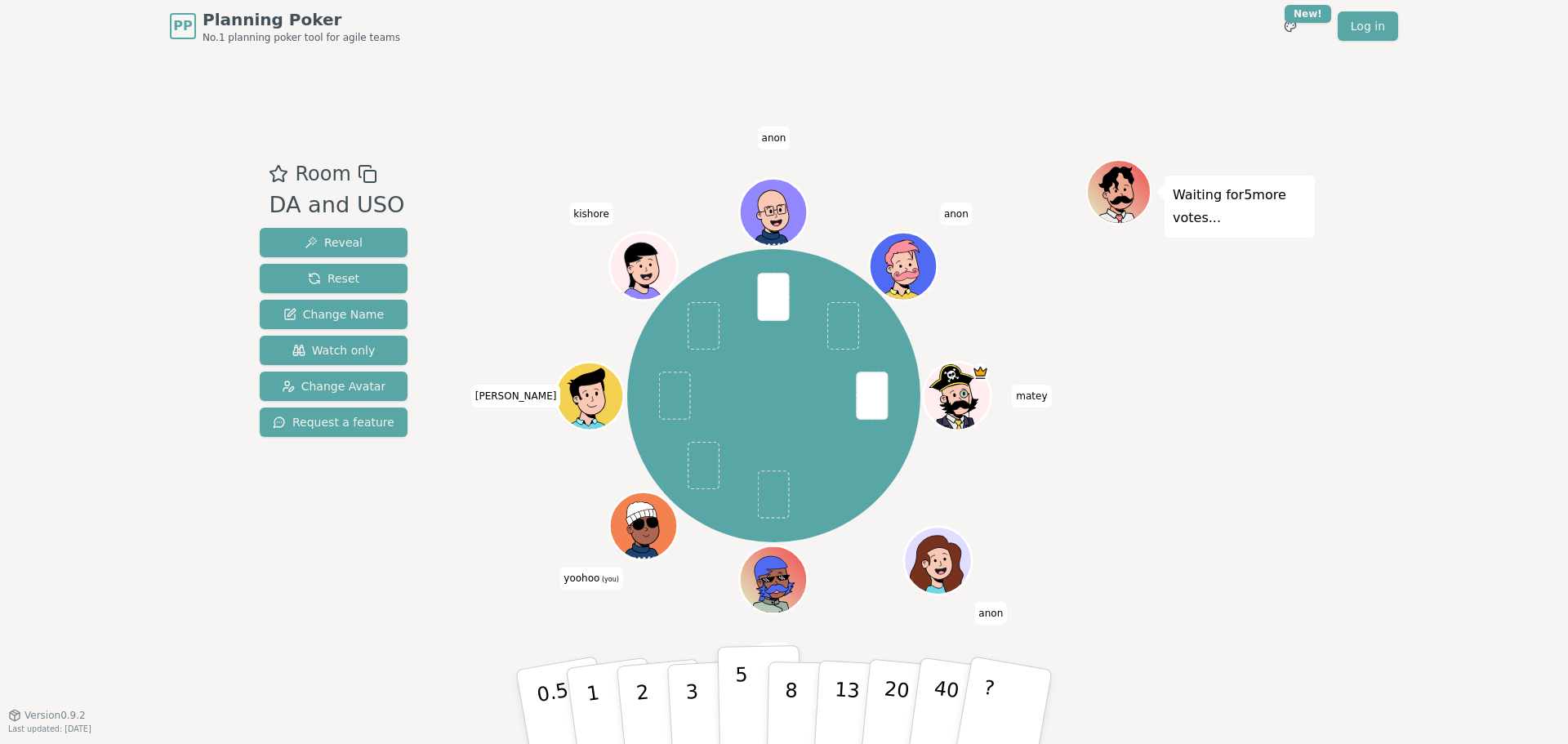
click at [727, 681] on button "5" at bounding box center [760, 707] width 84 height 124
click at [693, 697] on p "3" at bounding box center [693, 708] width 18 height 89
click at [403, 691] on div "Room DA and USO Reveal Reset Change Name Watch only Change Avatar Request a fea…" at bounding box center [784, 383] width 1061 height 662
click at [643, 695] on p "2" at bounding box center [645, 709] width 22 height 89
